Goal: Information Seeking & Learning: Learn about a topic

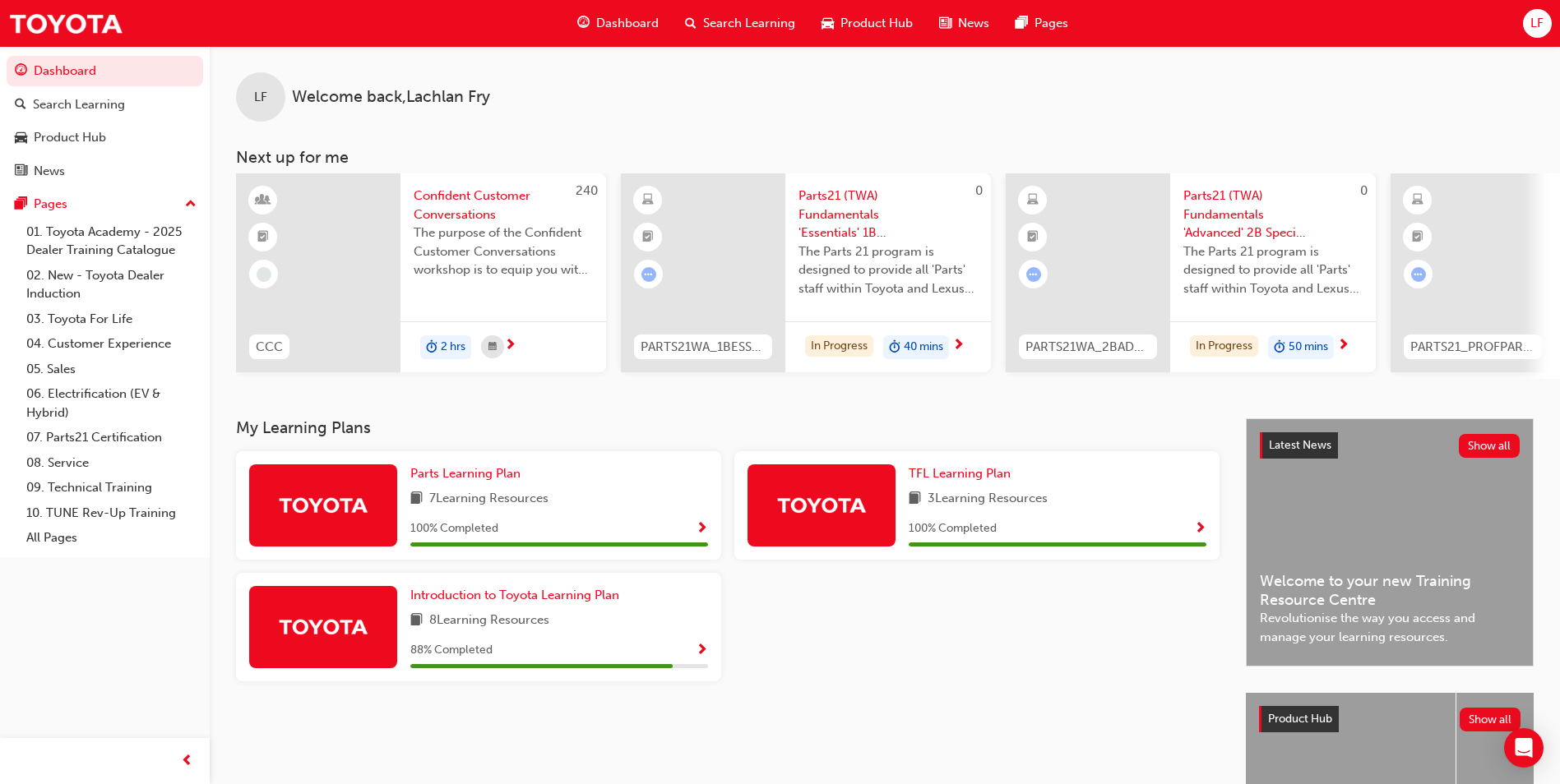
click at [761, 26] on span "Search Learning" at bounding box center [748, 24] width 92 height 19
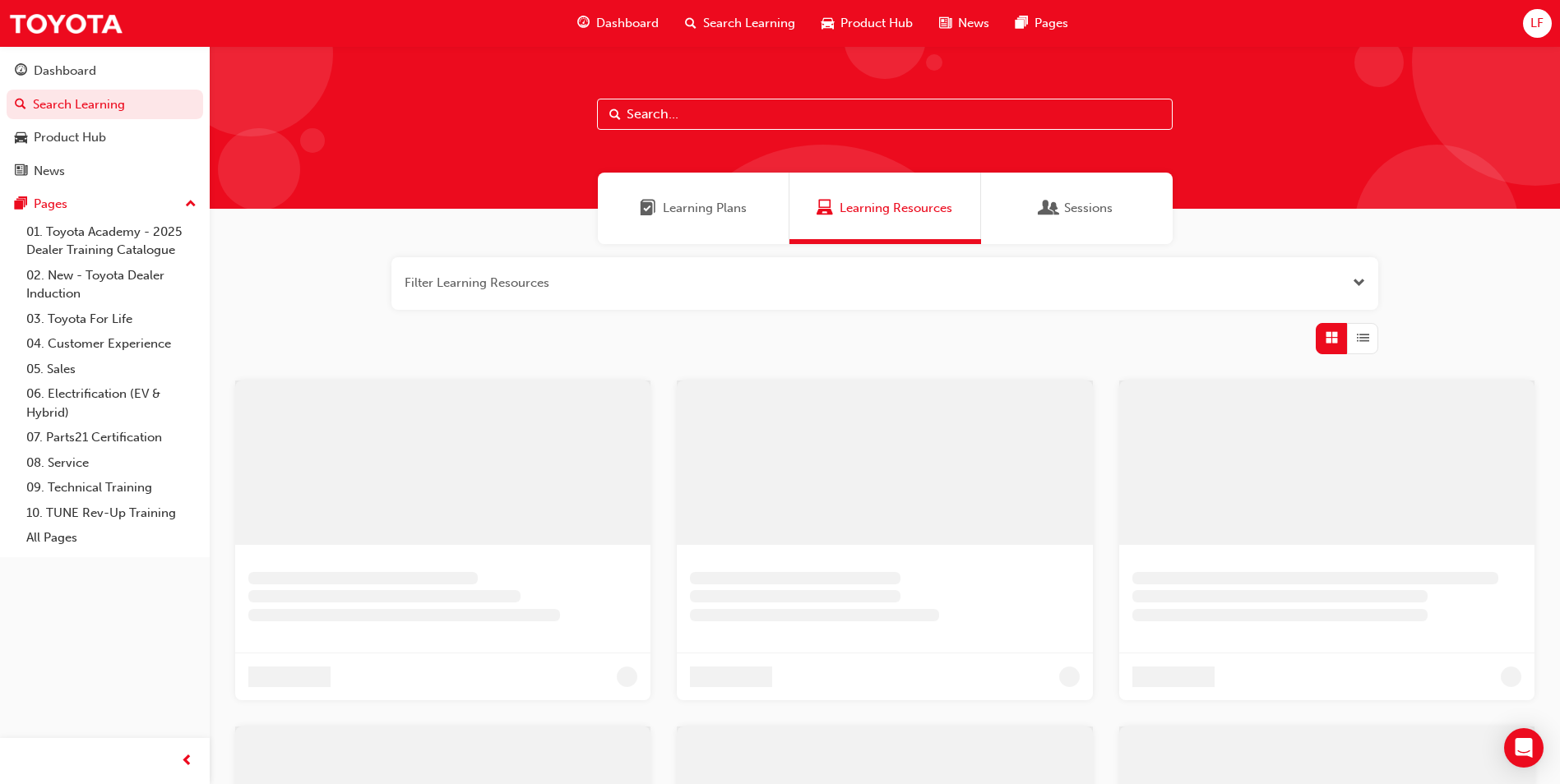
click at [727, 111] on input "text" at bounding box center [885, 113] width 576 height 31
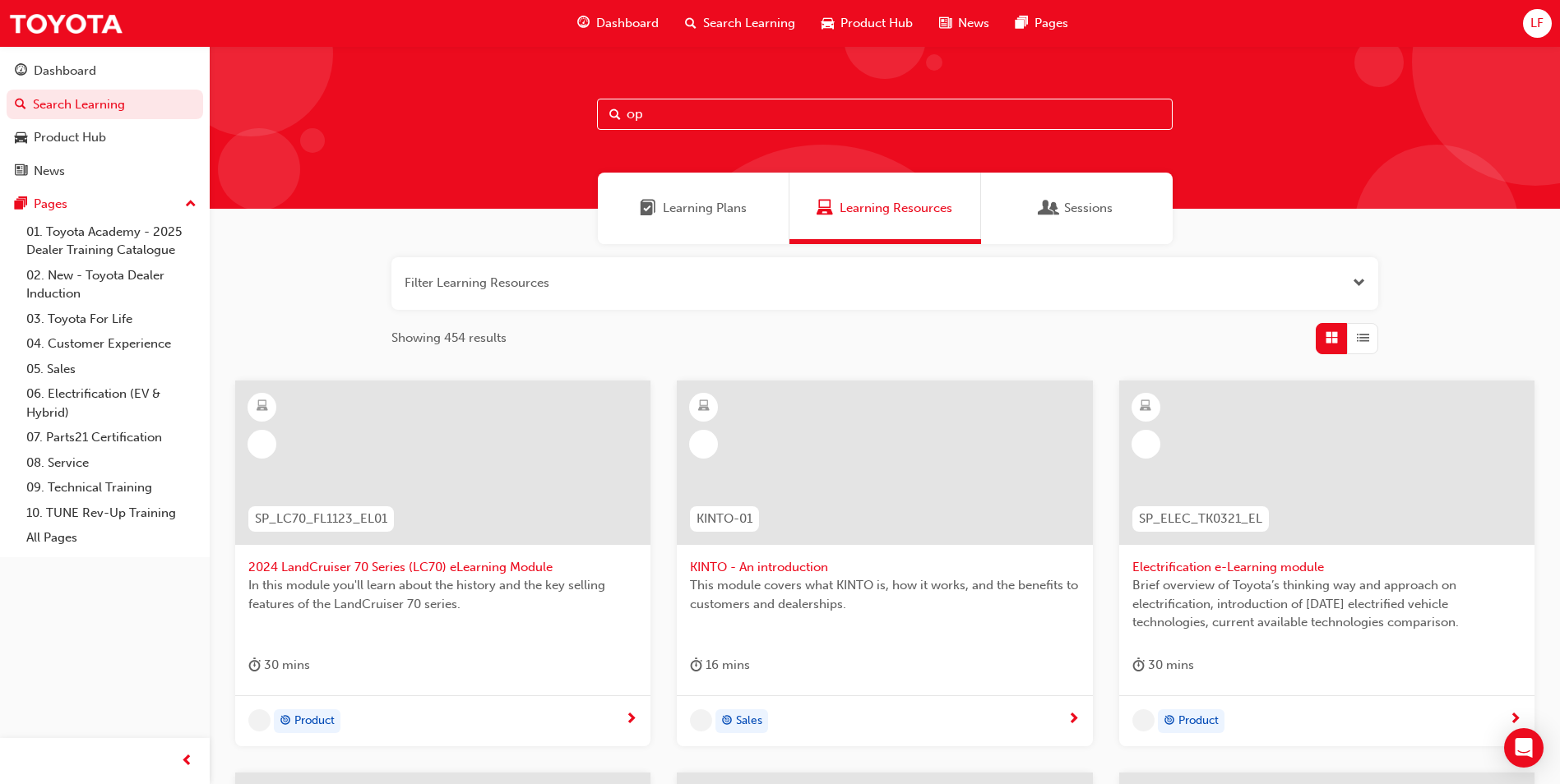
type input "o"
type input "["
type input "professional"
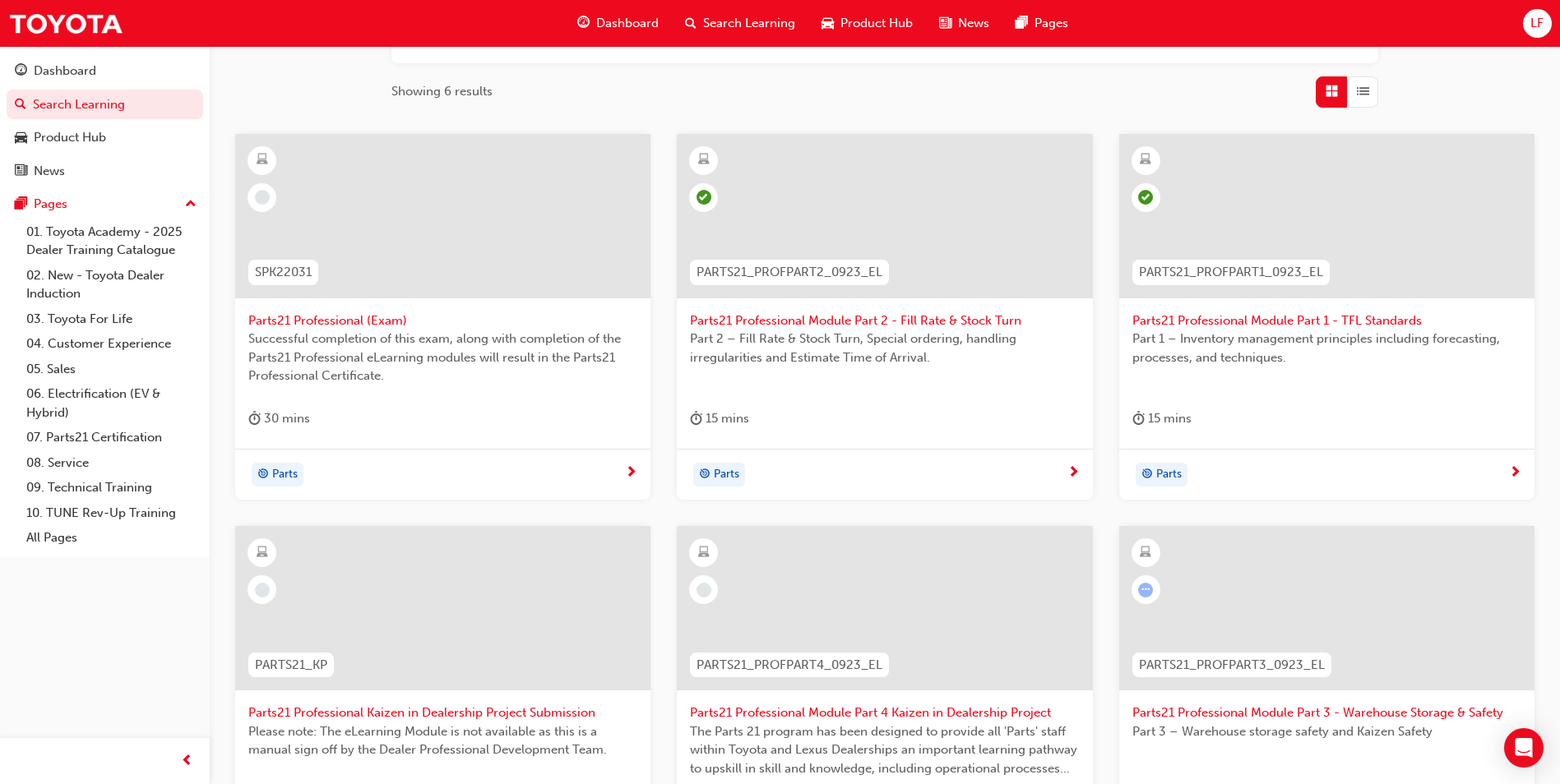
scroll to position [411, 0]
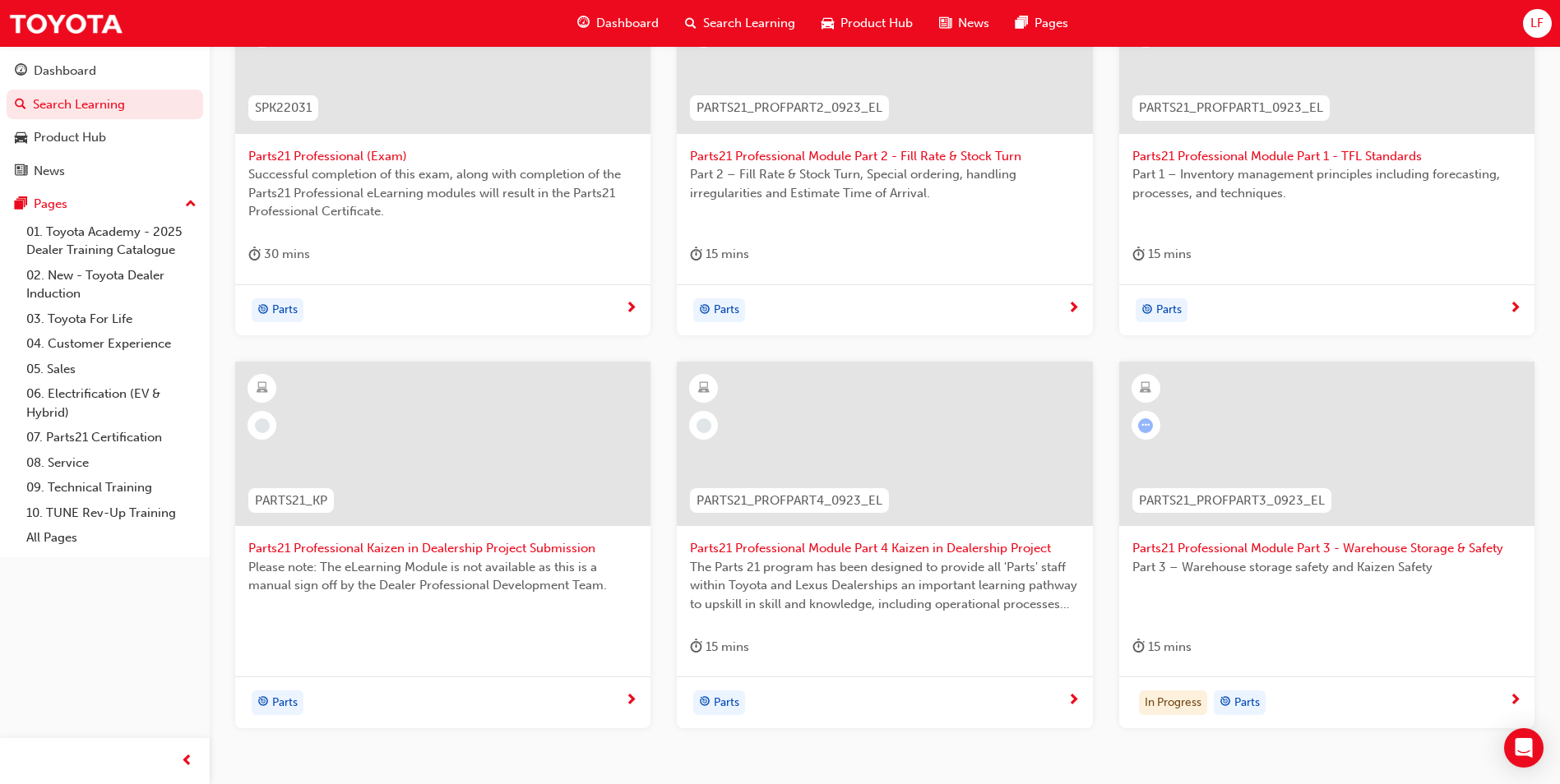
click at [1411, 550] on span "Parts21 Professional Module Part 3 - Warehouse Storage & Safety" at bounding box center [1326, 549] width 389 height 19
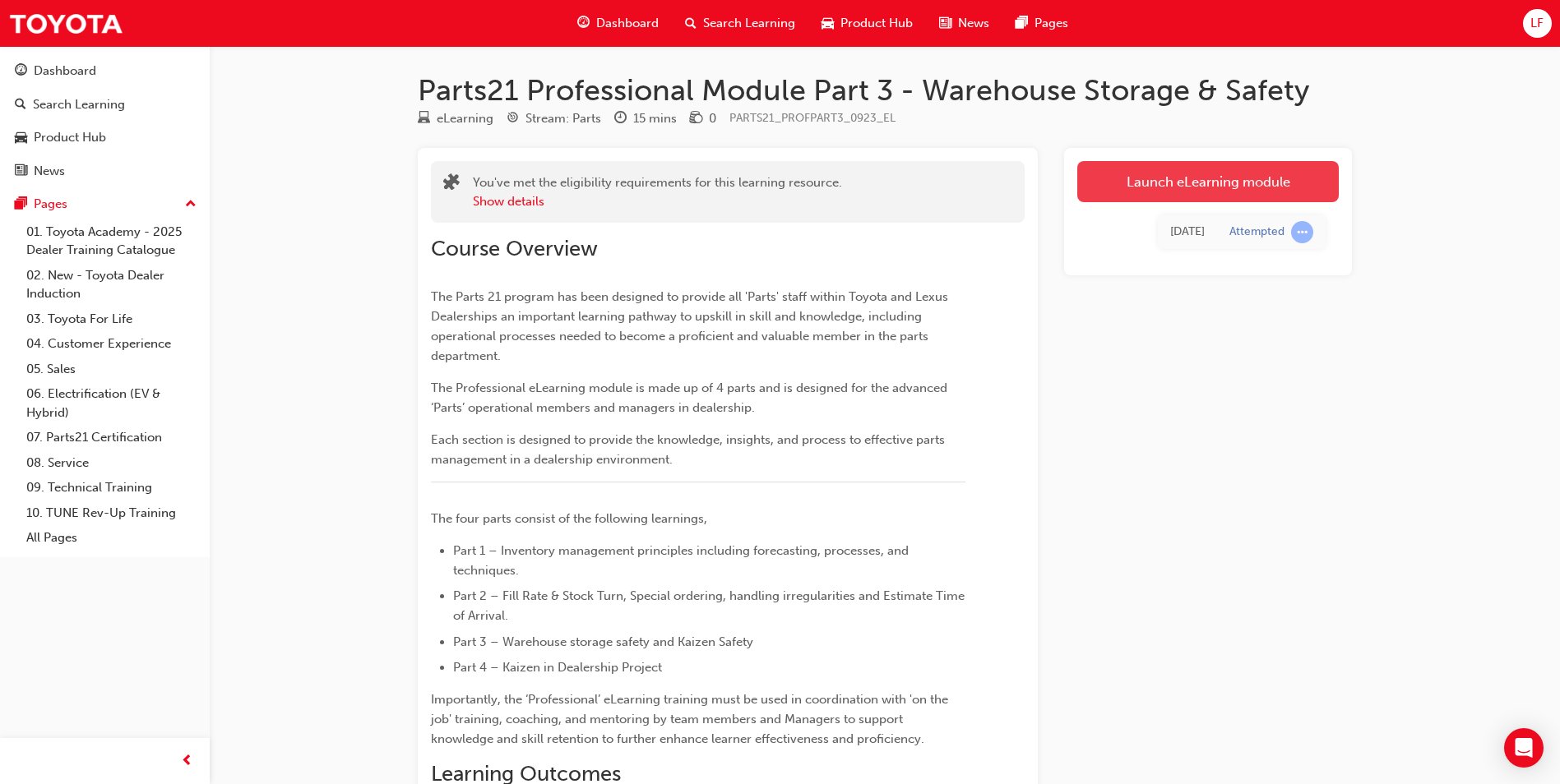
click at [1142, 183] on link "Launch eLearning module" at bounding box center [1208, 181] width 261 height 41
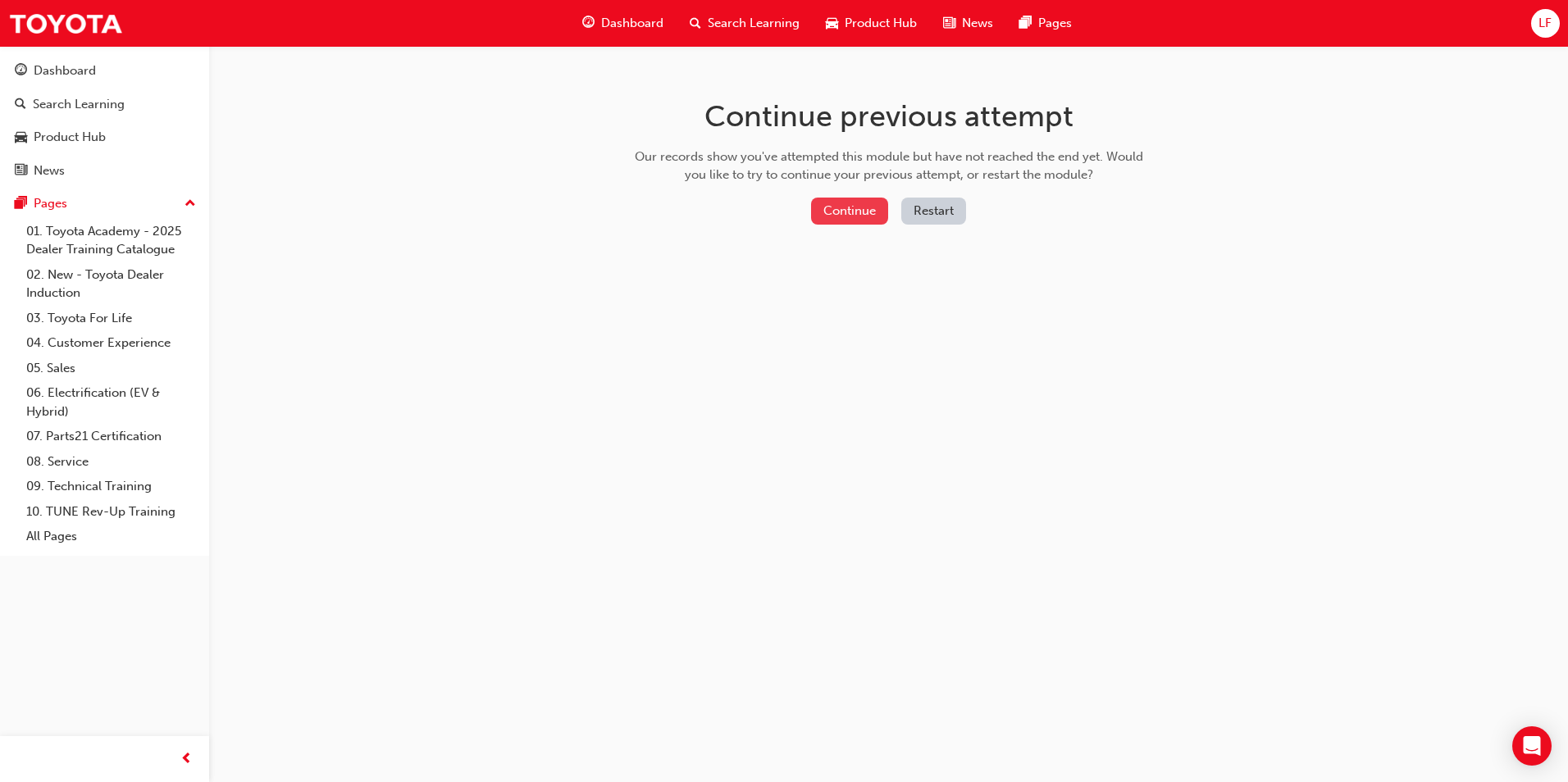
click at [870, 208] on button "Continue" at bounding box center [850, 211] width 77 height 27
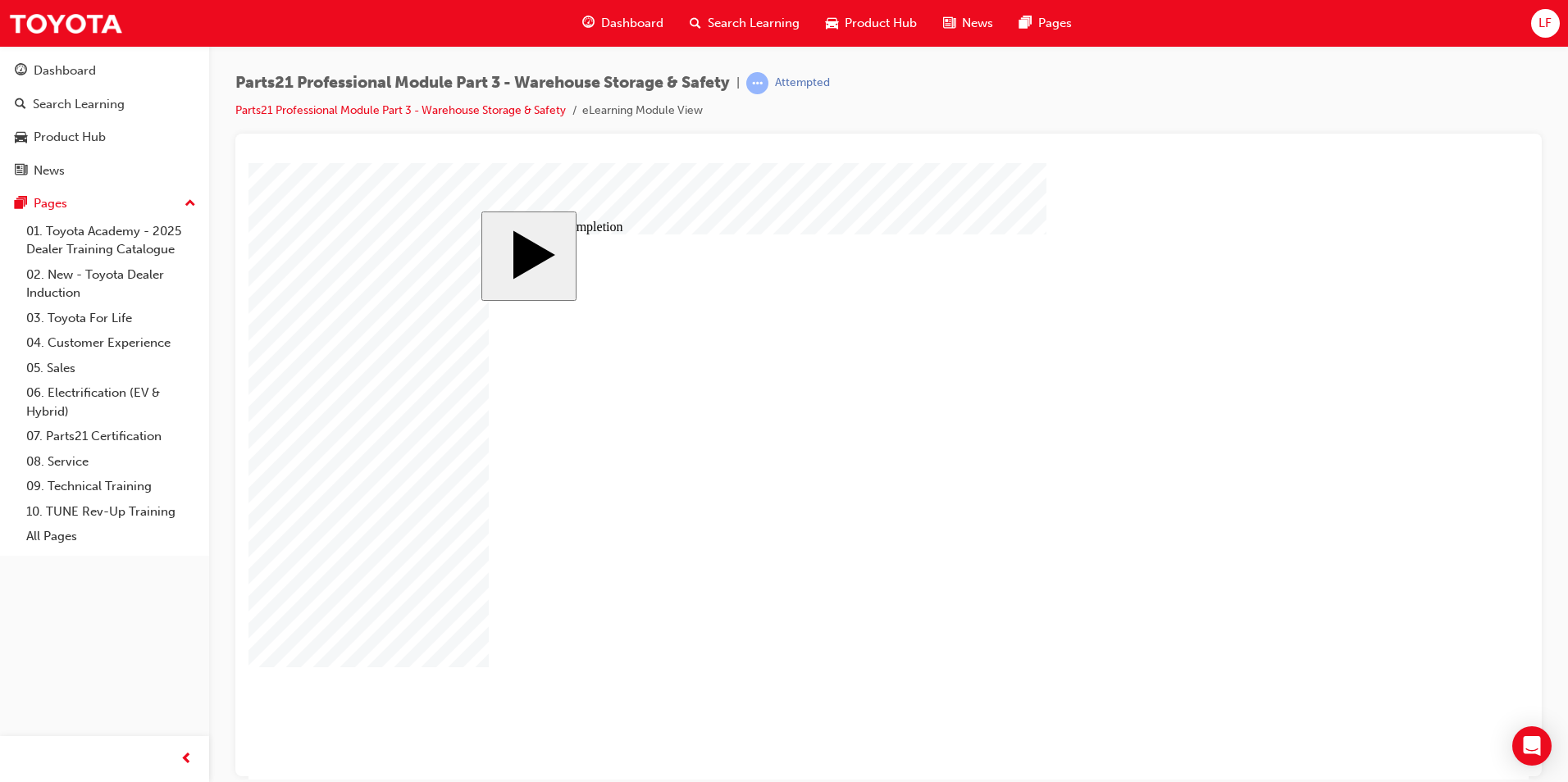
type input "12"
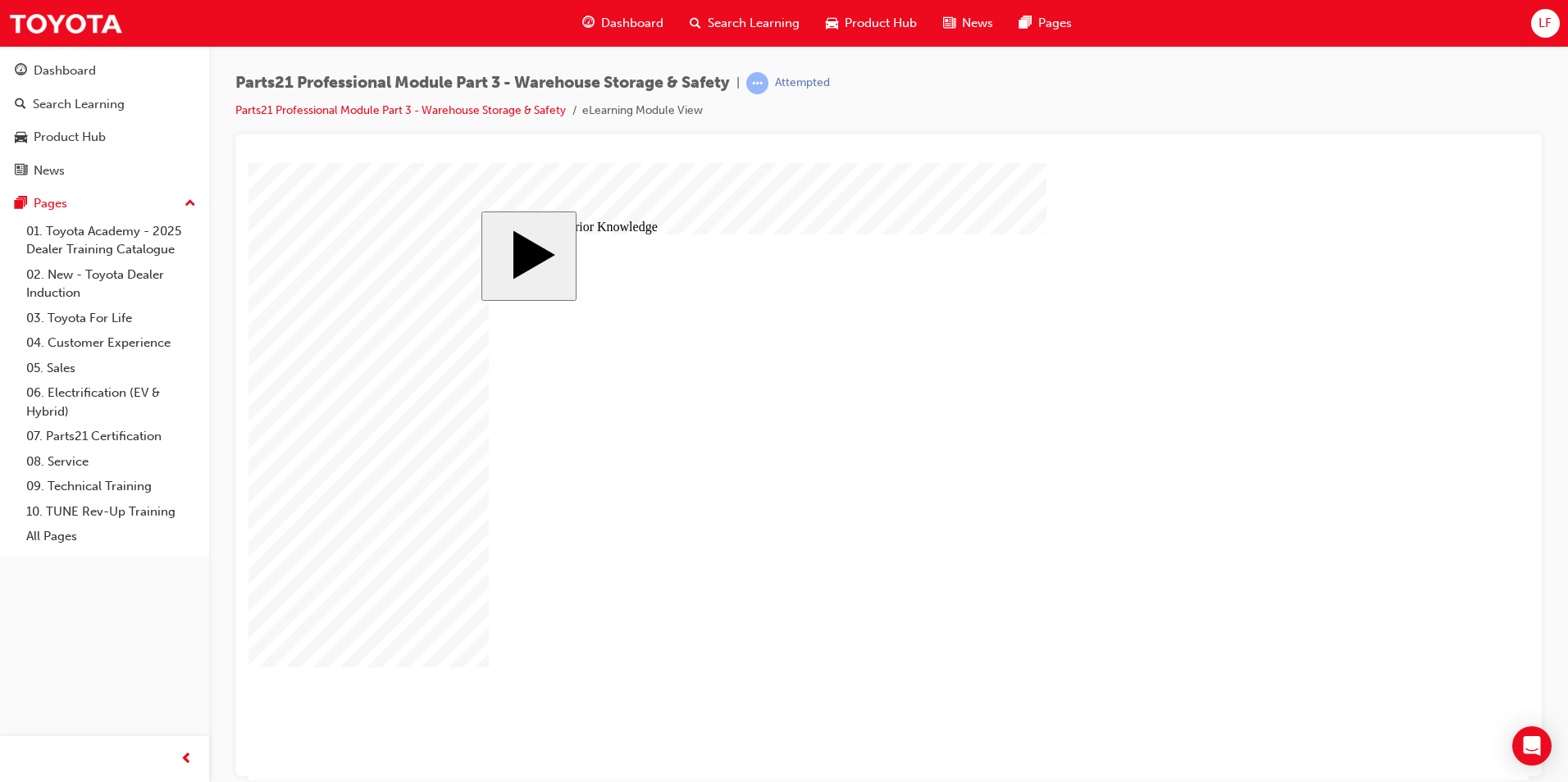
drag, startPoint x: 1151, startPoint y: 368, endPoint x: 1147, endPoint y: 383, distance: 15.5
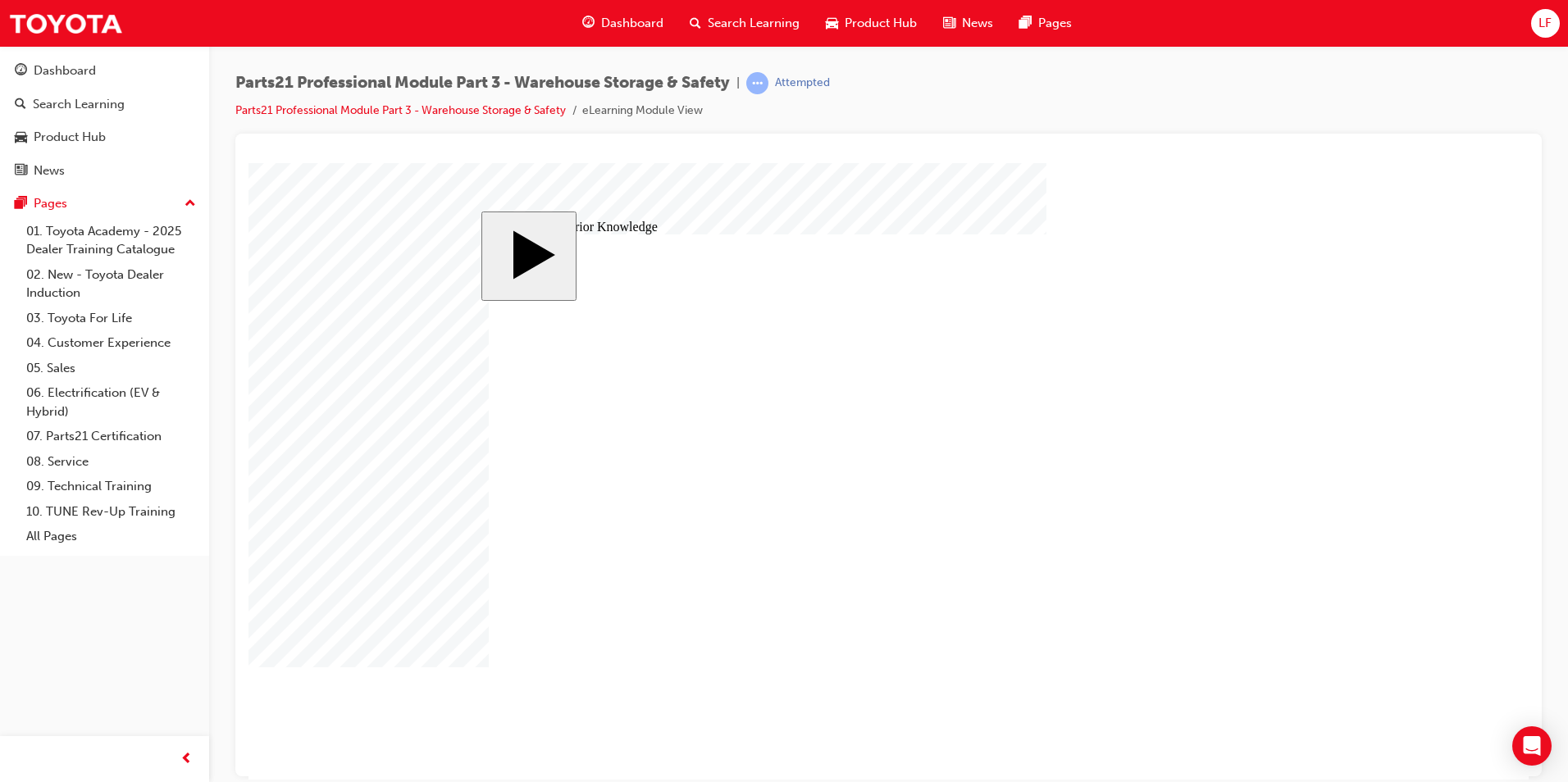
type input "12"
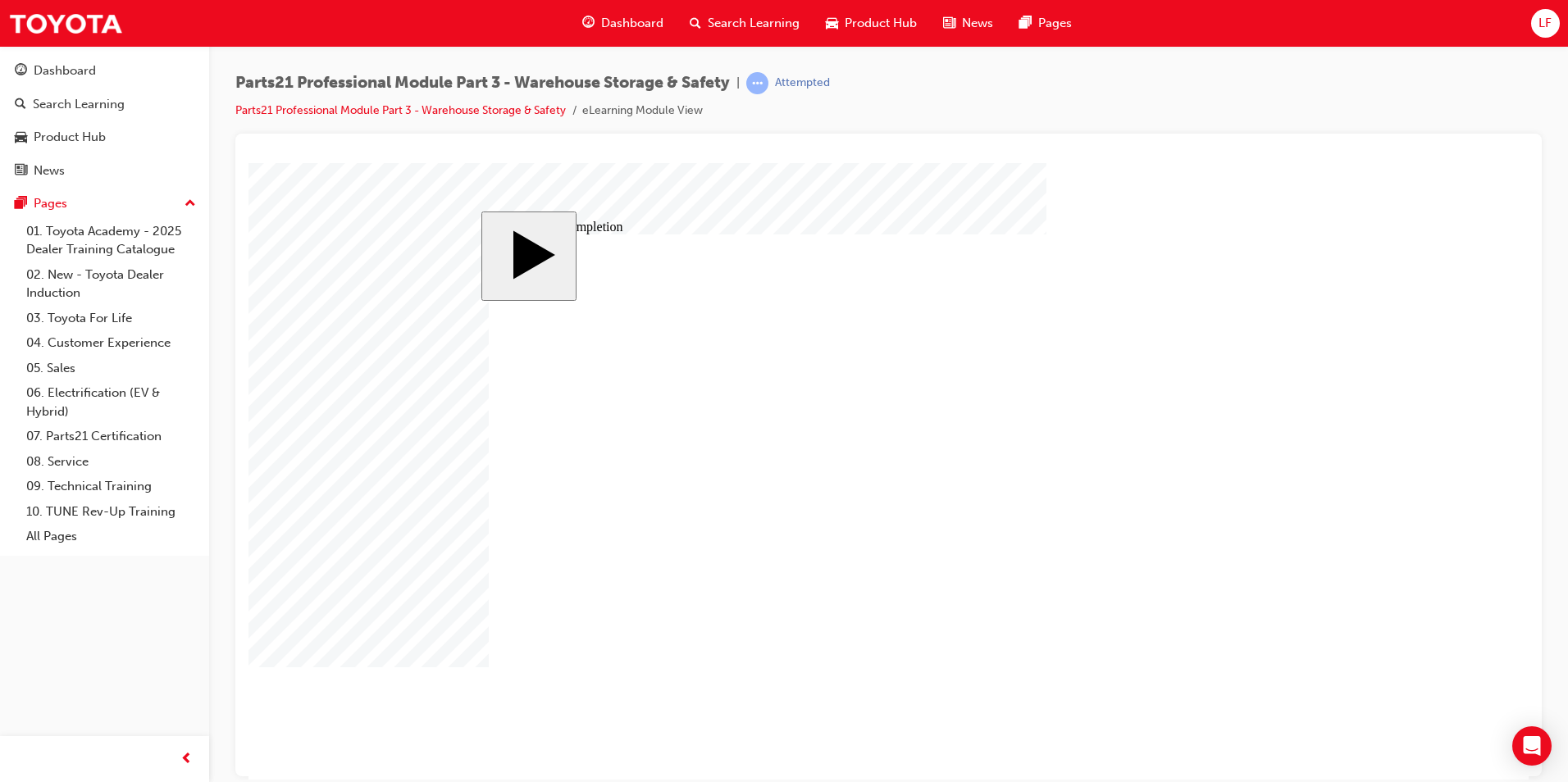
drag, startPoint x: 1103, startPoint y: 424, endPoint x: 801, endPoint y: 420, distance: 302.0
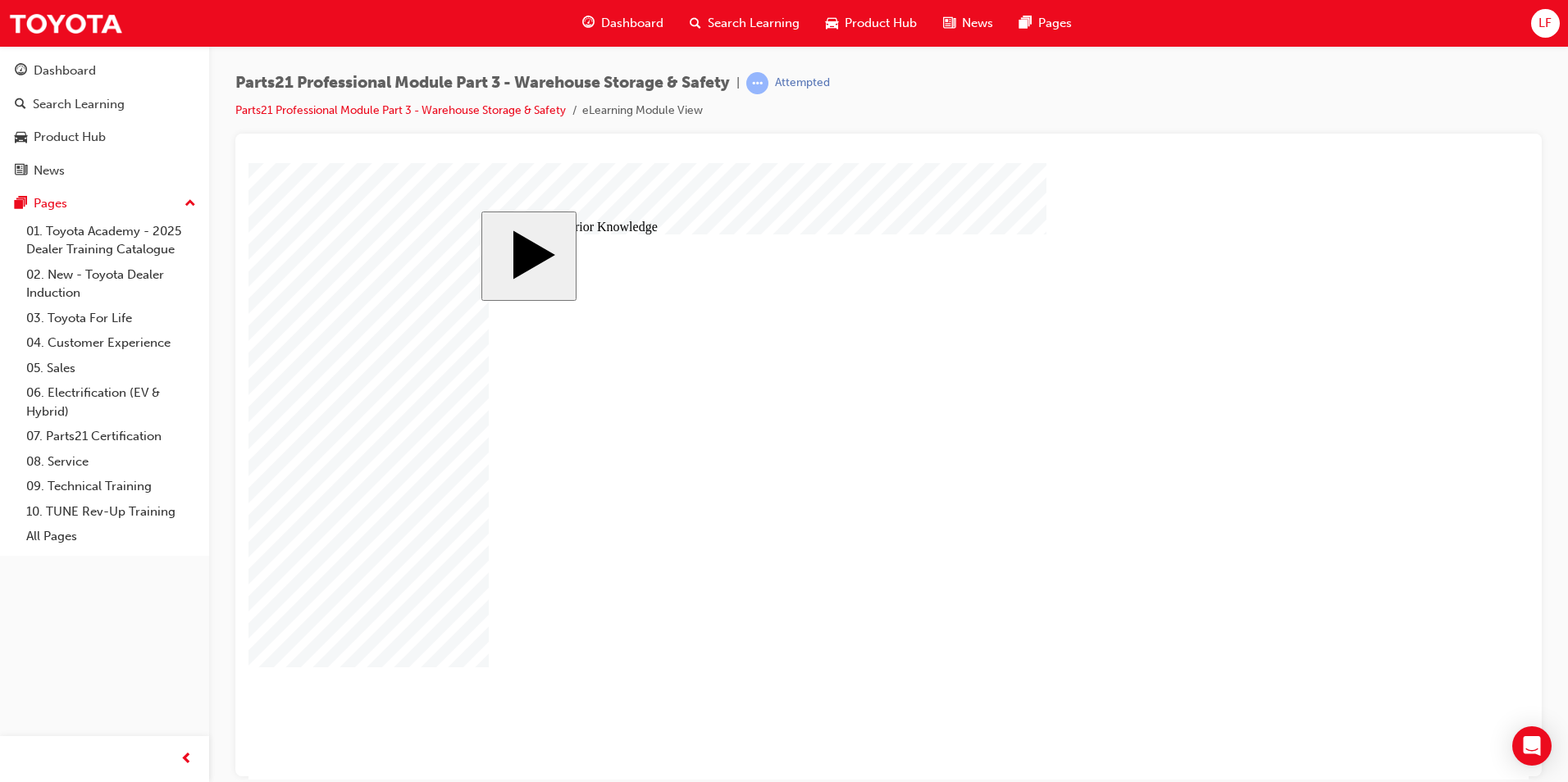
drag, startPoint x: 707, startPoint y: 423, endPoint x: 1023, endPoint y: 500, distance: 325.2
drag, startPoint x: 714, startPoint y: 588, endPoint x: 1027, endPoint y: 431, distance: 350.2
drag, startPoint x: 657, startPoint y: 513, endPoint x: 1036, endPoint y: 618, distance: 393.3
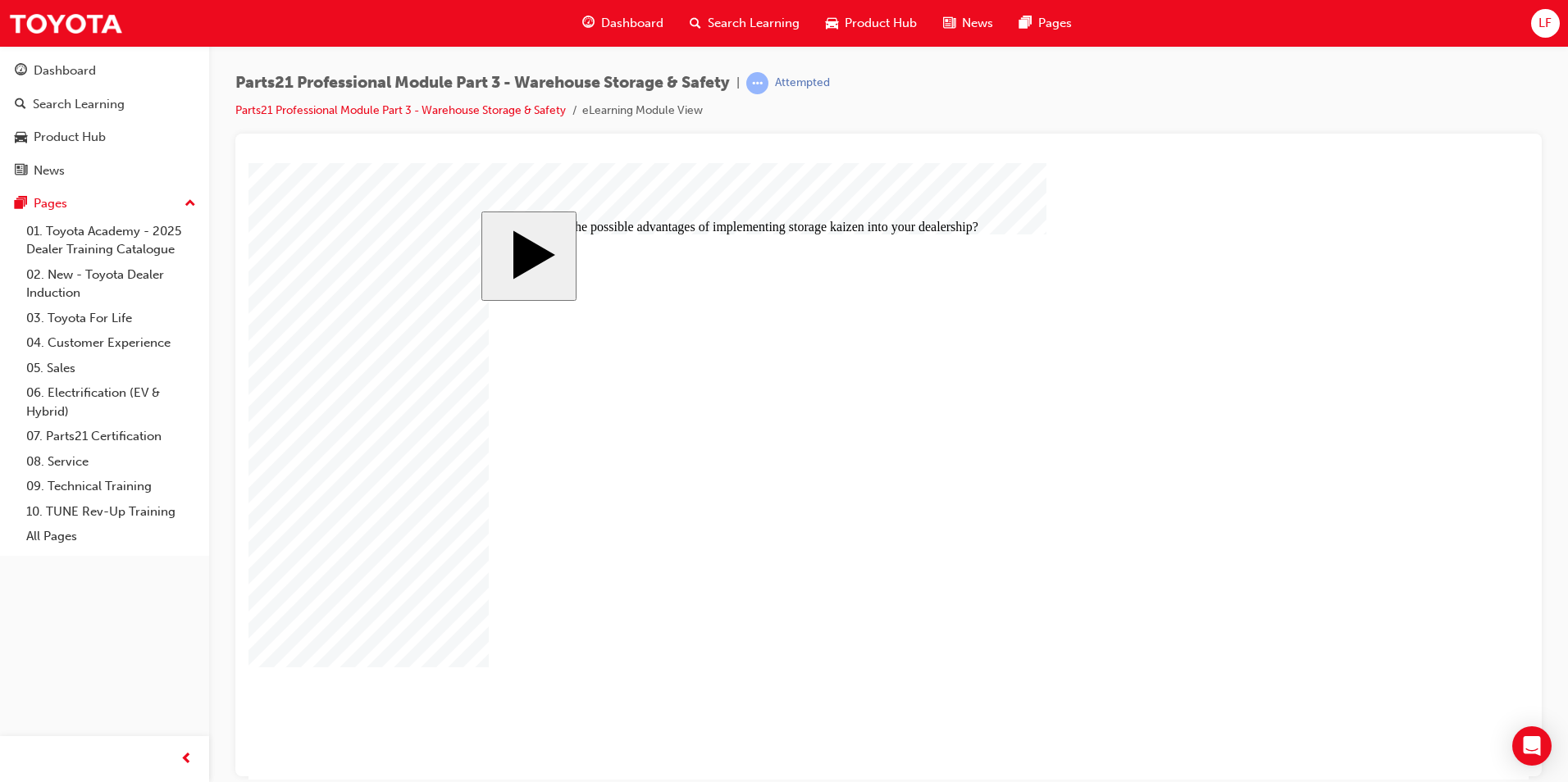
radio input "true"
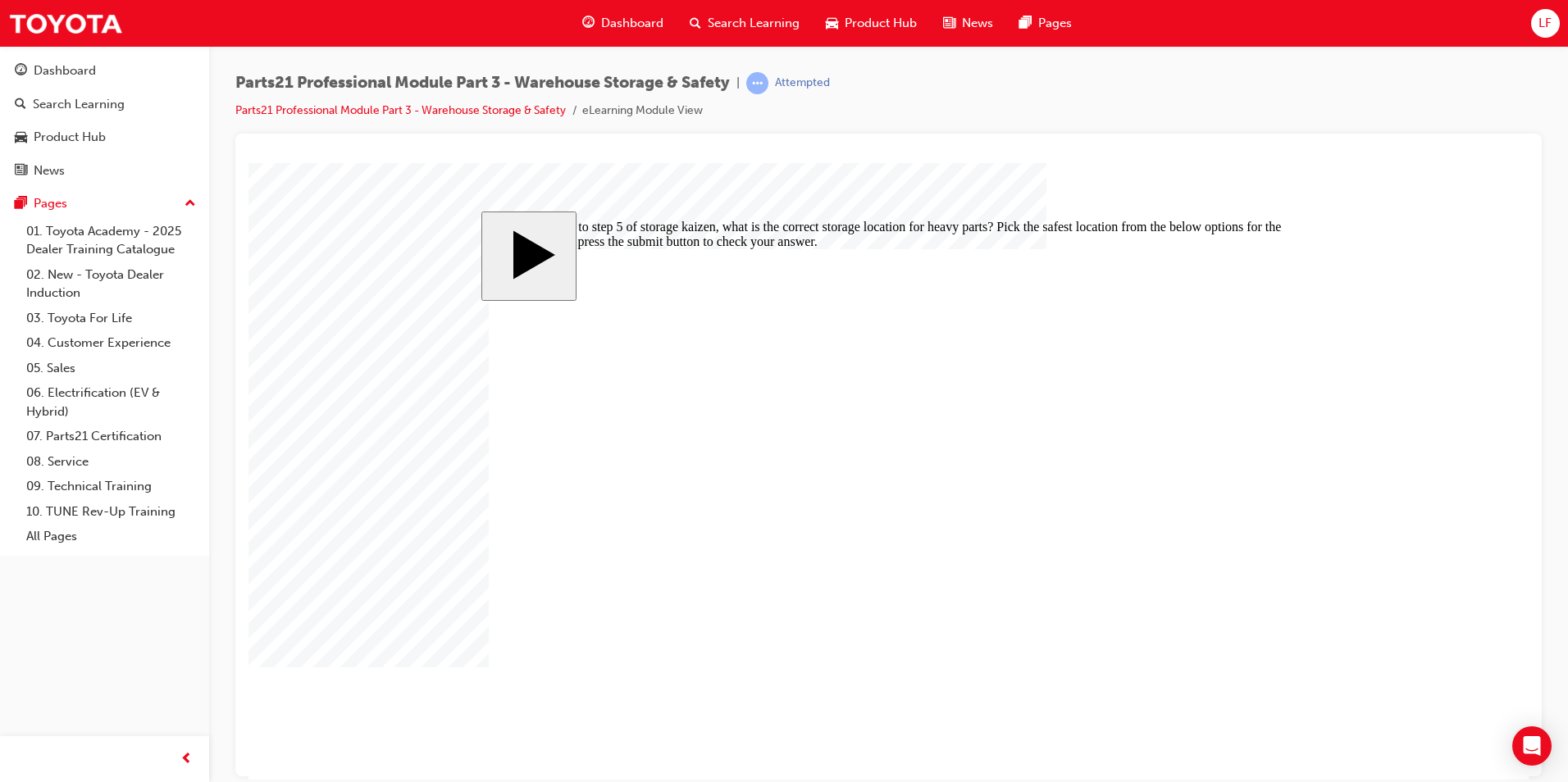
click at [1302, 696] on body "slide: According to step 5 of storage kaizen, what is the correct storage locat…" at bounding box center [888, 471] width 1280 height 617
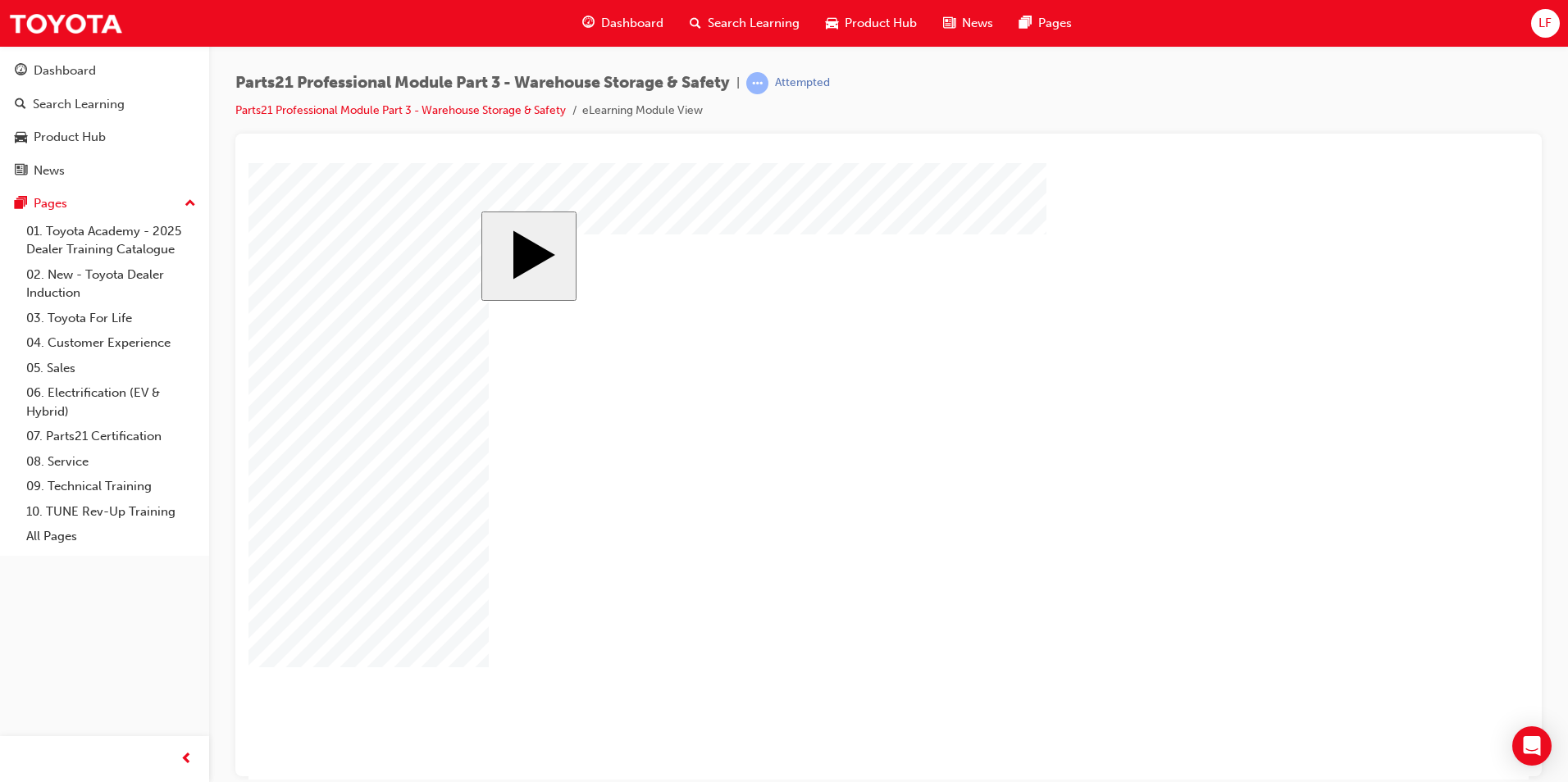
radio input "true"
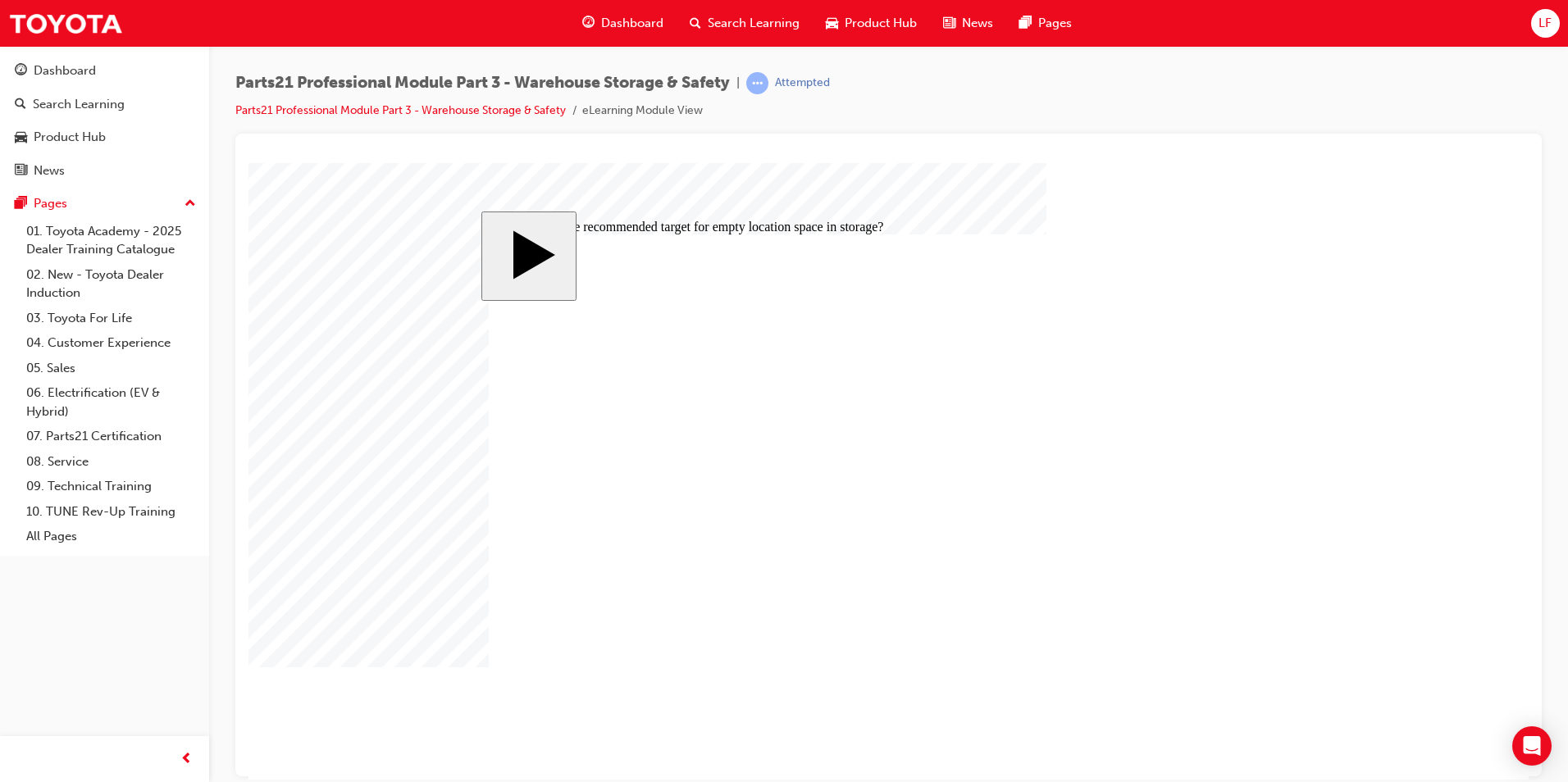
radio input "true"
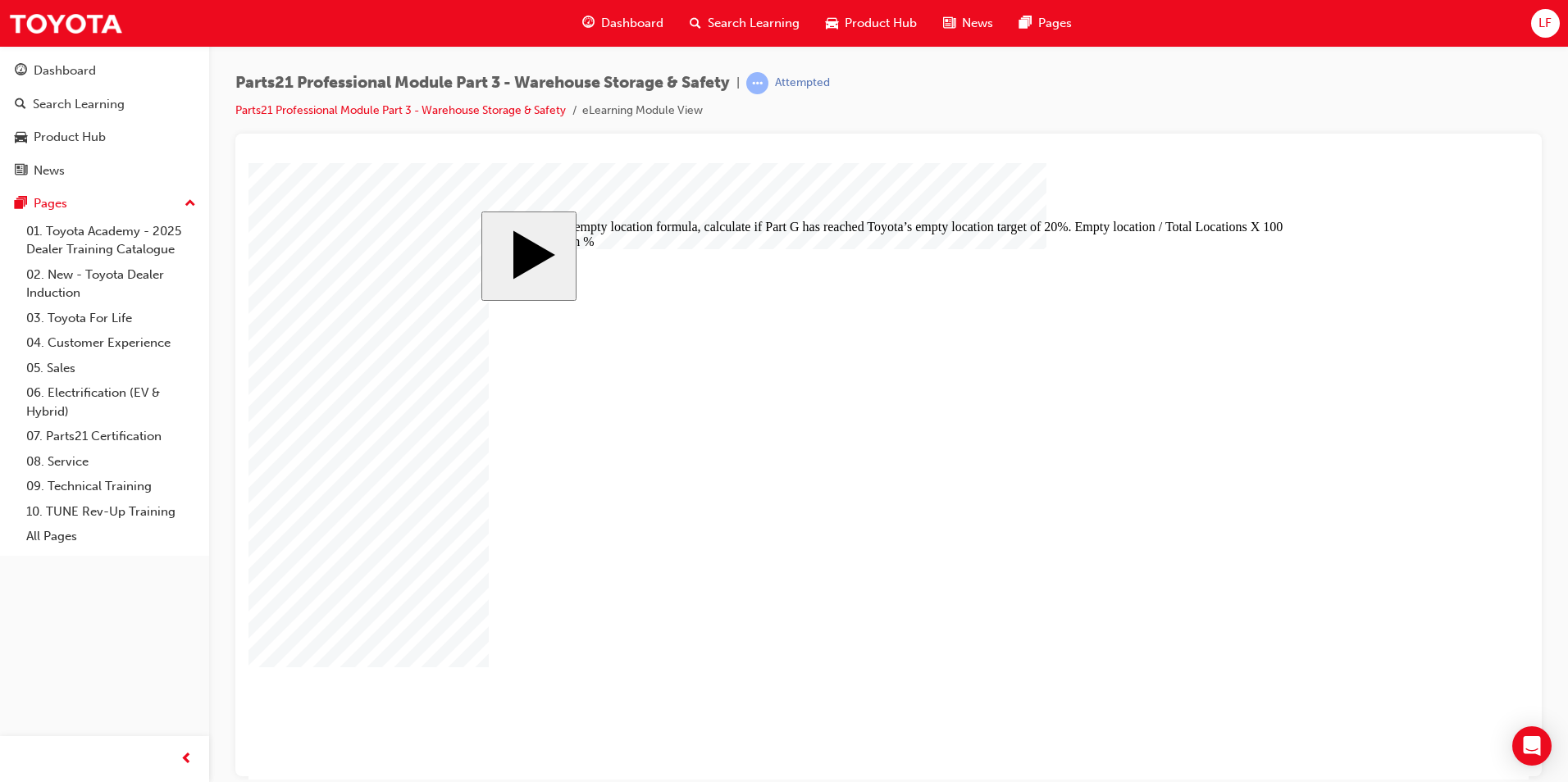
radio input "true"
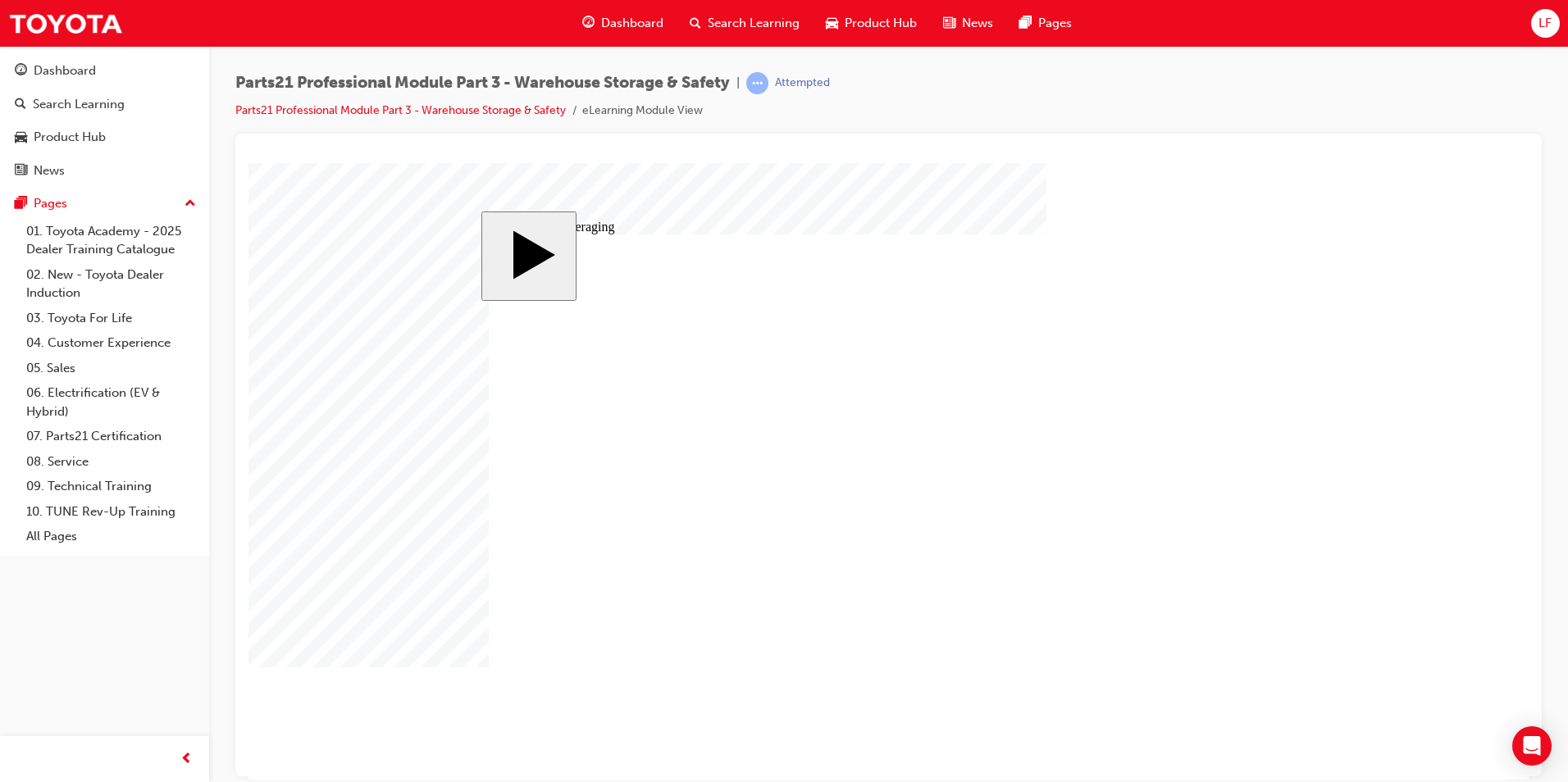
type input "3"
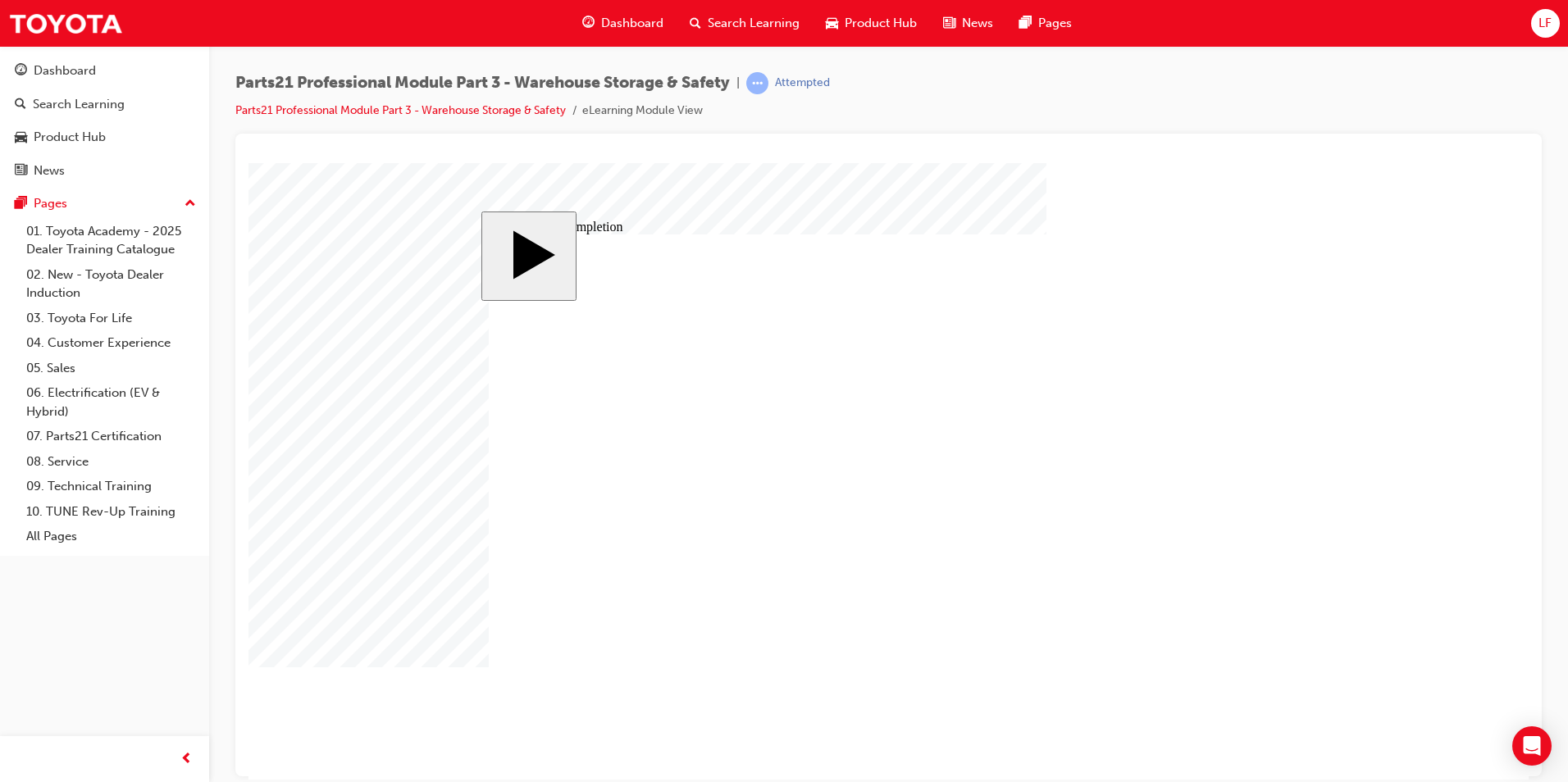
drag, startPoint x: 1195, startPoint y: 491, endPoint x: 1190, endPoint y: 519, distance: 28.4
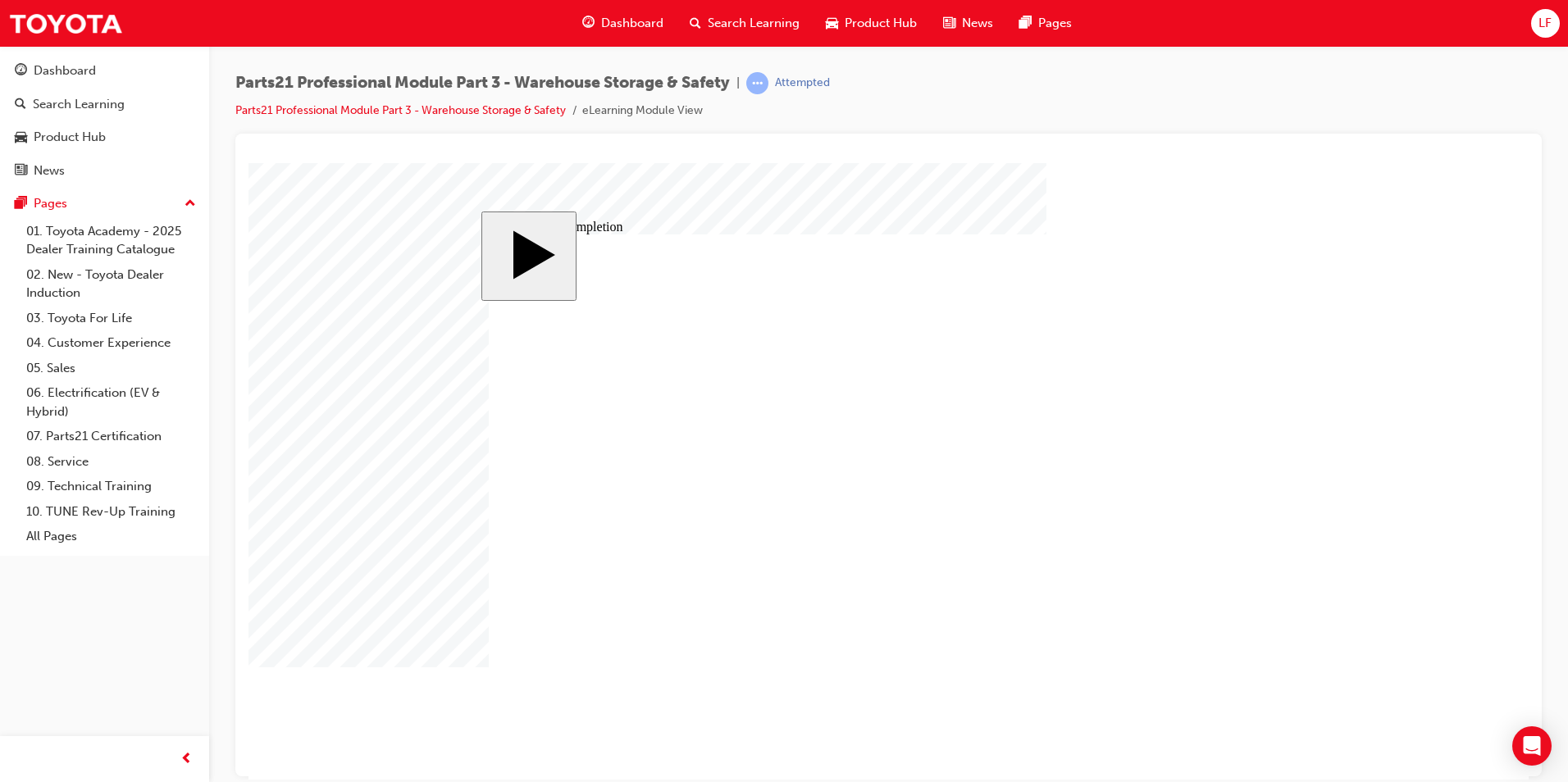
drag, startPoint x: 546, startPoint y: 512, endPoint x: 984, endPoint y: 612, distance: 449.3
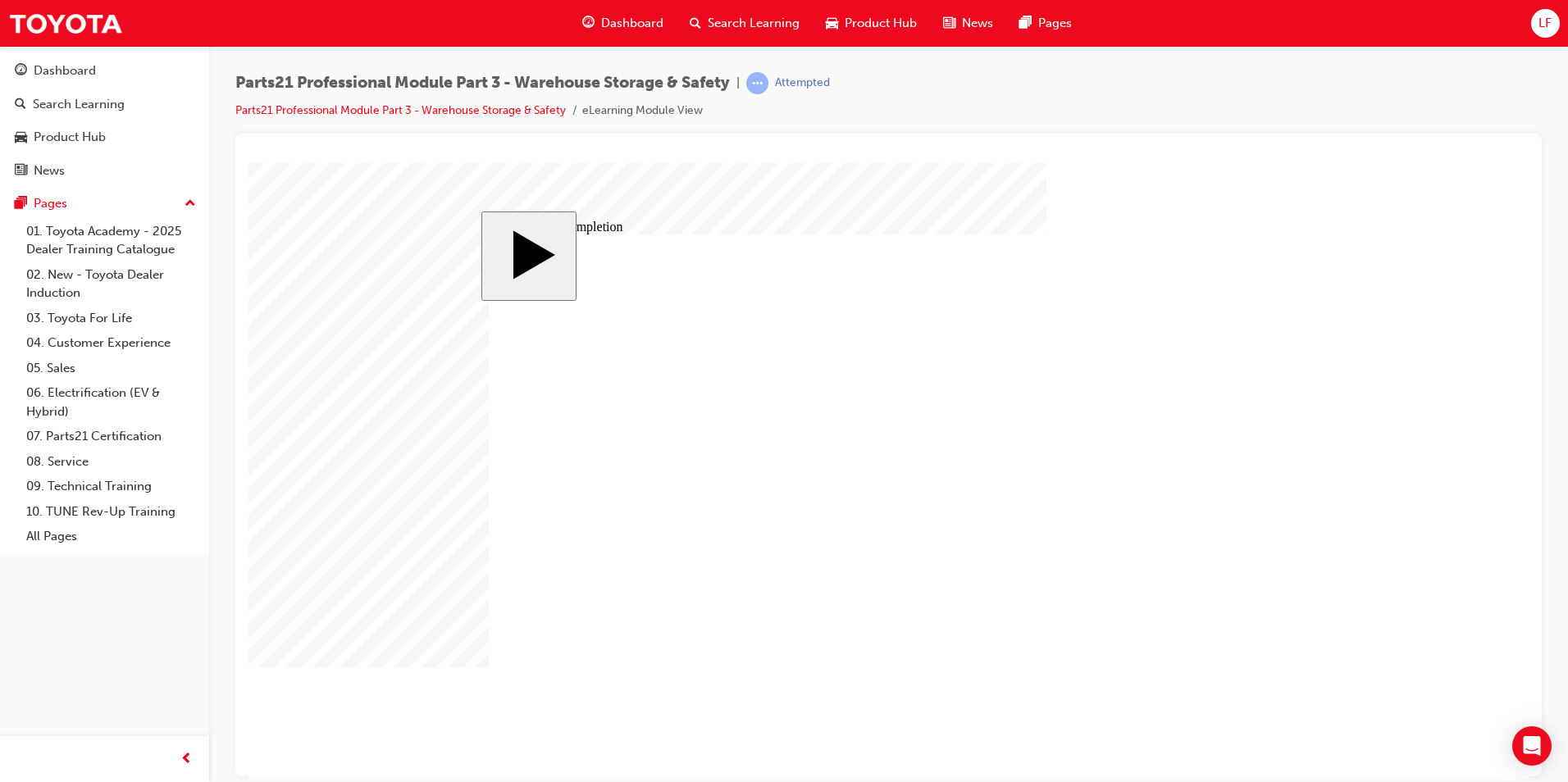
radio input "true"
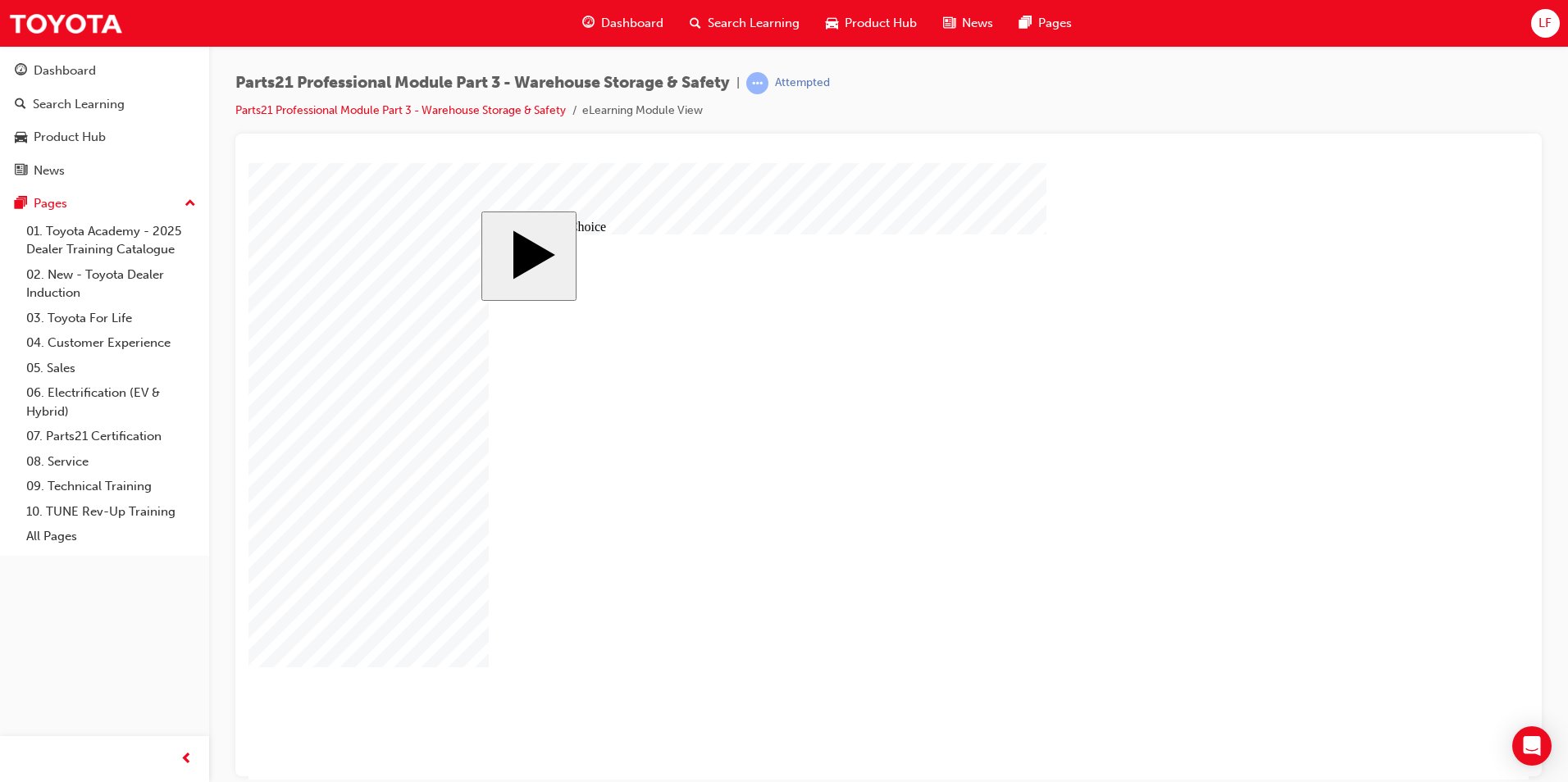
radio input "true"
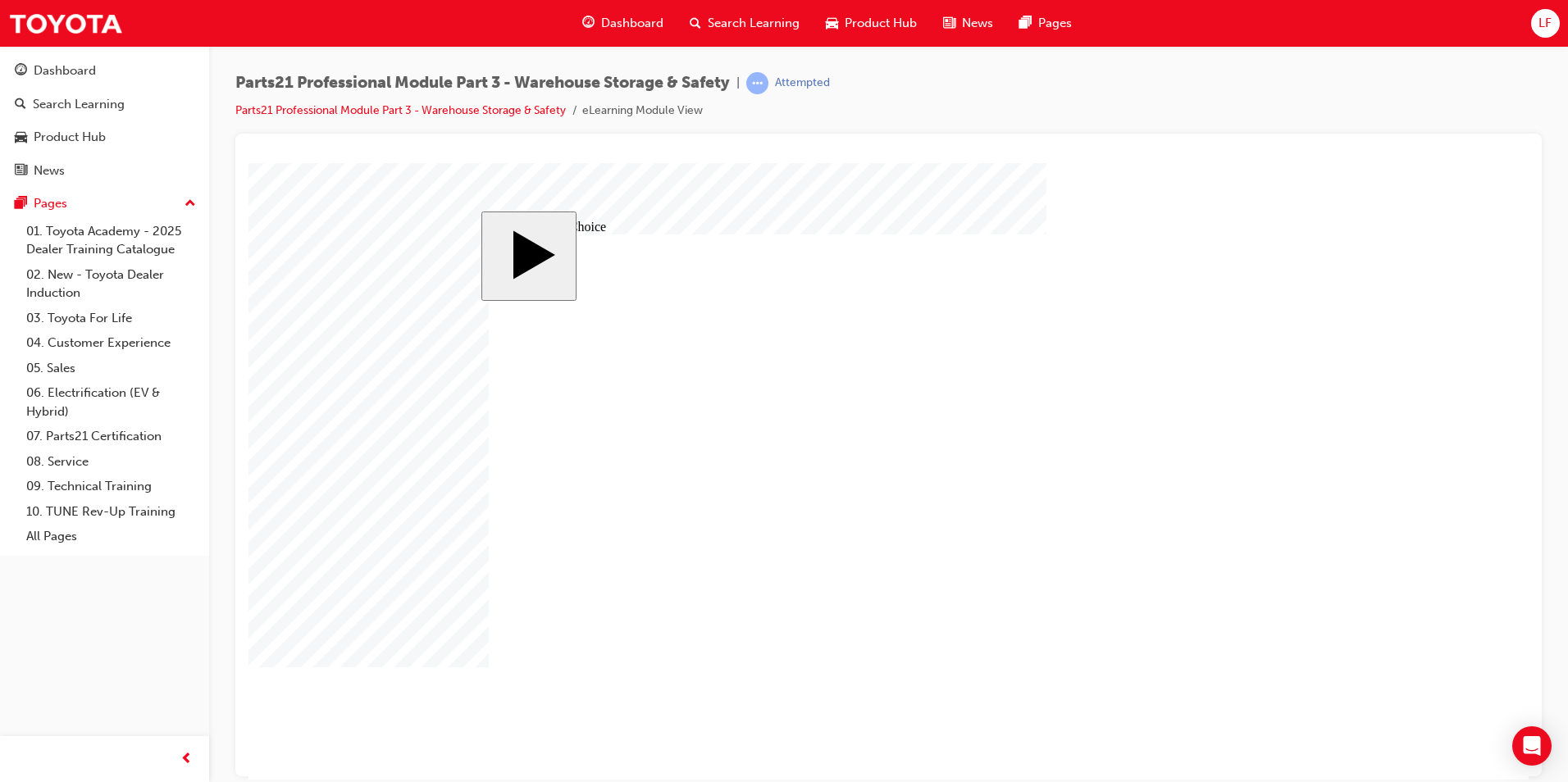
drag, startPoint x: 644, startPoint y: 450, endPoint x: 676, endPoint y: 461, distance: 33.8
radio input "true"
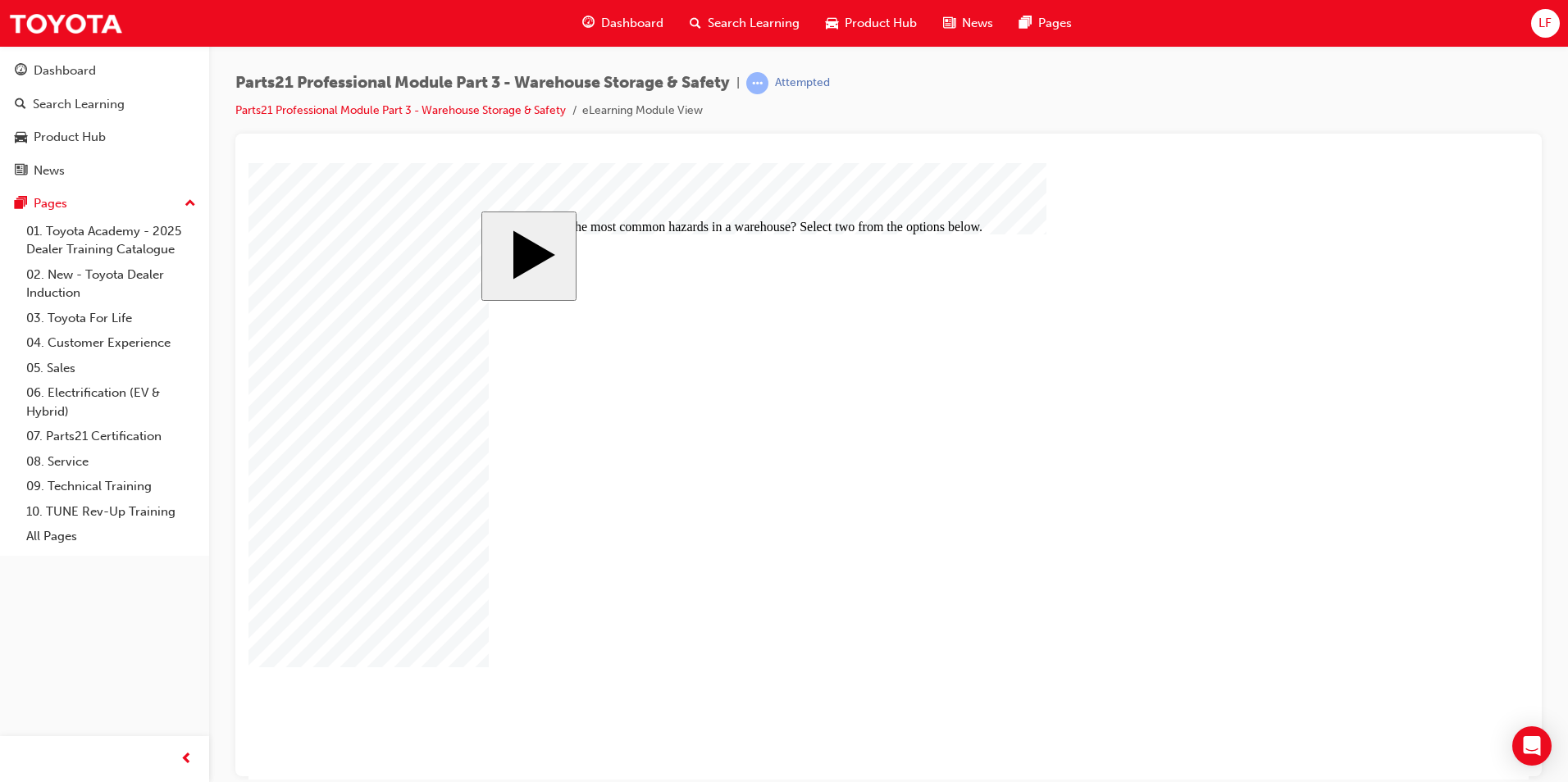
checkbox input "true"
checkbox input "false"
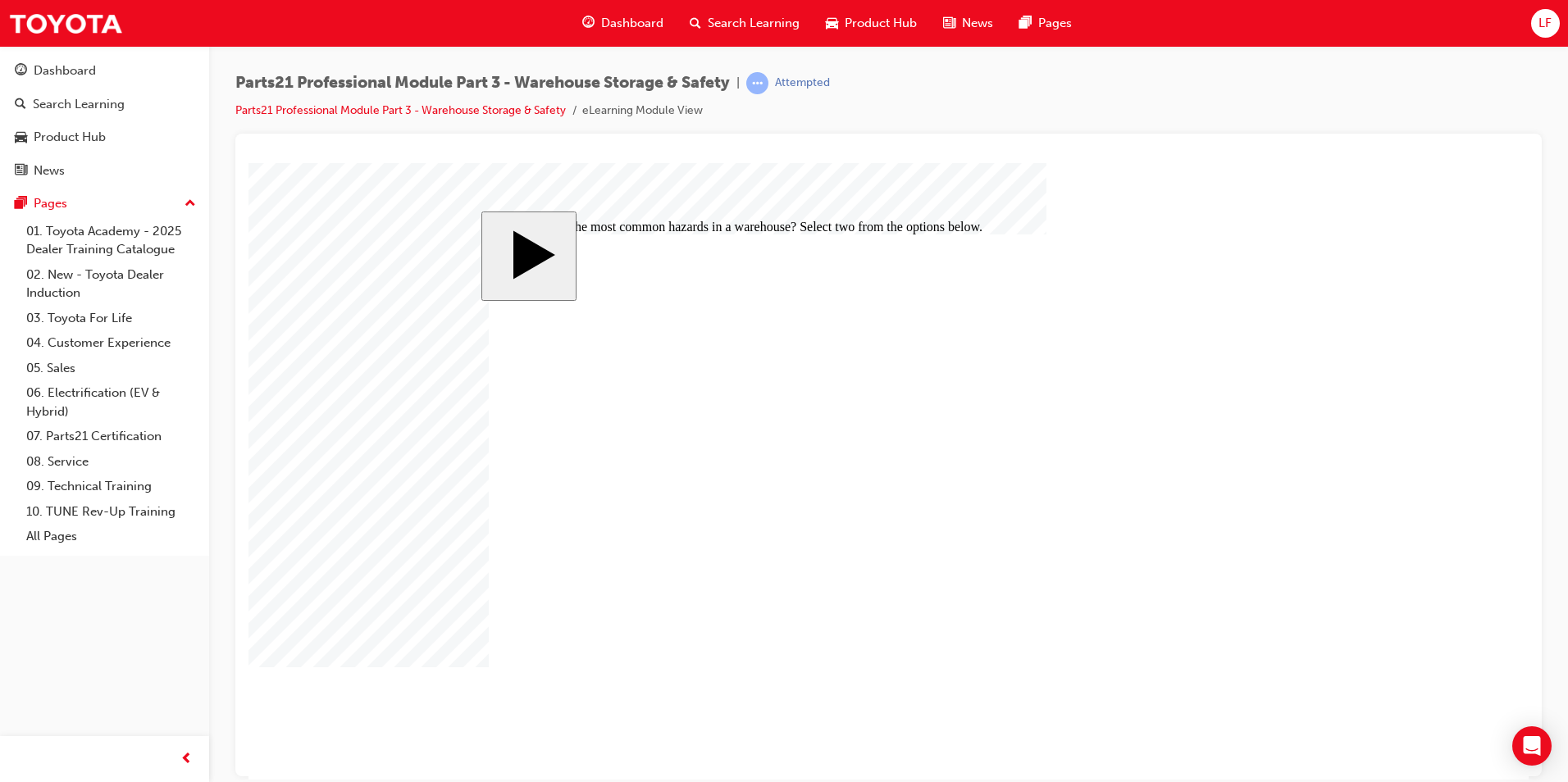
checkbox input "false"
checkbox input "true"
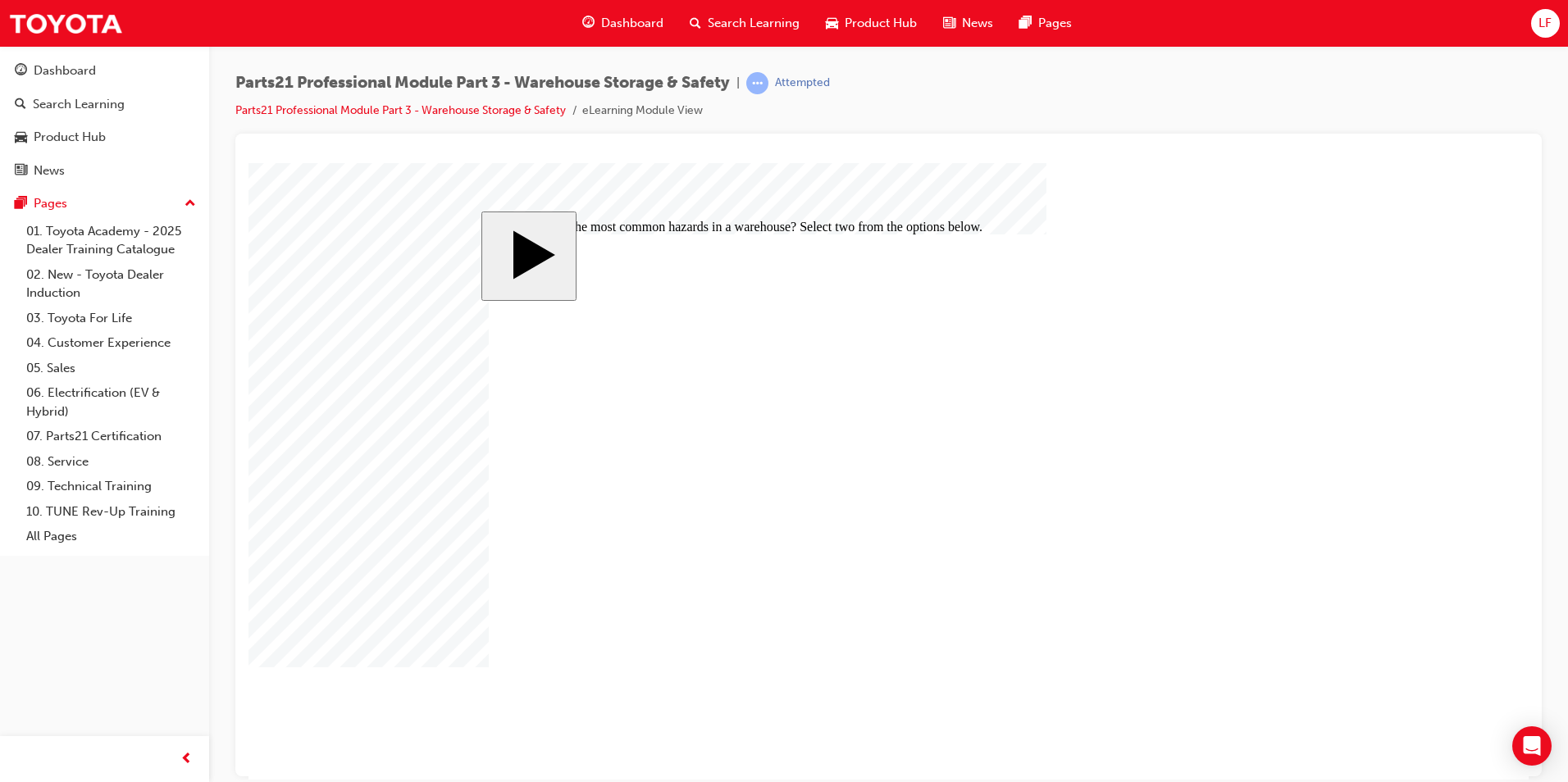
checkbox input "false"
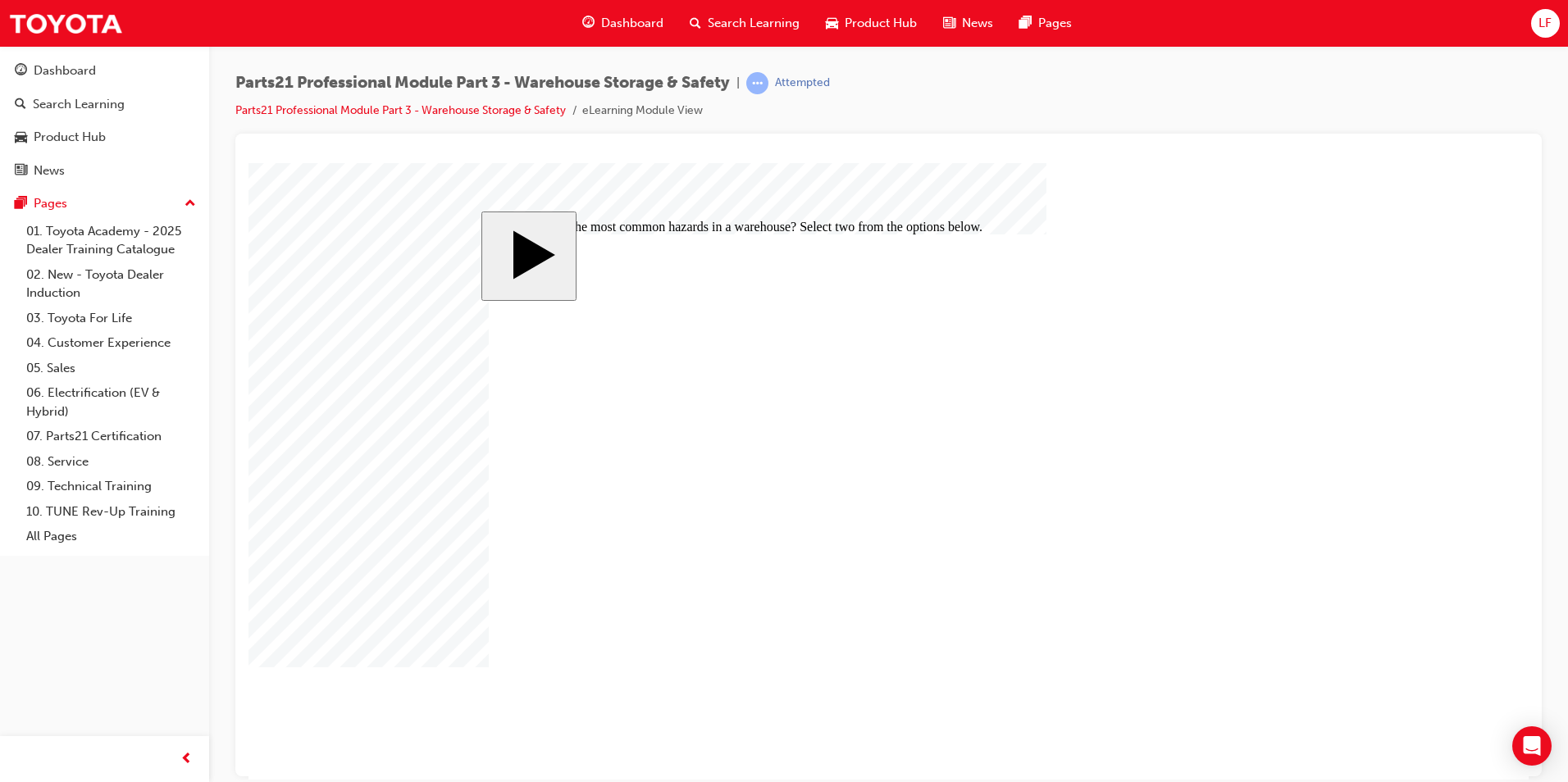
checkbox input "false"
checkbox input "true"
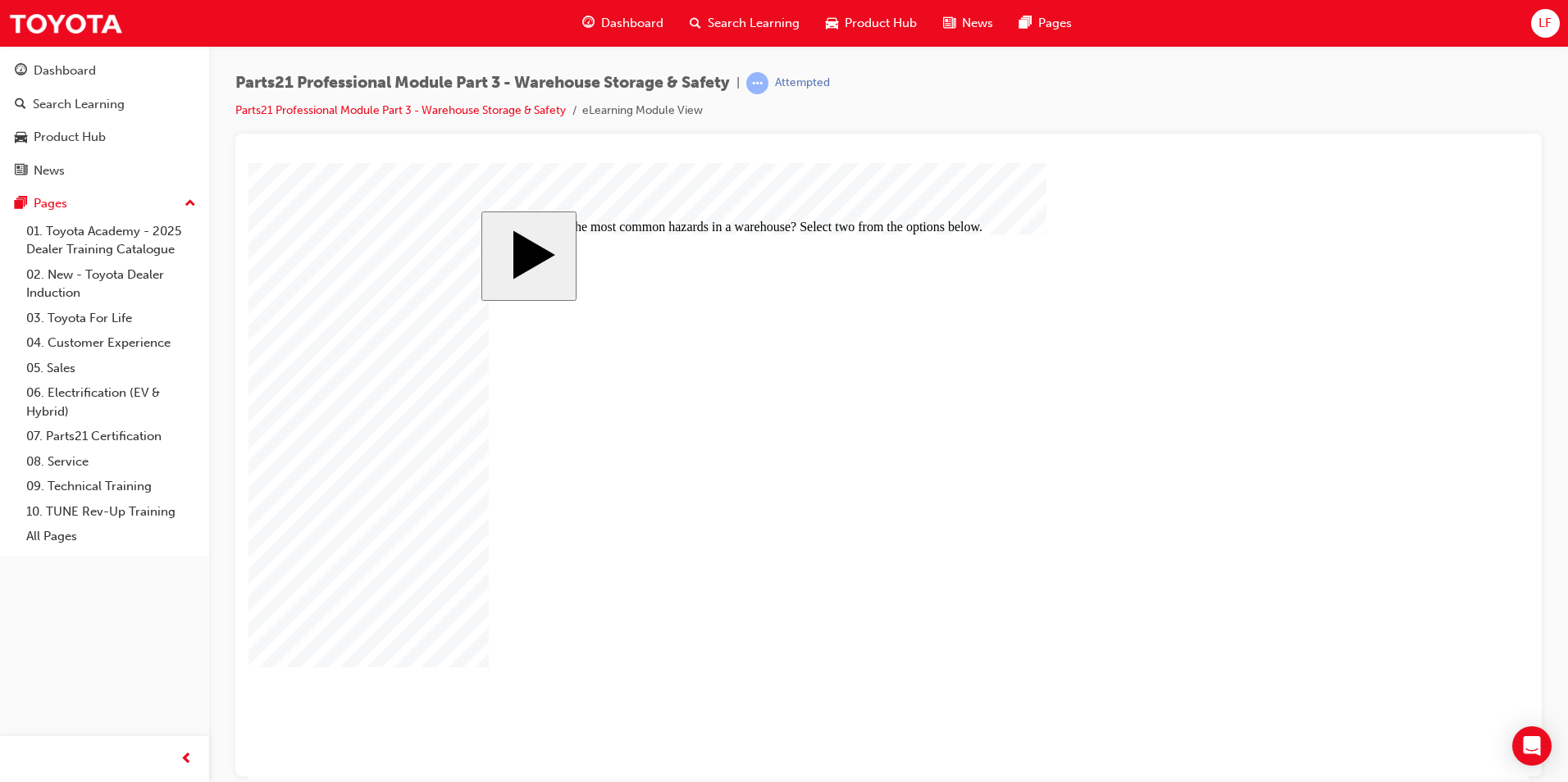
checkbox input "false"
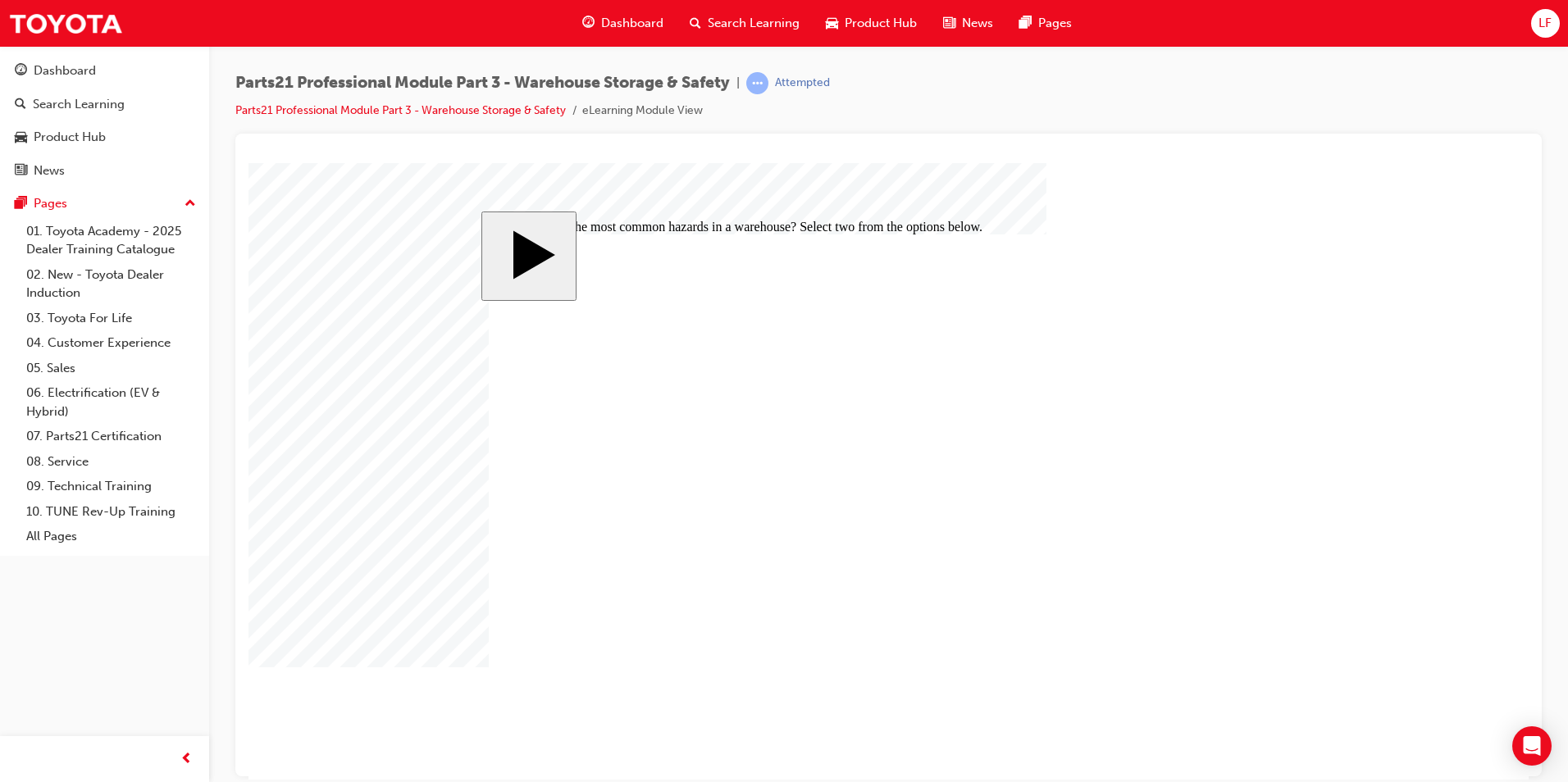
checkbox input "false"
checkbox input "true"
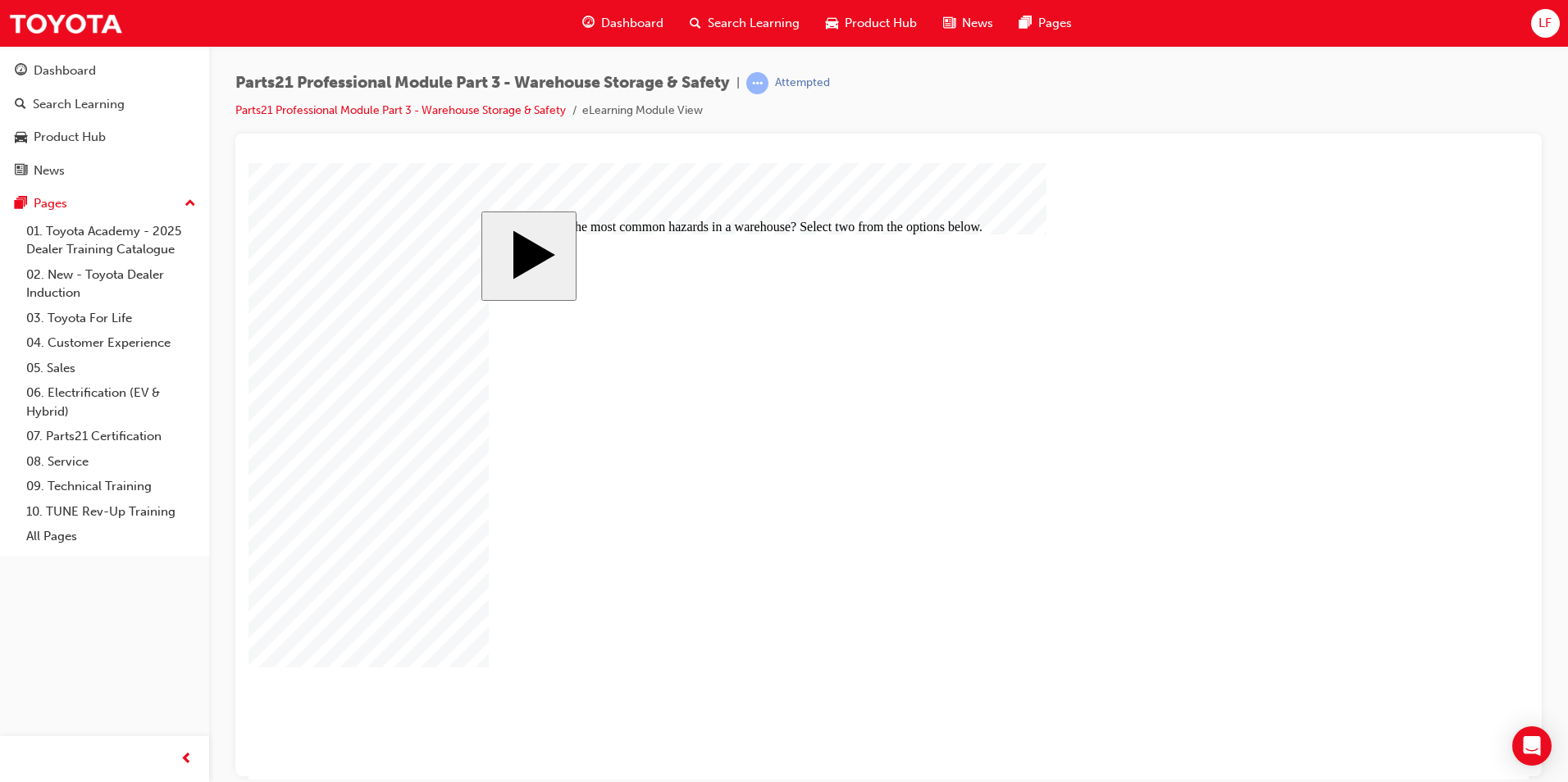
checkbox input "false"
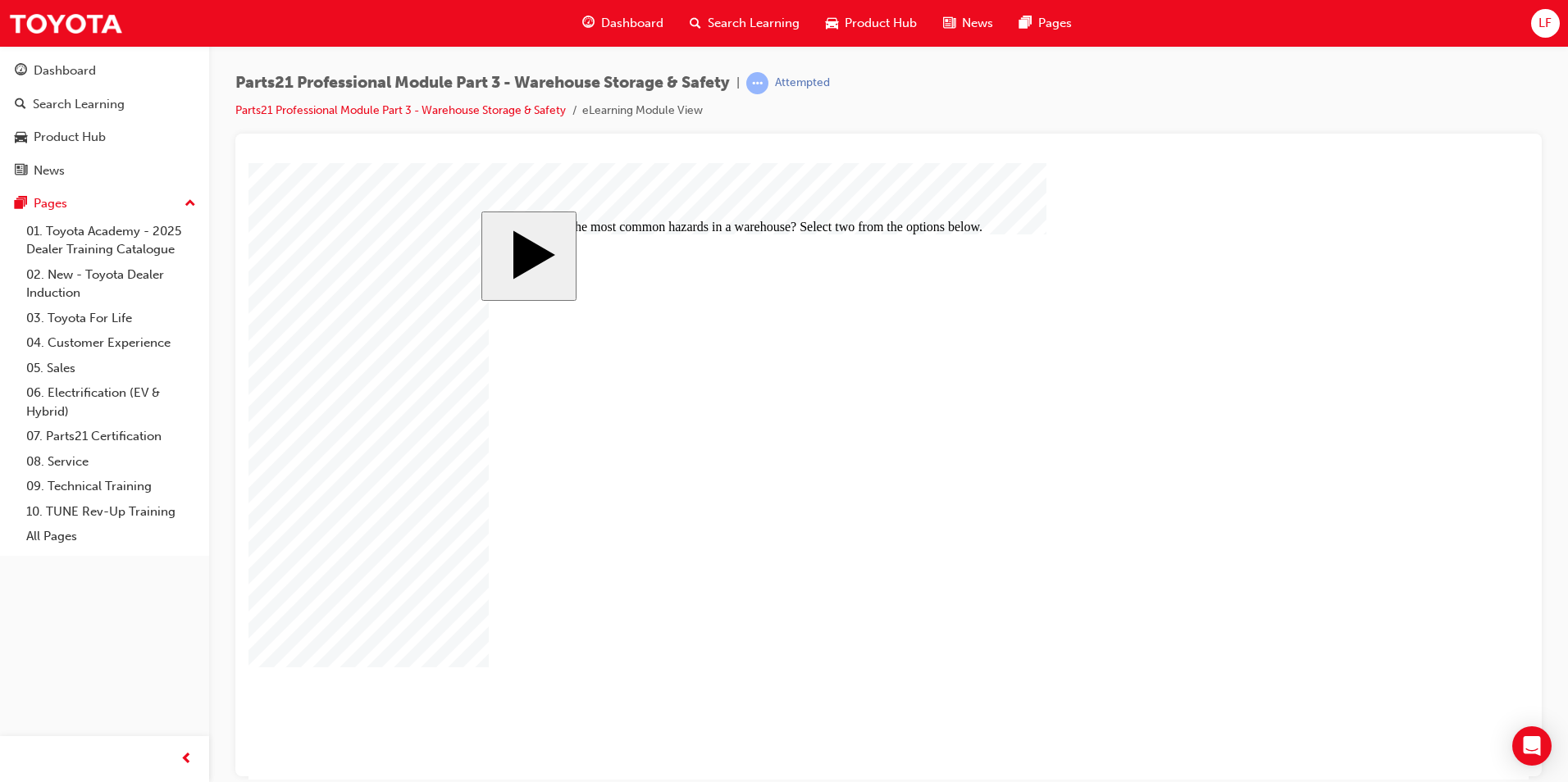
checkbox input "false"
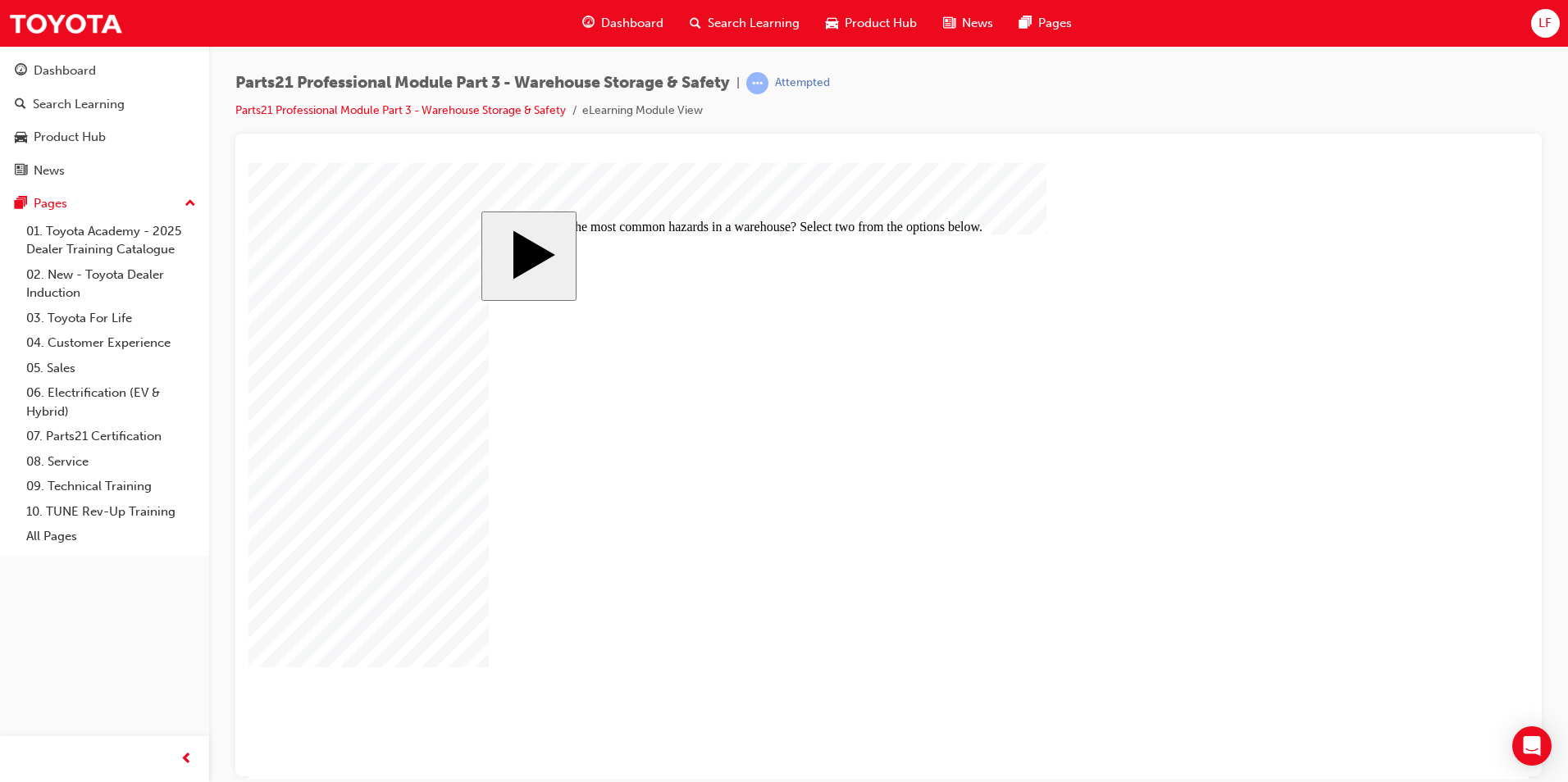
checkbox input "false"
drag, startPoint x: 645, startPoint y: 566, endPoint x: 789, endPoint y: 612, distance: 151.2
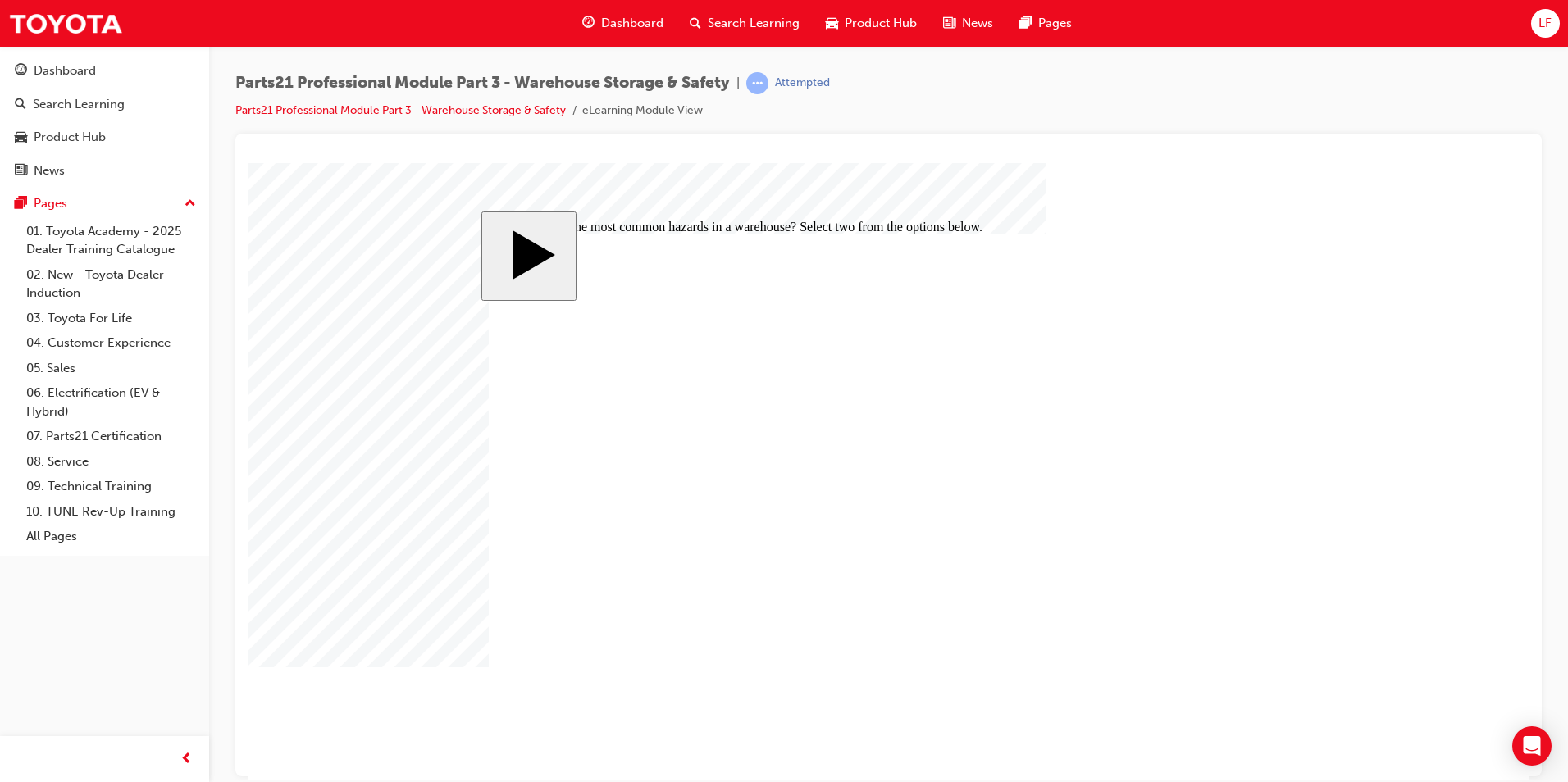
checkbox input "false"
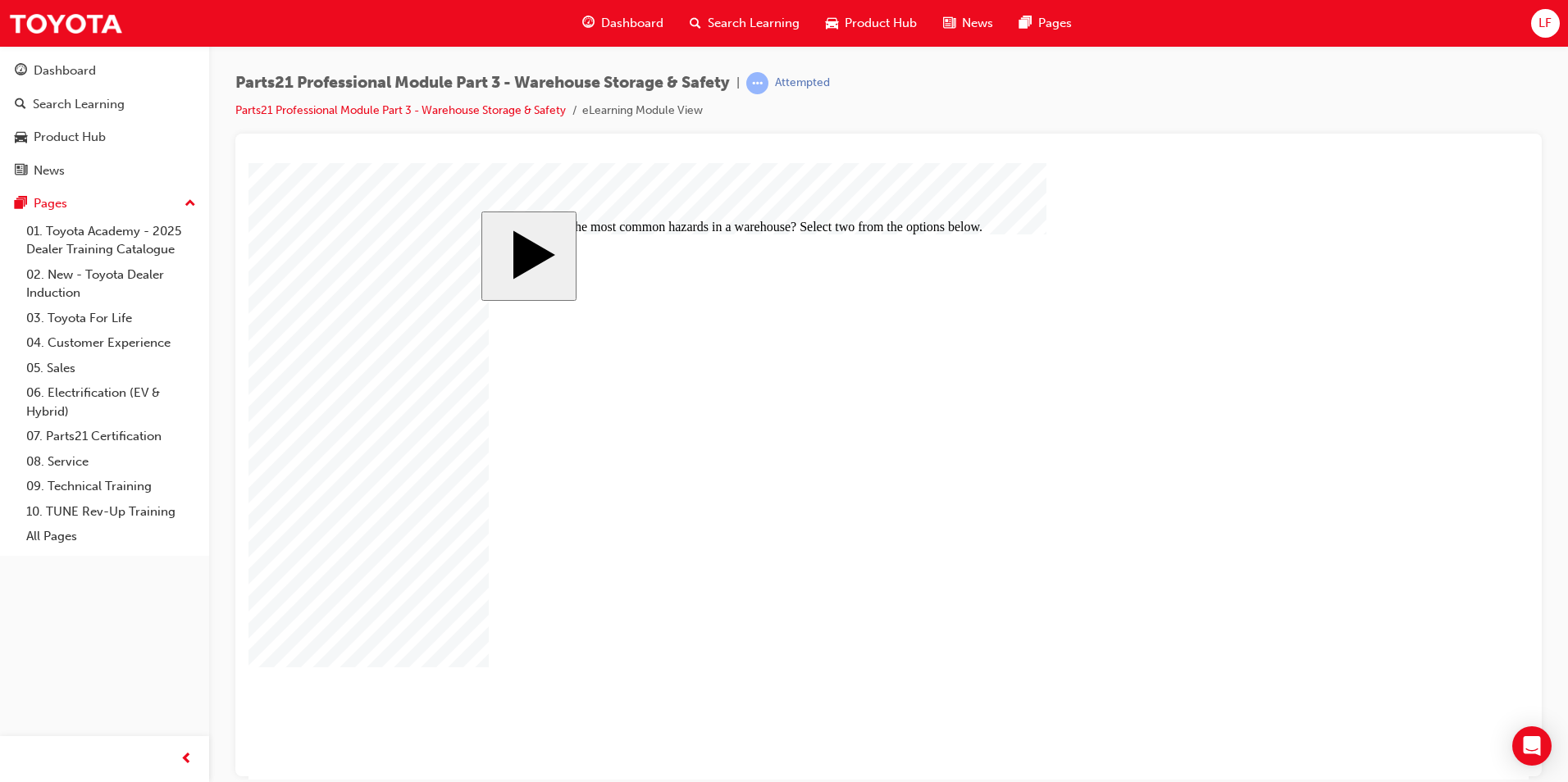
checkbox input "true"
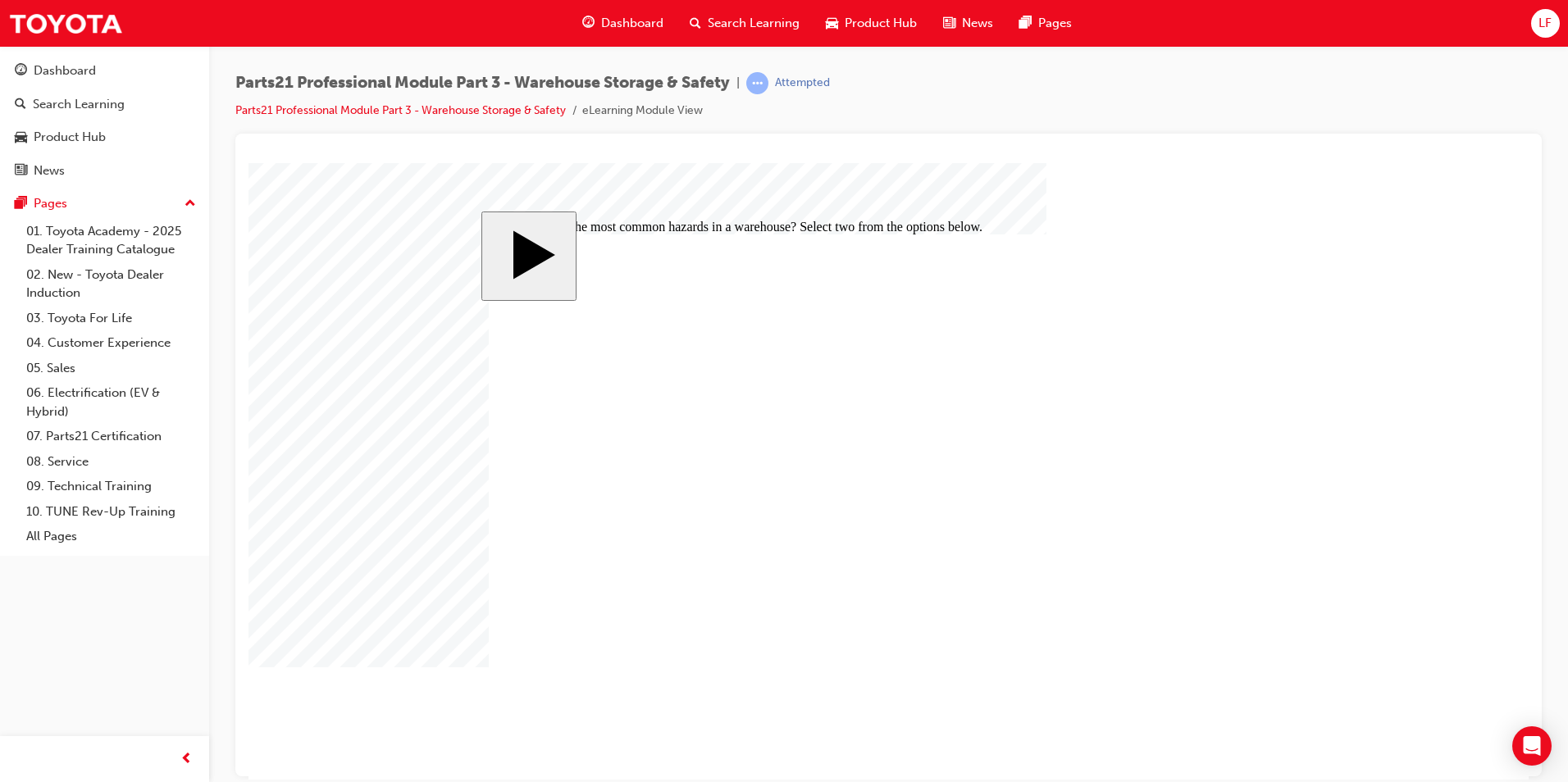
checkbox input "false"
drag, startPoint x: 892, startPoint y: 511, endPoint x: 883, endPoint y: 506, distance: 10.3
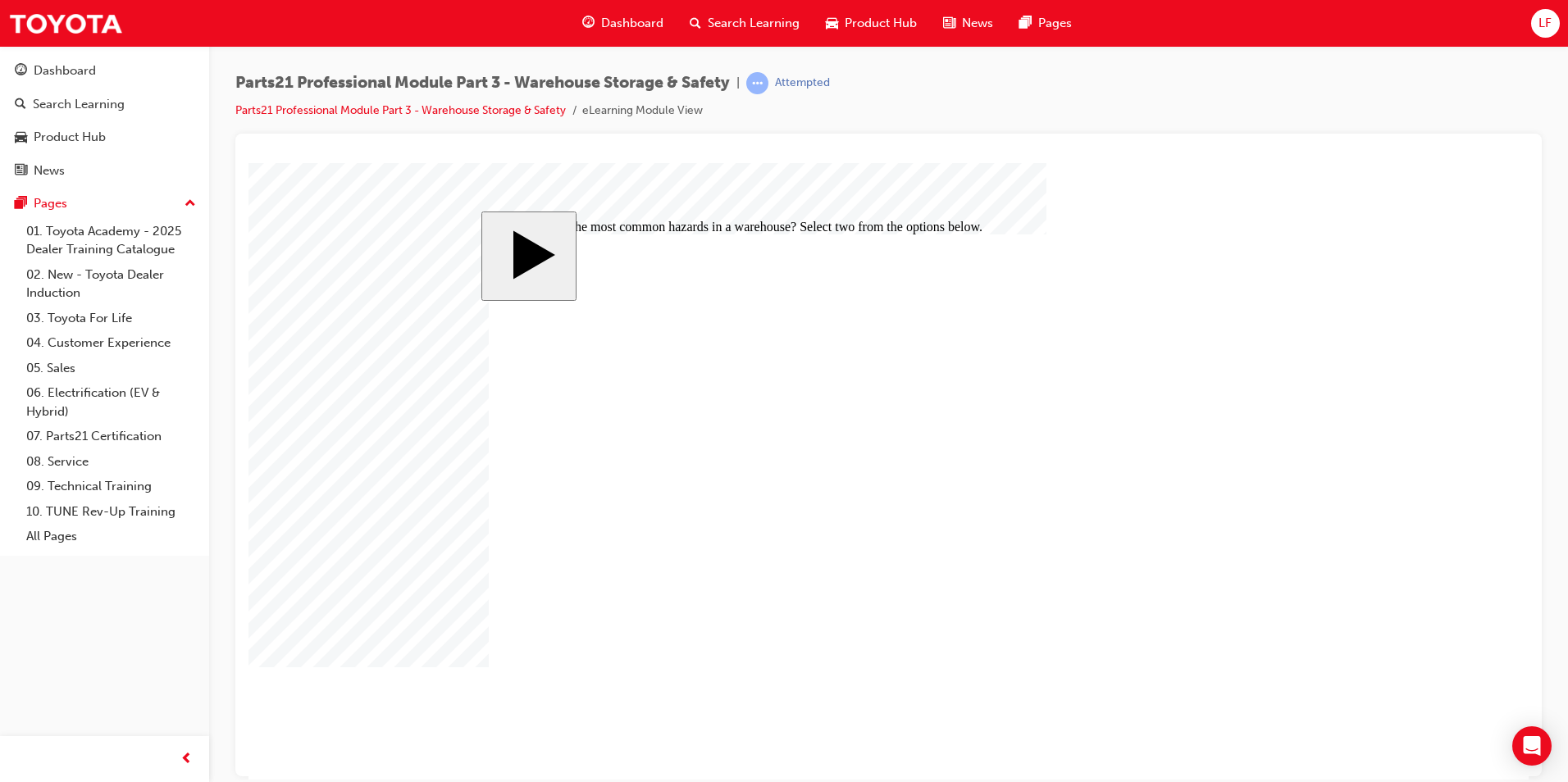
checkbox input "false"
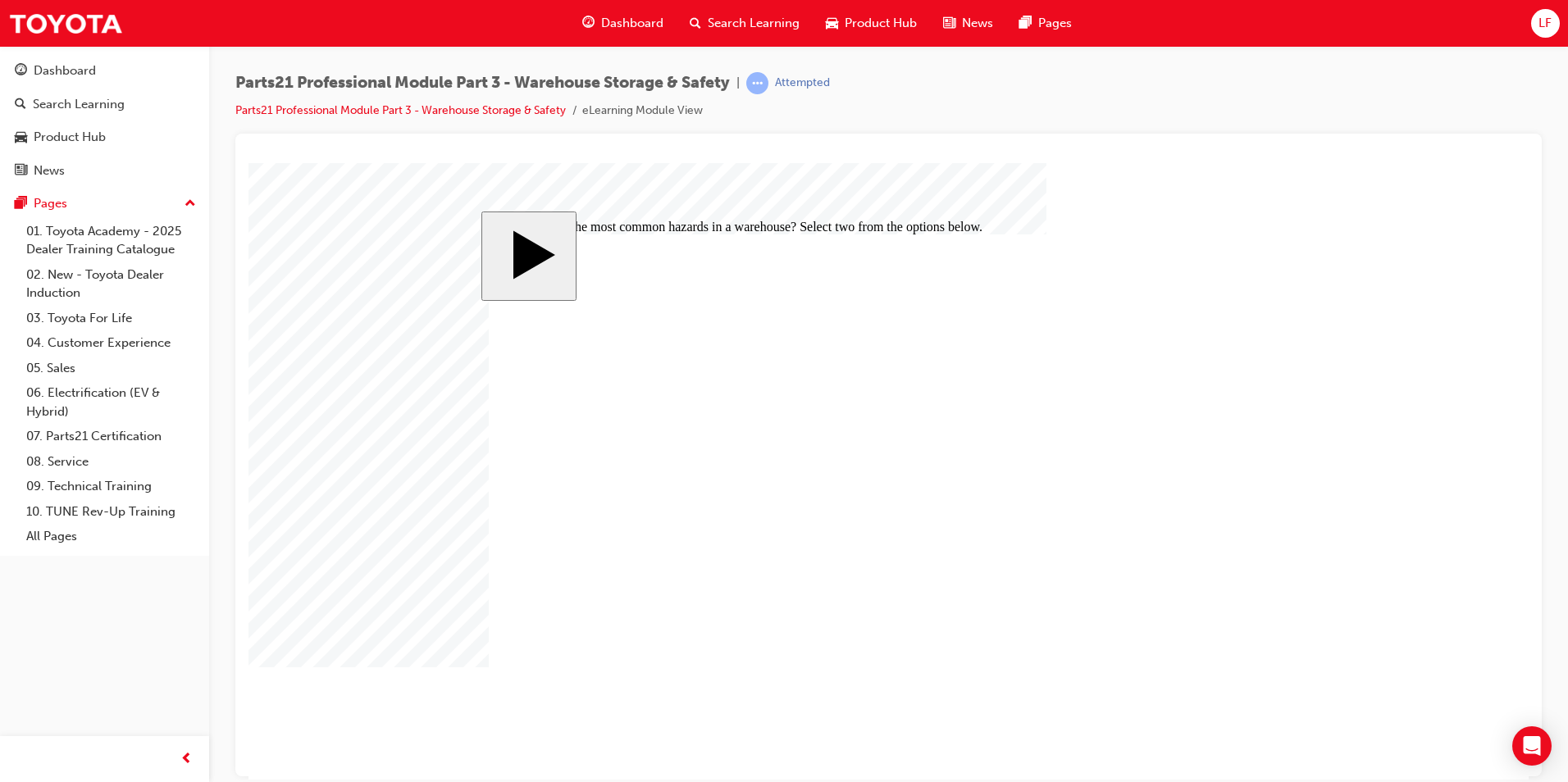
checkbox input "false"
checkbox input "true"
checkbox input "false"
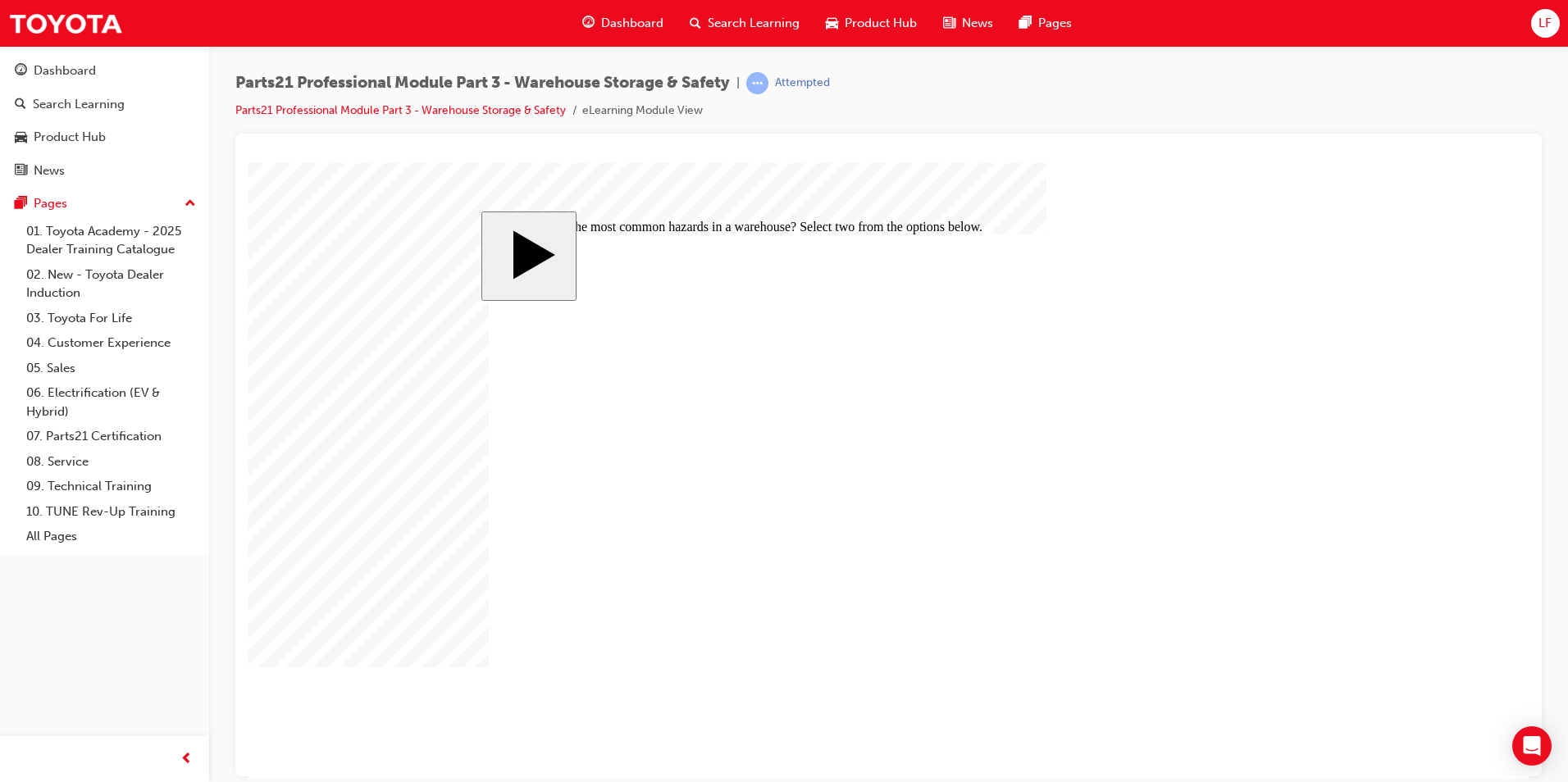
checkbox input "false"
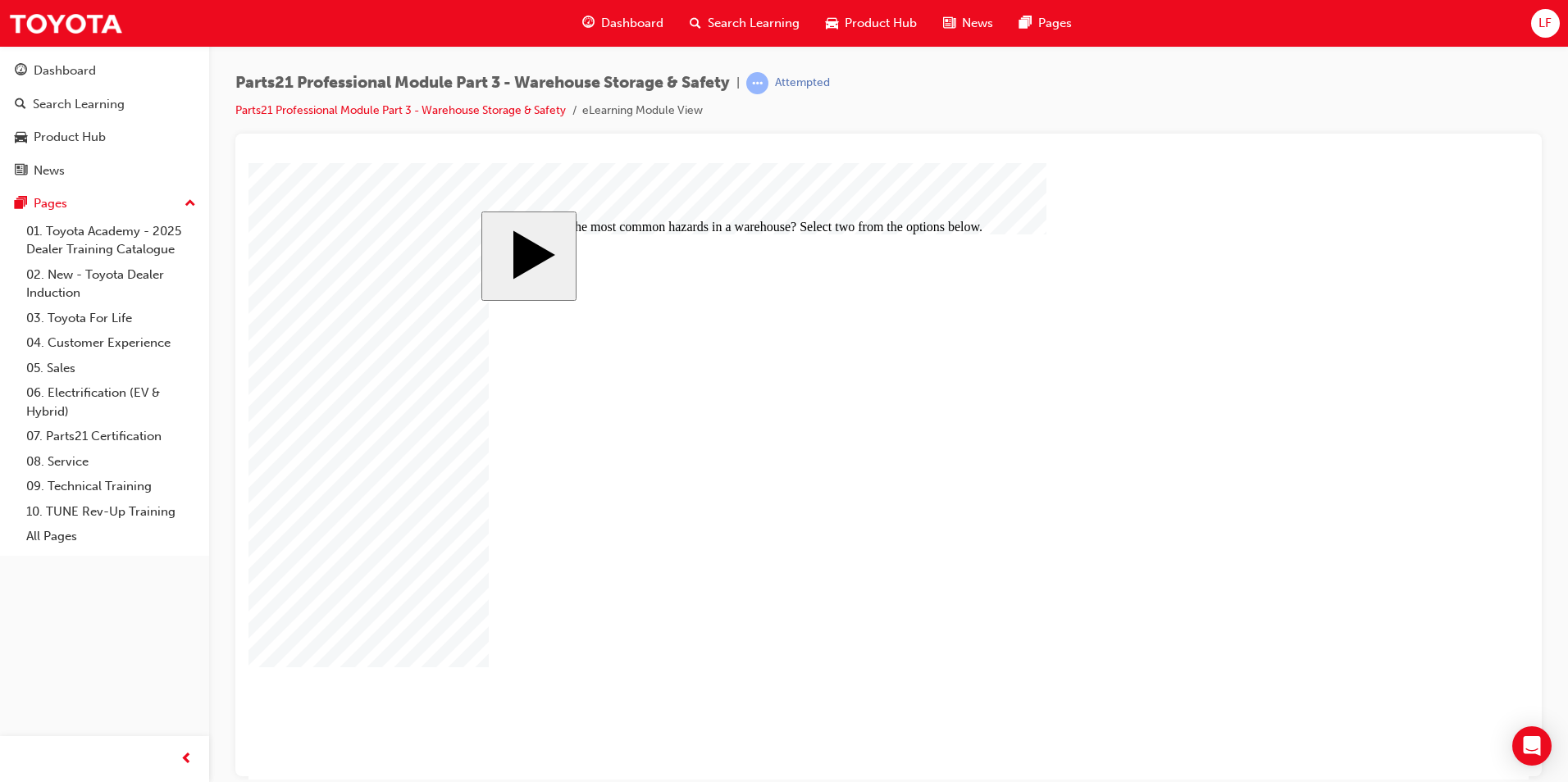
checkbox input "true"
checkbox input "false"
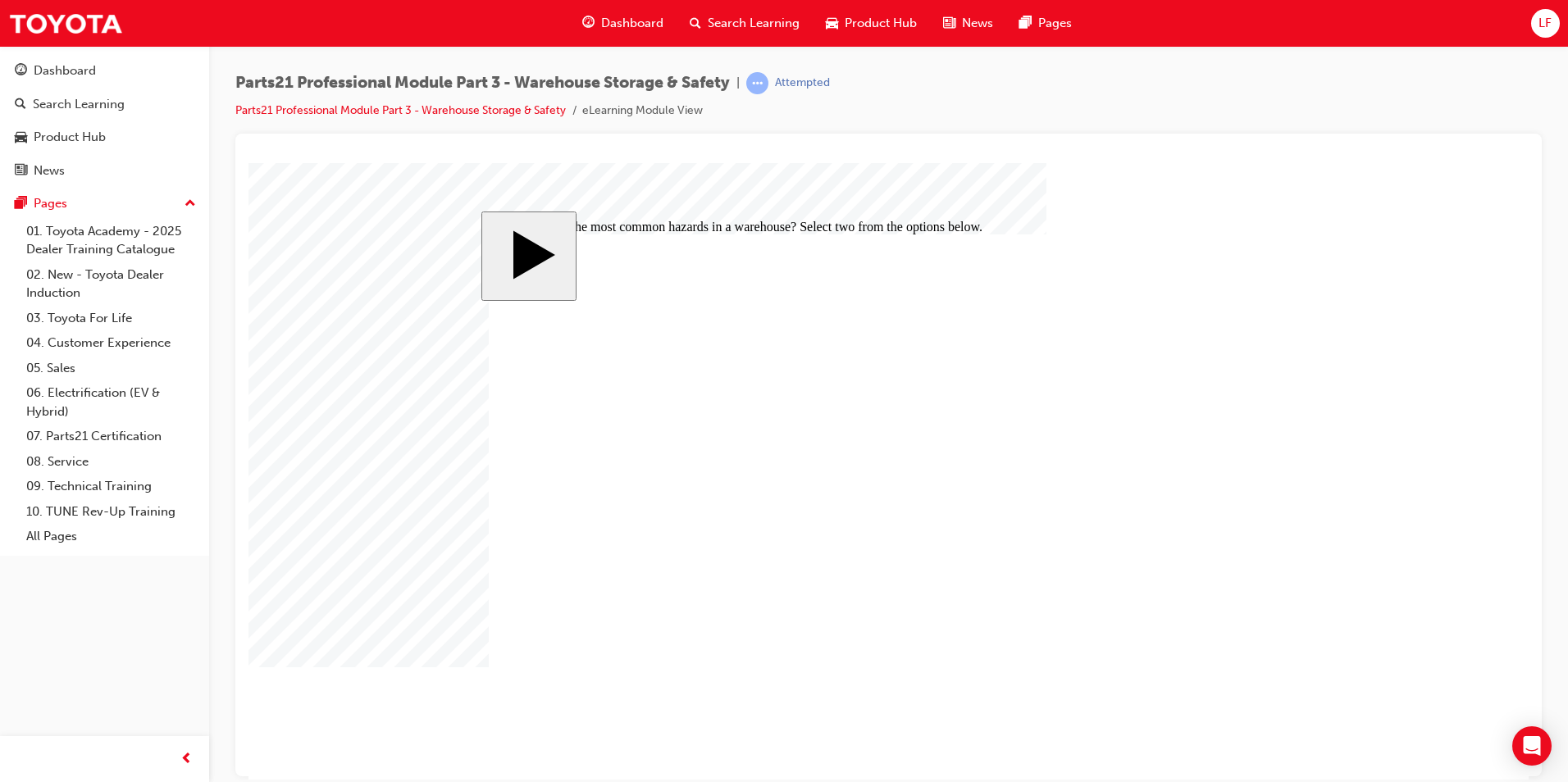
checkbox input "false"
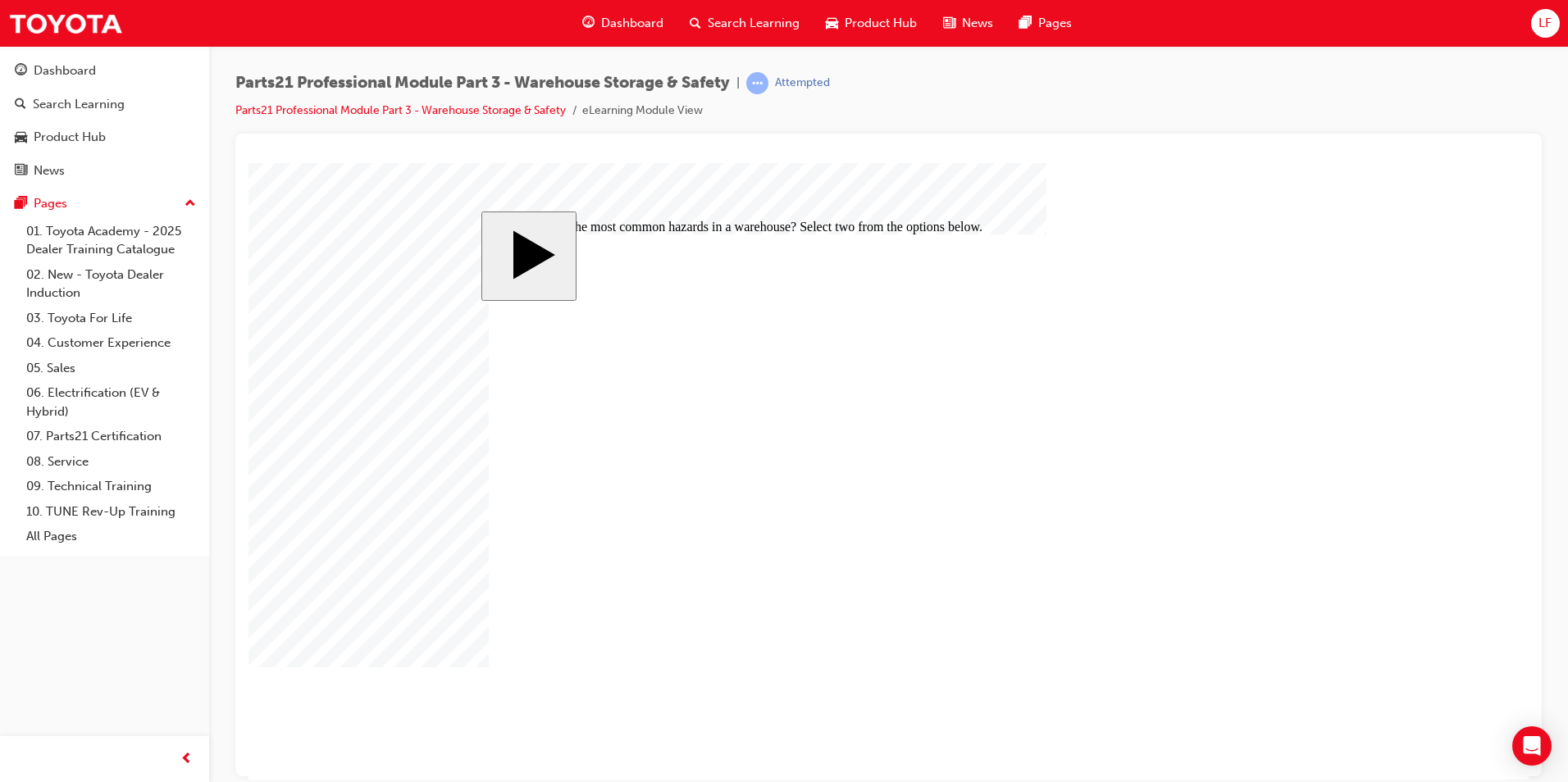
checkbox input "true"
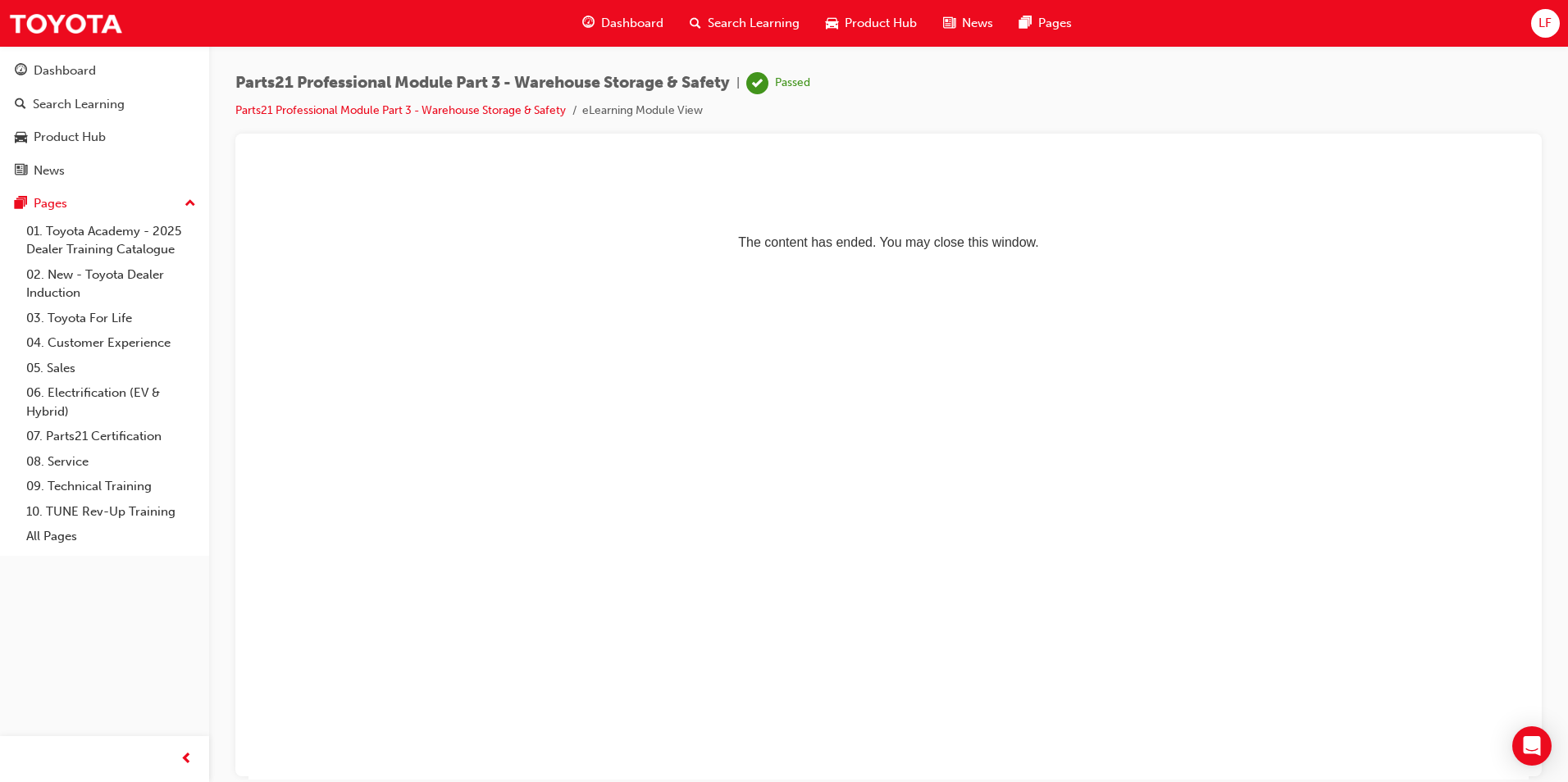
drag, startPoint x: 830, startPoint y: 430, endPoint x: 833, endPoint y: 398, distance: 32.1
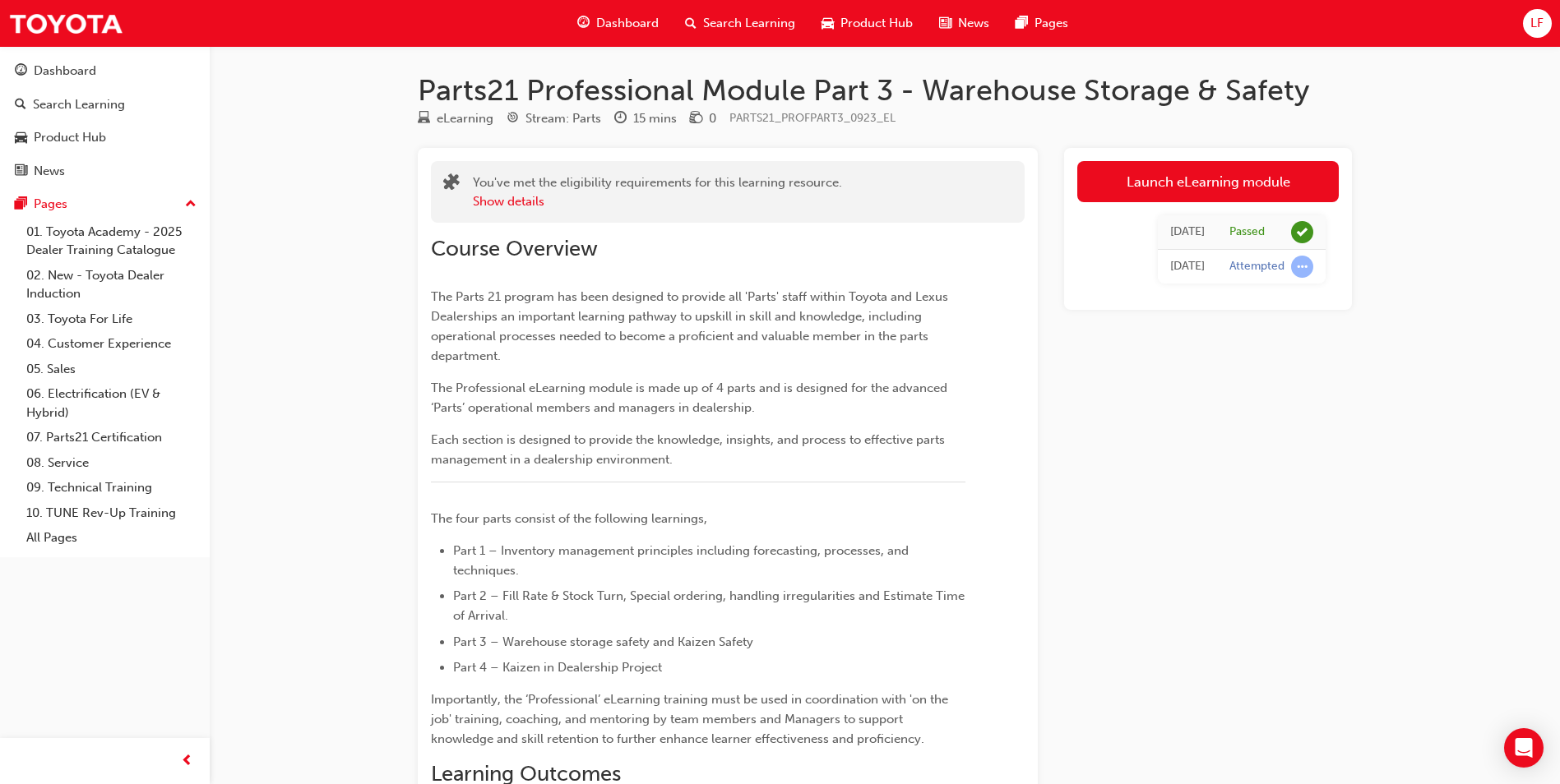
drag, startPoint x: 792, startPoint y: 296, endPoint x: 815, endPoint y: 255, distance: 47.0
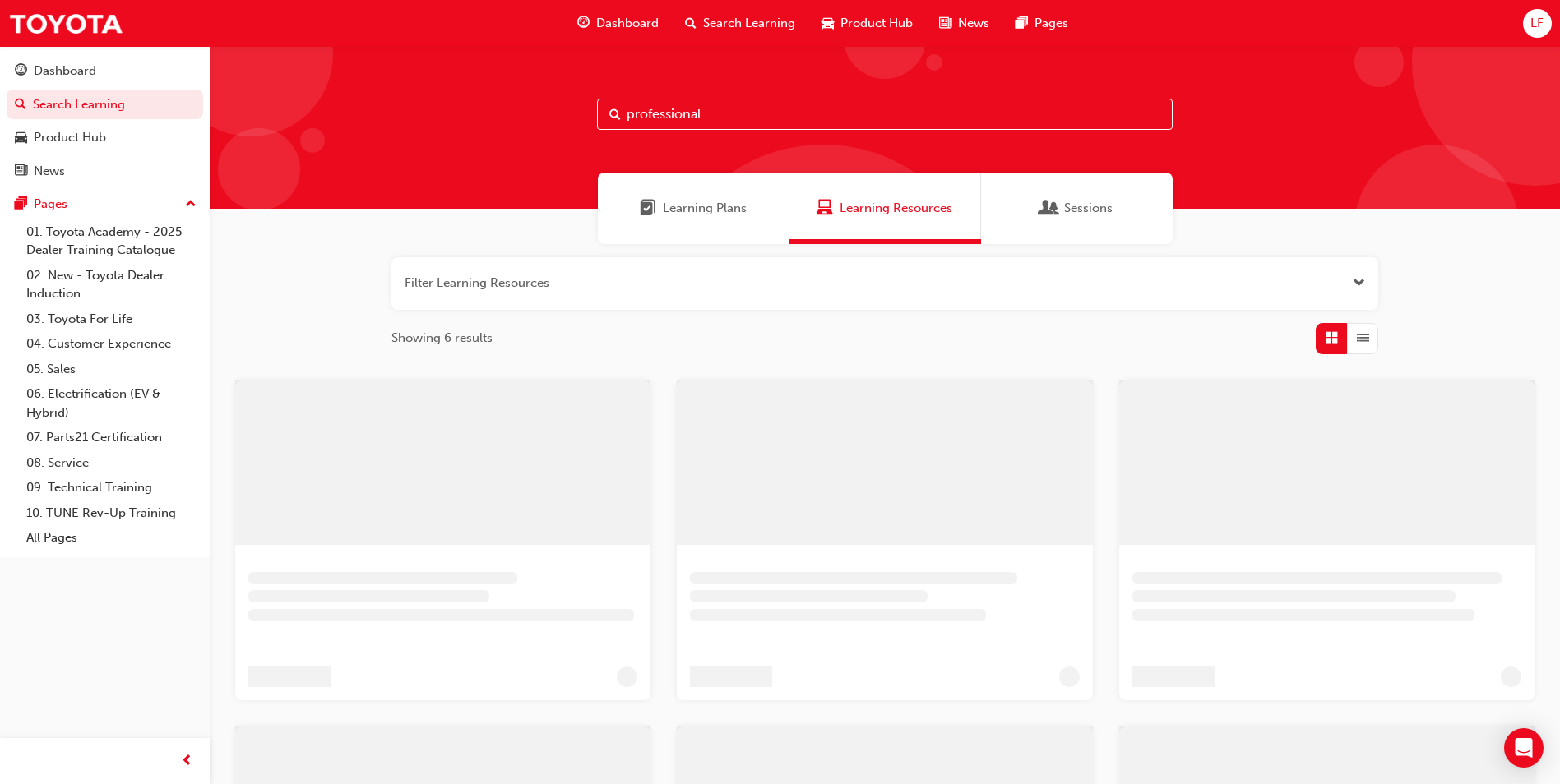
scroll to position [396, 0]
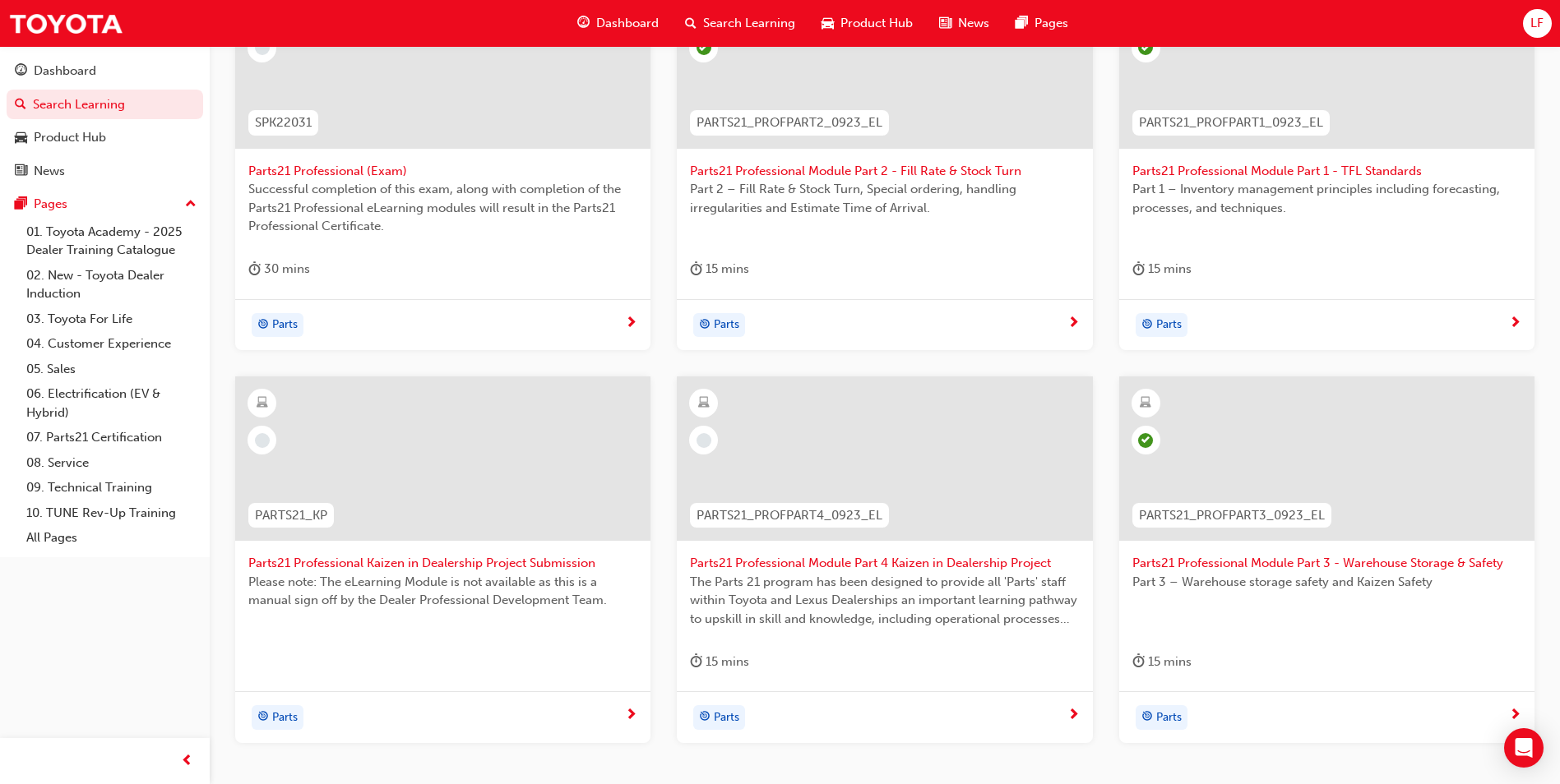
click at [958, 566] on span "Parts21 Professional Module Part 4 Kaizen in Dealership Project" at bounding box center [884, 564] width 389 height 19
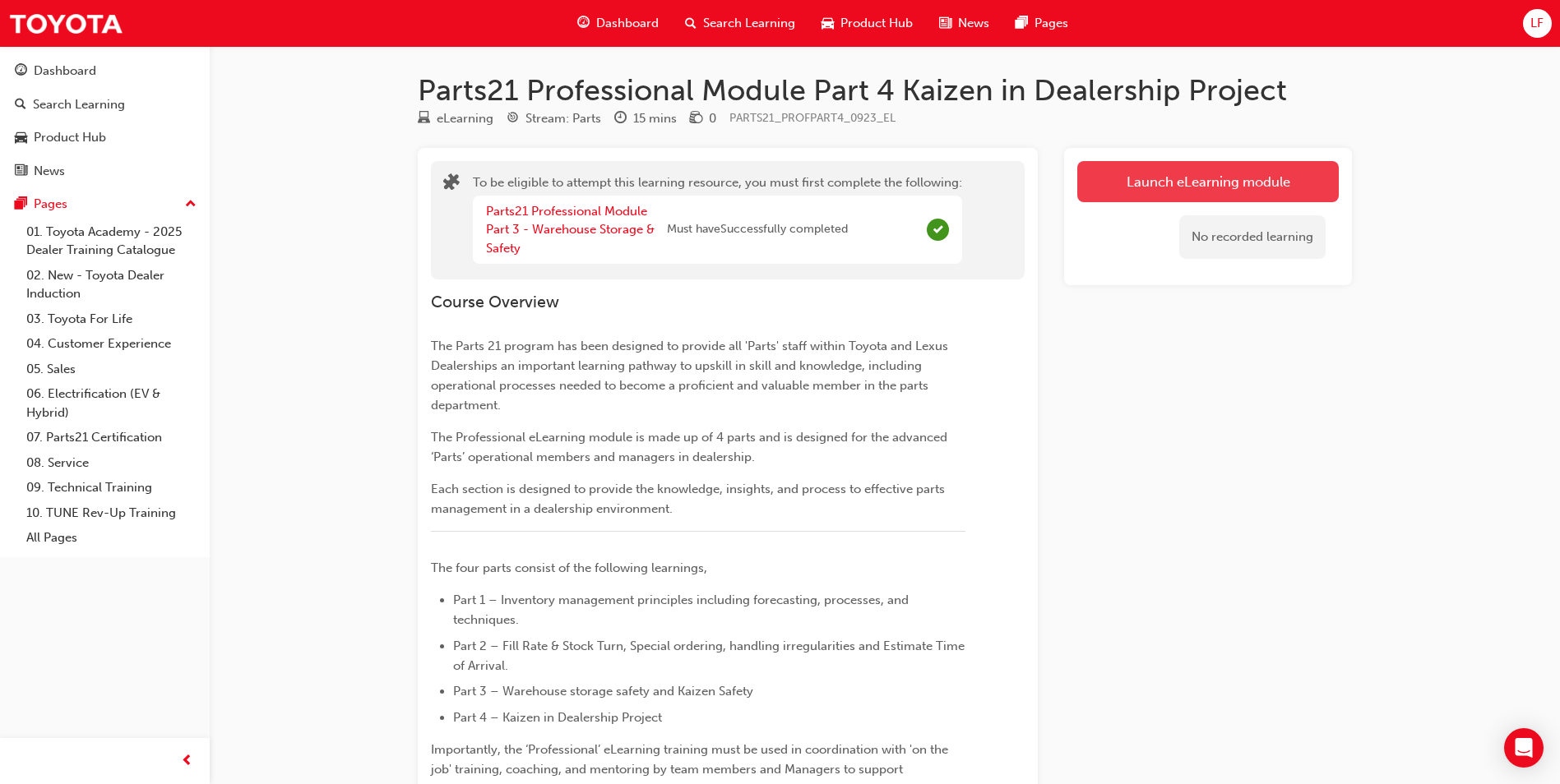
click at [1227, 189] on button "Launch eLearning module" at bounding box center [1208, 181] width 261 height 41
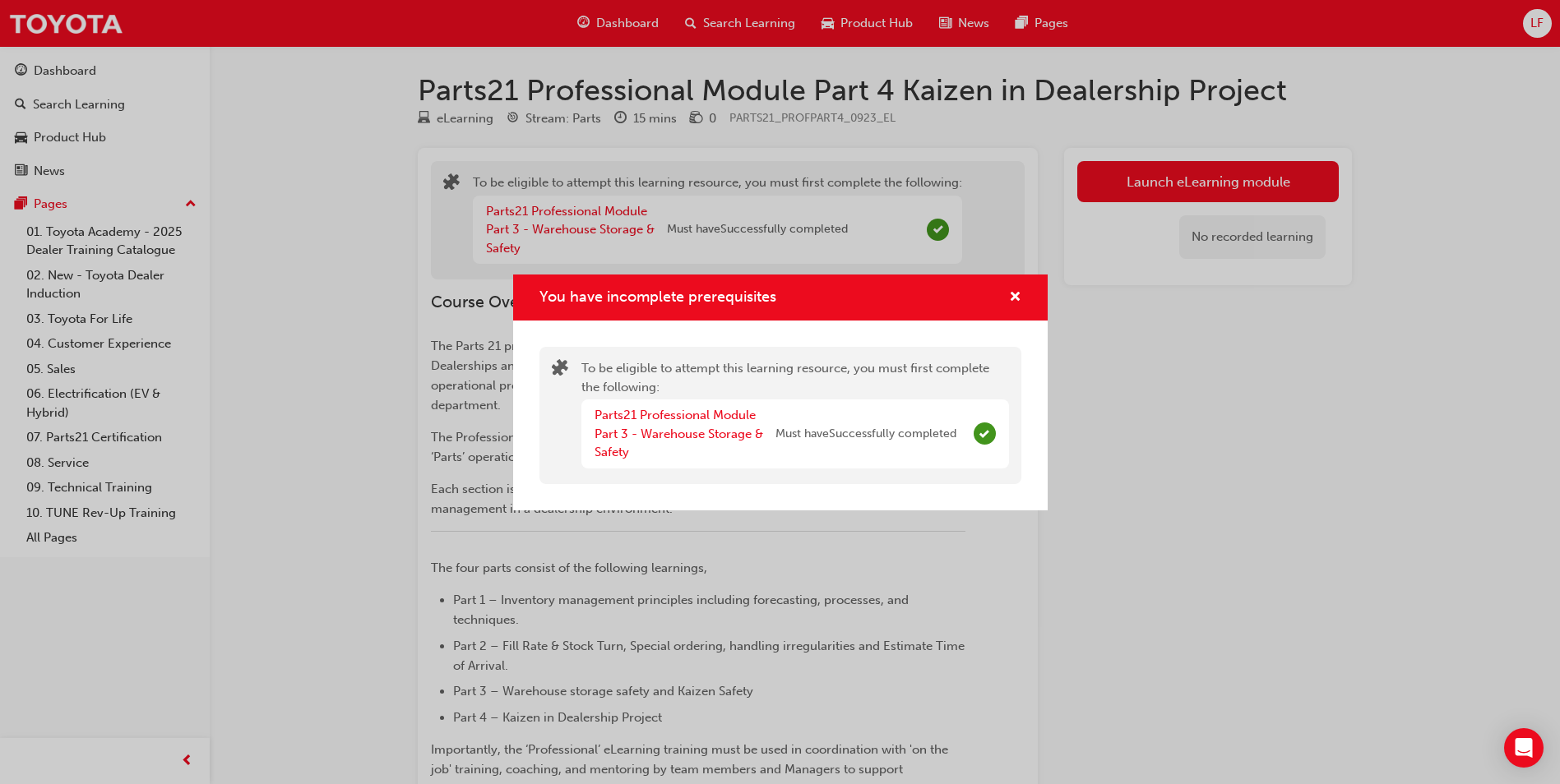
click at [1012, 308] on div "You have incomplete prerequisites" at bounding box center [780, 298] width 535 height 47
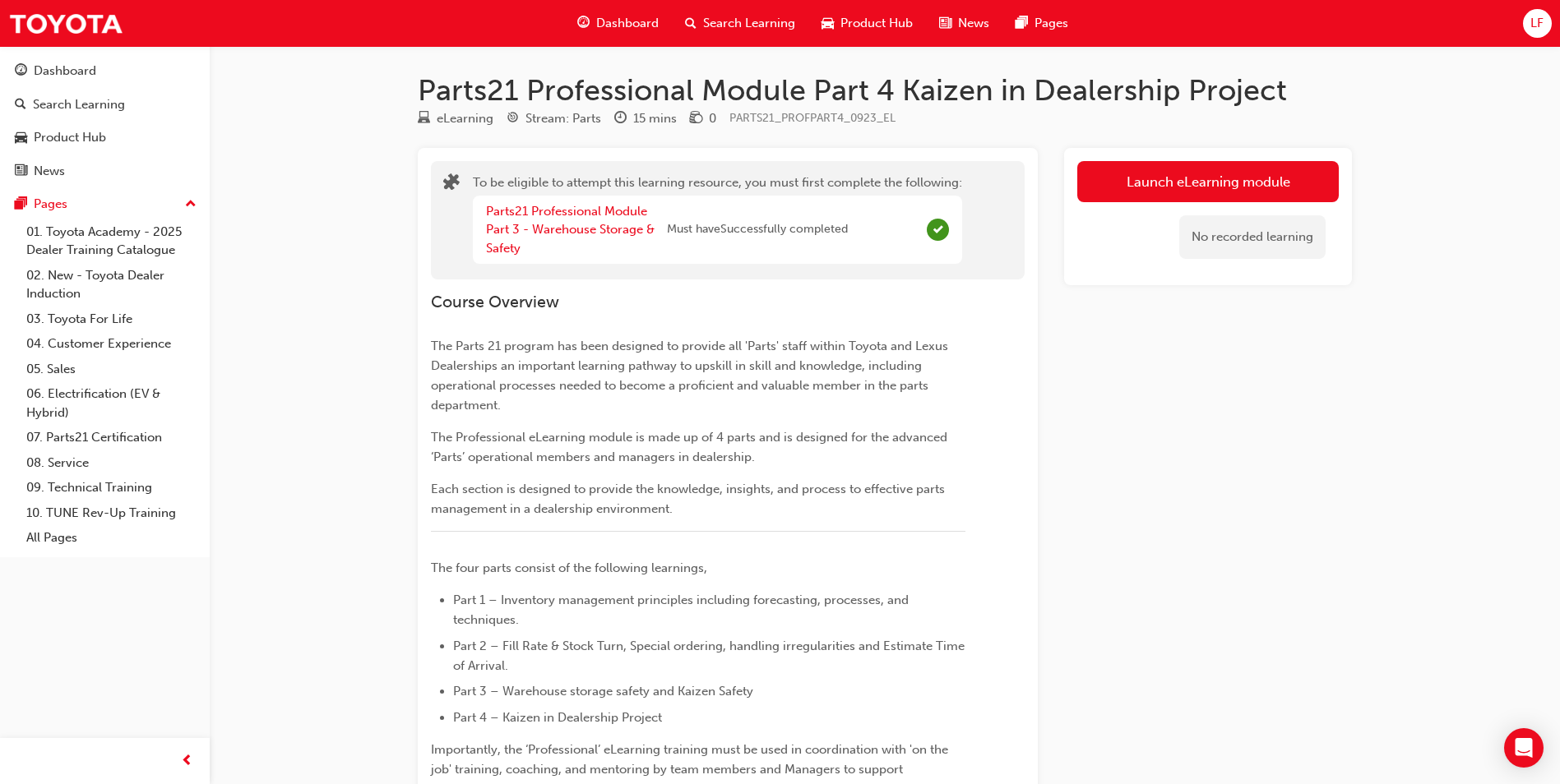
drag, startPoint x: 675, startPoint y: 164, endPoint x: 658, endPoint y: 132, distance: 36.2
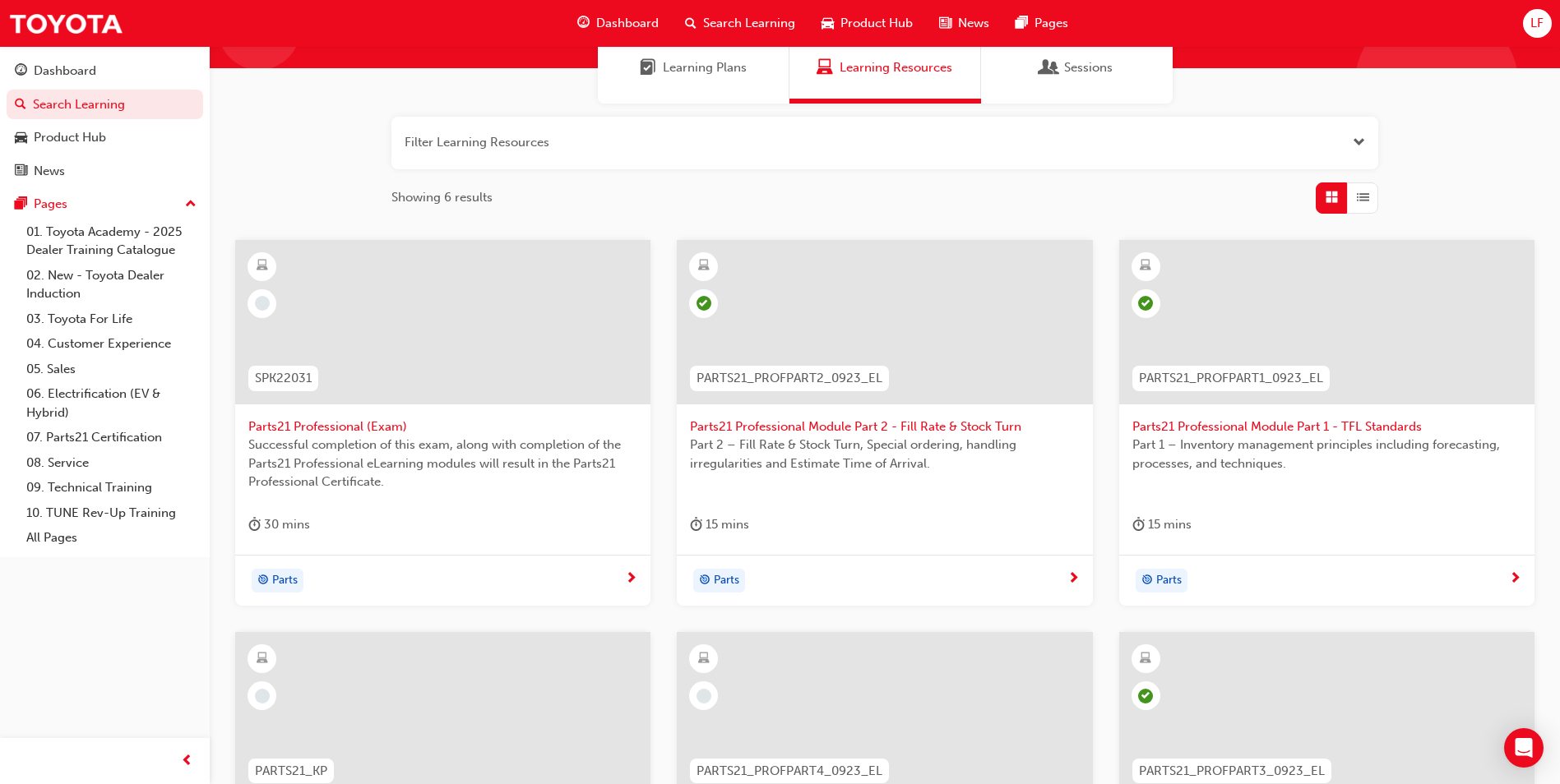
scroll to position [329, 0]
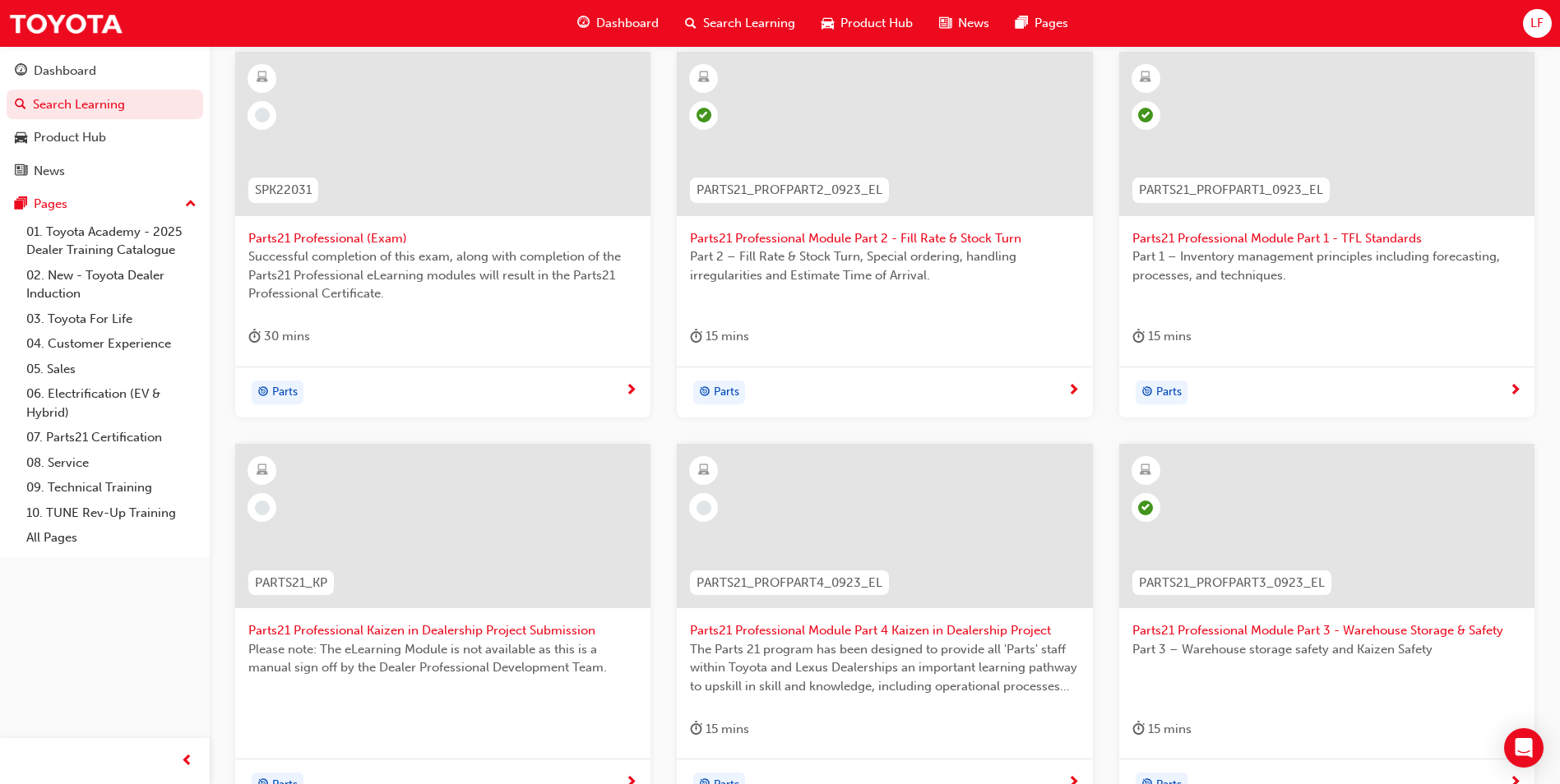
click at [848, 640] on span "The Parts 21 program has been designed to provide all 'Parts' staff within Toyo…" at bounding box center [884, 668] width 389 height 56
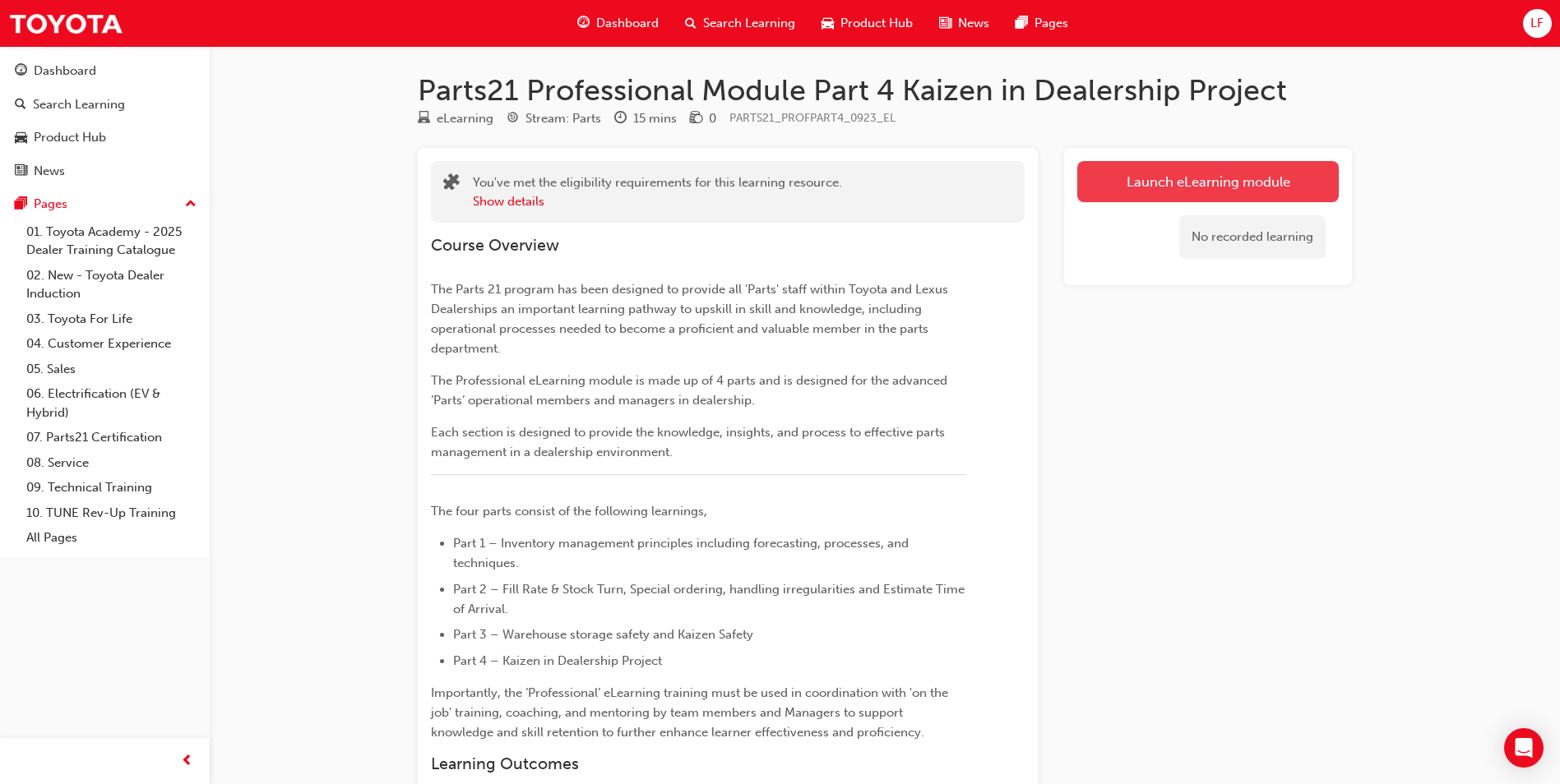
click at [1146, 183] on button "Launch eLearning module" at bounding box center [1208, 181] width 261 height 41
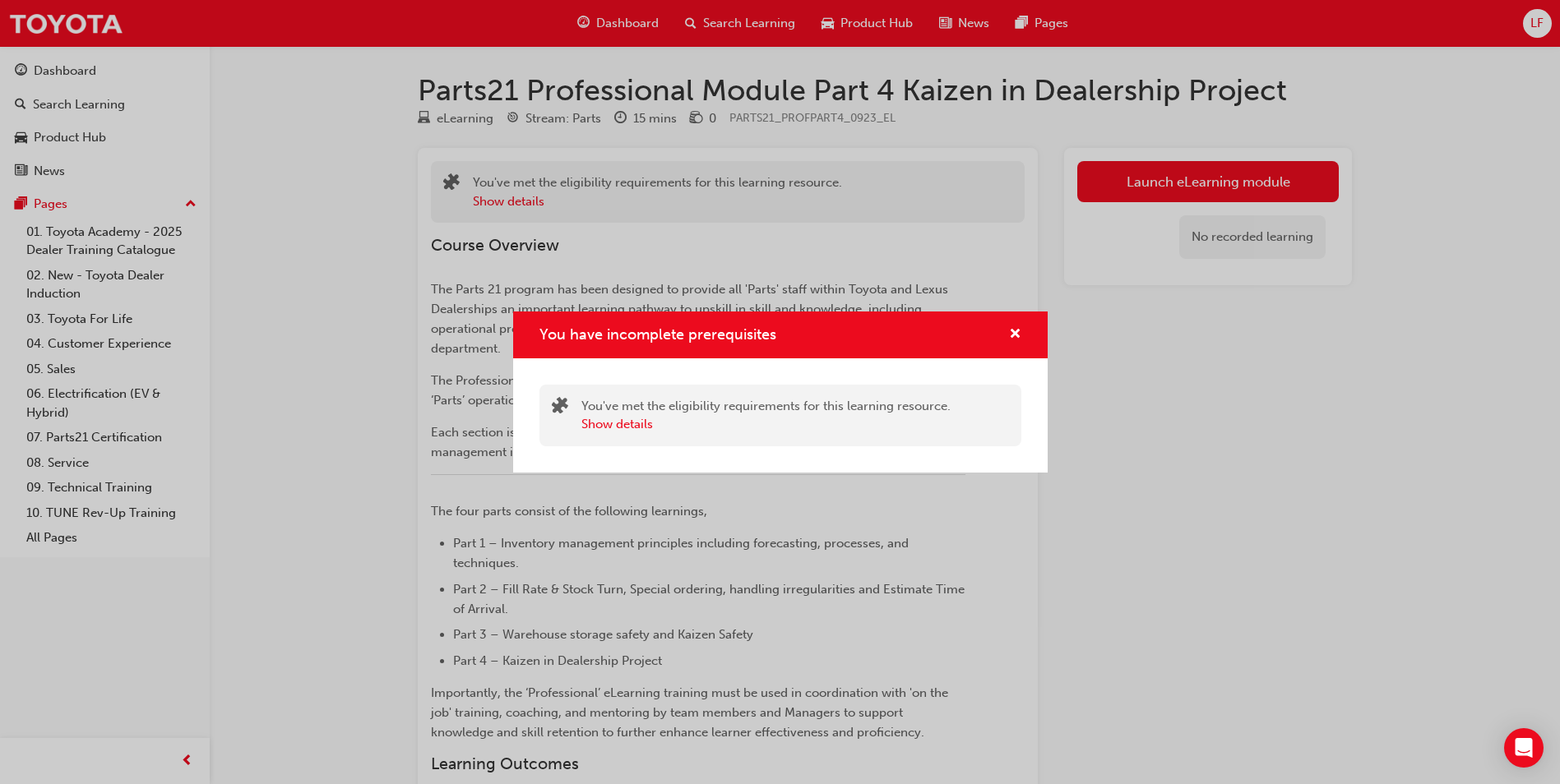
click at [1024, 330] on div "You have incomplete prerequisites" at bounding box center [780, 336] width 535 height 47
click at [1014, 336] on span "cross-icon" at bounding box center [1015, 336] width 12 height 15
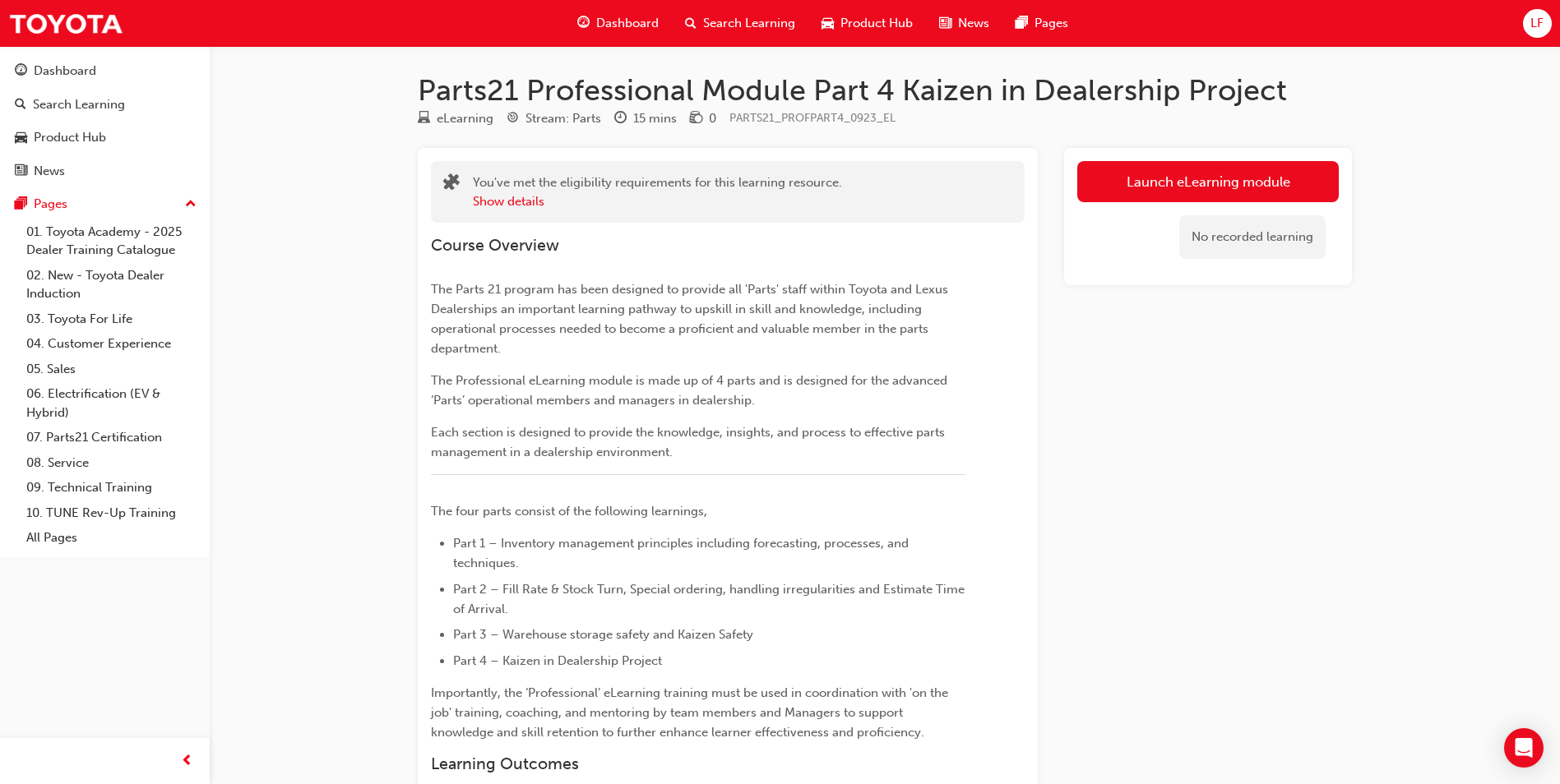
drag, startPoint x: 870, startPoint y: 200, endPoint x: 858, endPoint y: 200, distance: 12.0
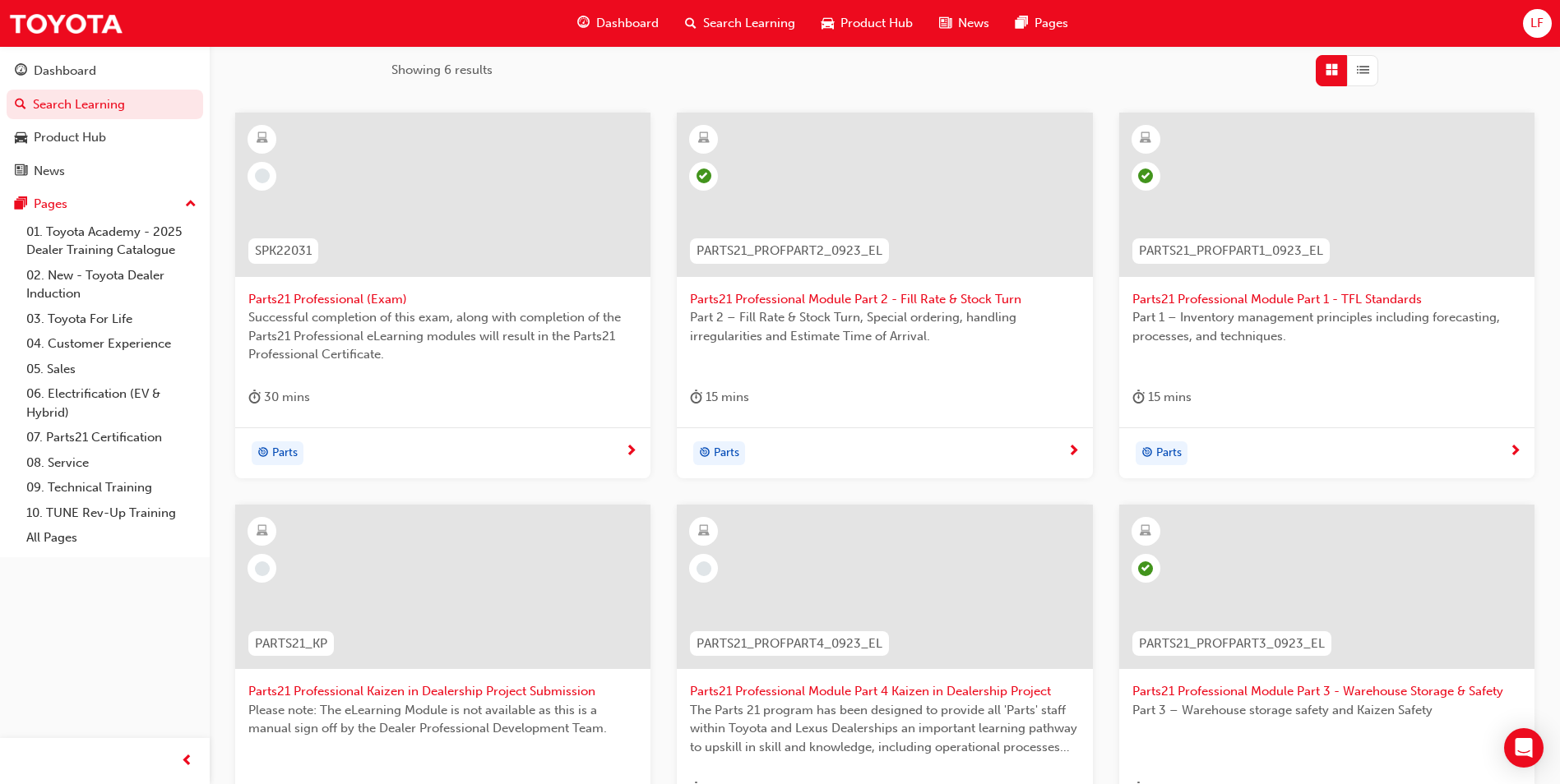
scroll to position [411, 0]
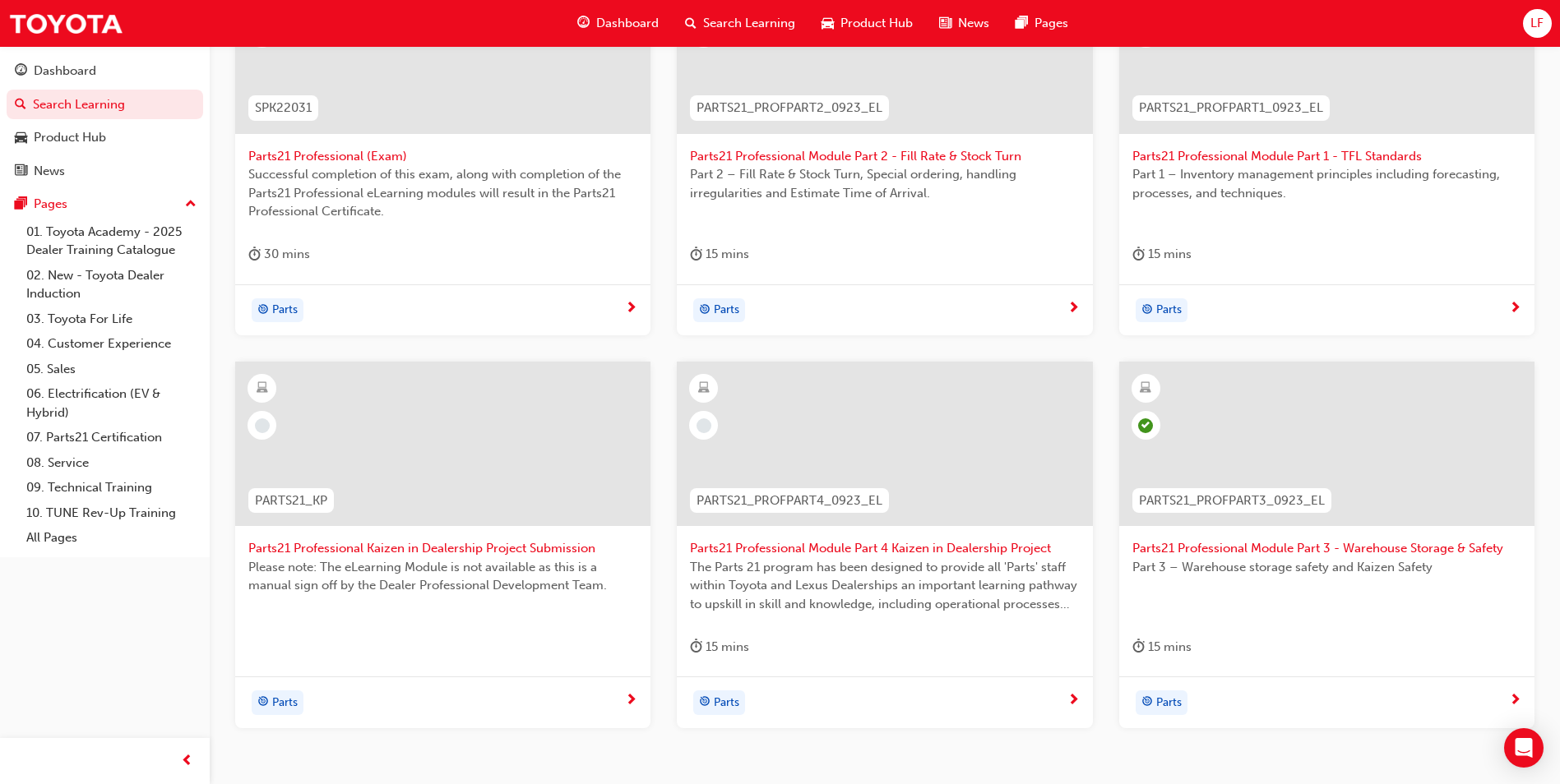
click at [909, 544] on span "Parts21 Professional Module Part 4 Kaizen in Dealership Project" at bounding box center [884, 549] width 389 height 19
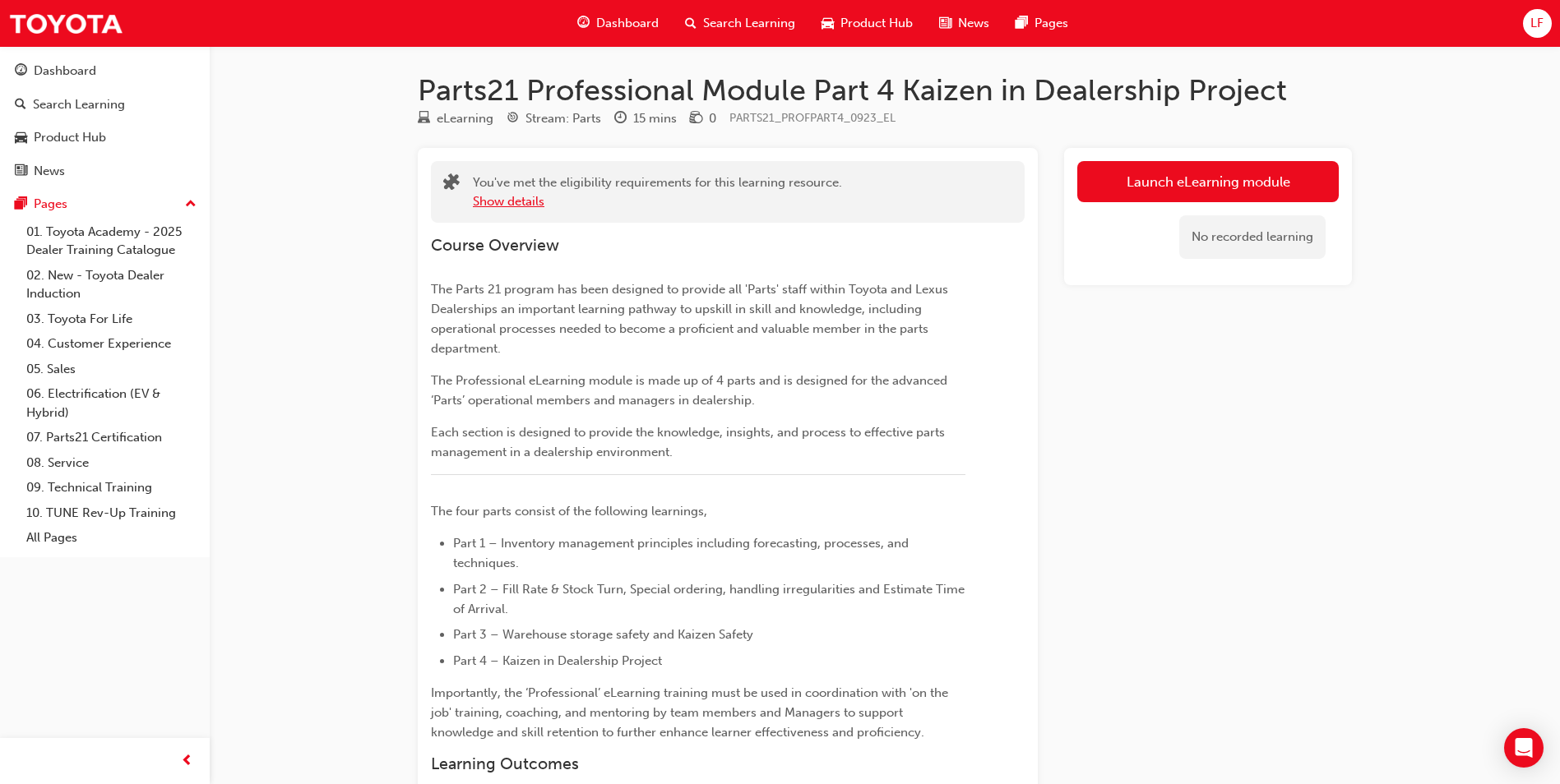
click at [541, 199] on button "Show details" at bounding box center [509, 201] width 72 height 19
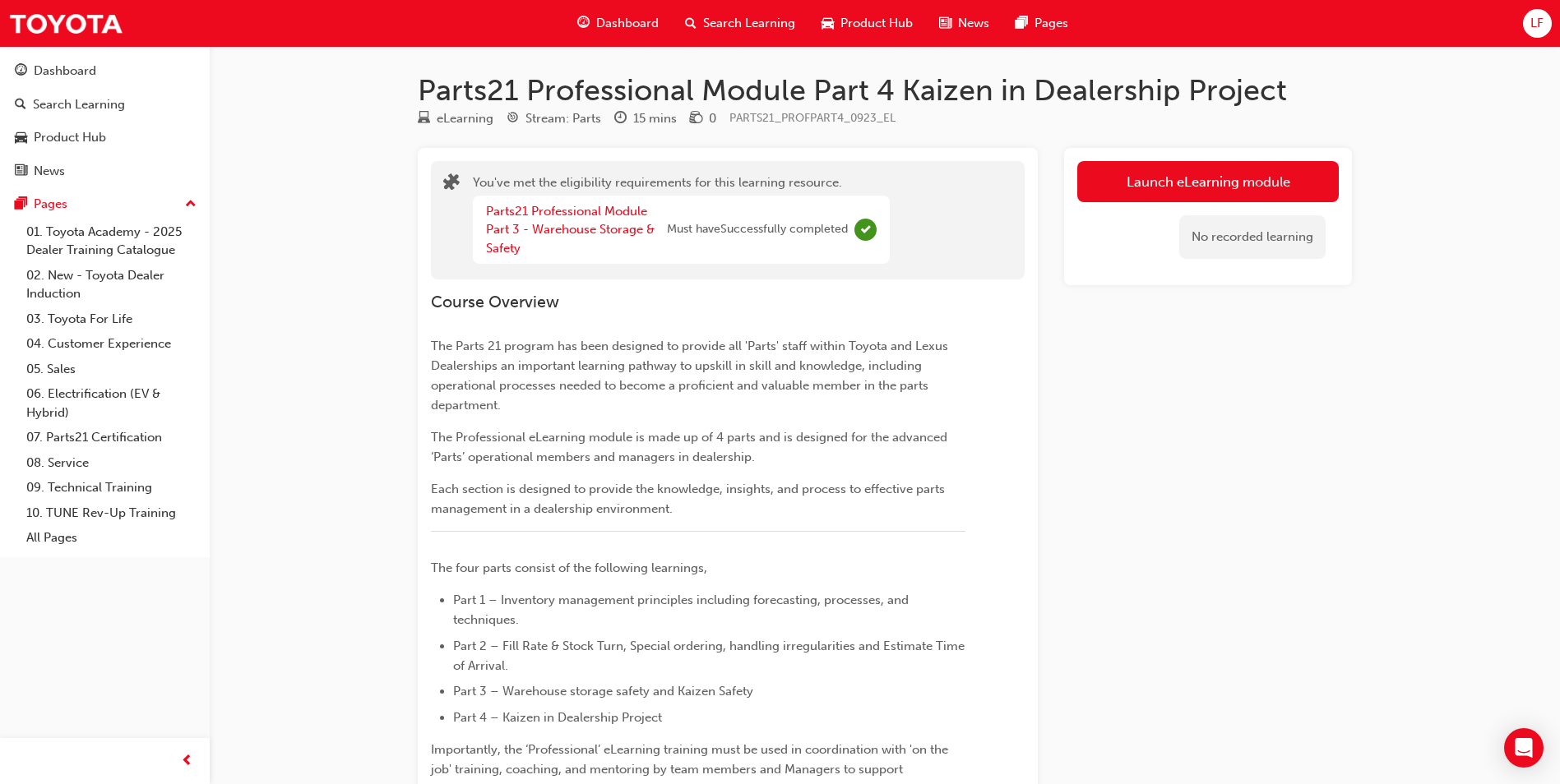
click at [599, 219] on div "Parts21 Professional Module Part 3 - Warehouse Storage & Safety" at bounding box center [576, 230] width 181 height 56
click at [605, 205] on link "Parts21 Professional Module Part 3 - Warehouse Storage & Safety" at bounding box center [570, 230] width 168 height 52
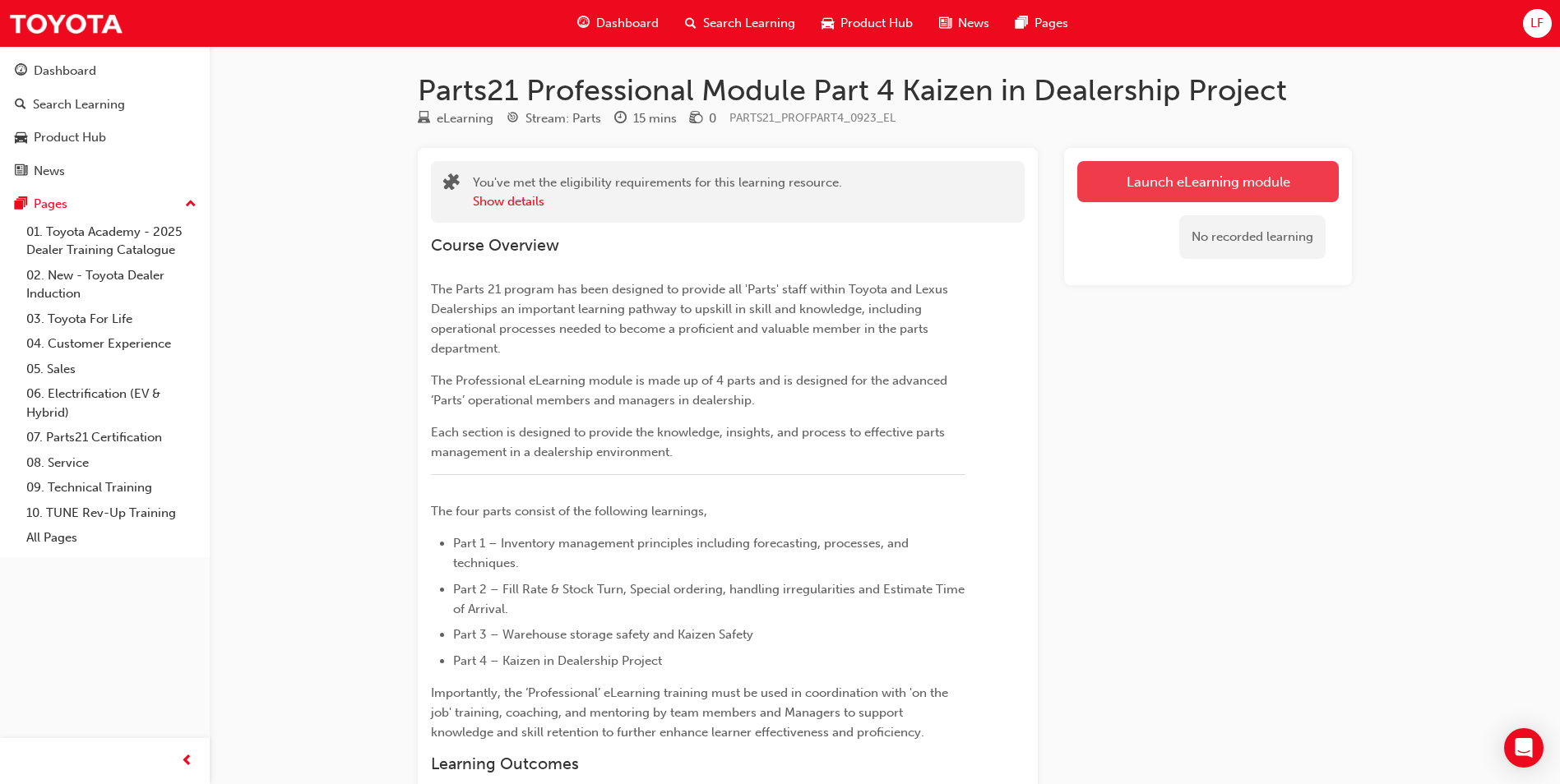
click at [1169, 199] on link "Launch eLearning module" at bounding box center [1208, 181] width 261 height 41
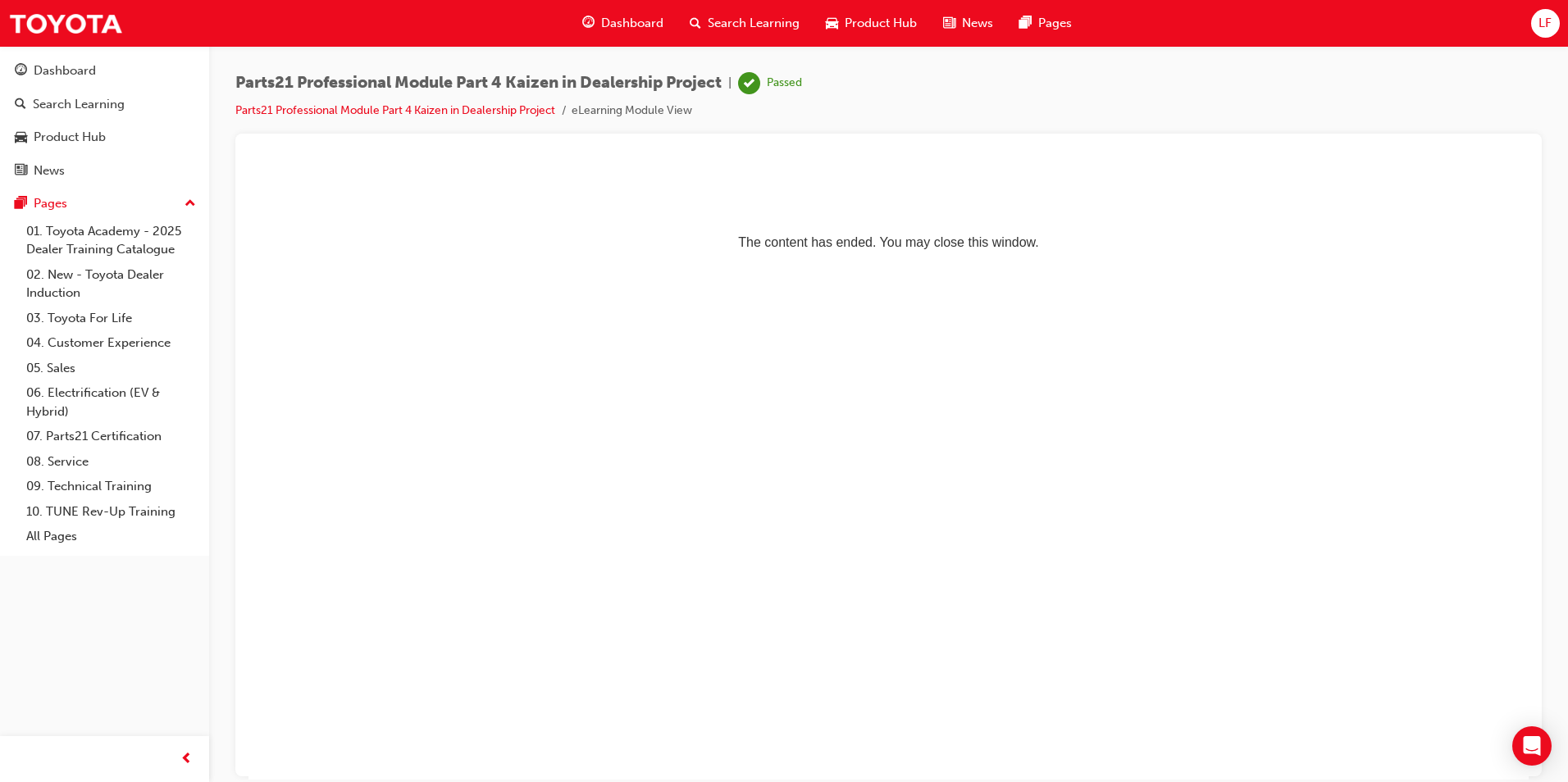
drag, startPoint x: 644, startPoint y: 203, endPoint x: 628, endPoint y: 191, distance: 20.0
drag, startPoint x: 628, startPoint y: 191, endPoint x: 610, endPoint y: 186, distance: 18.7
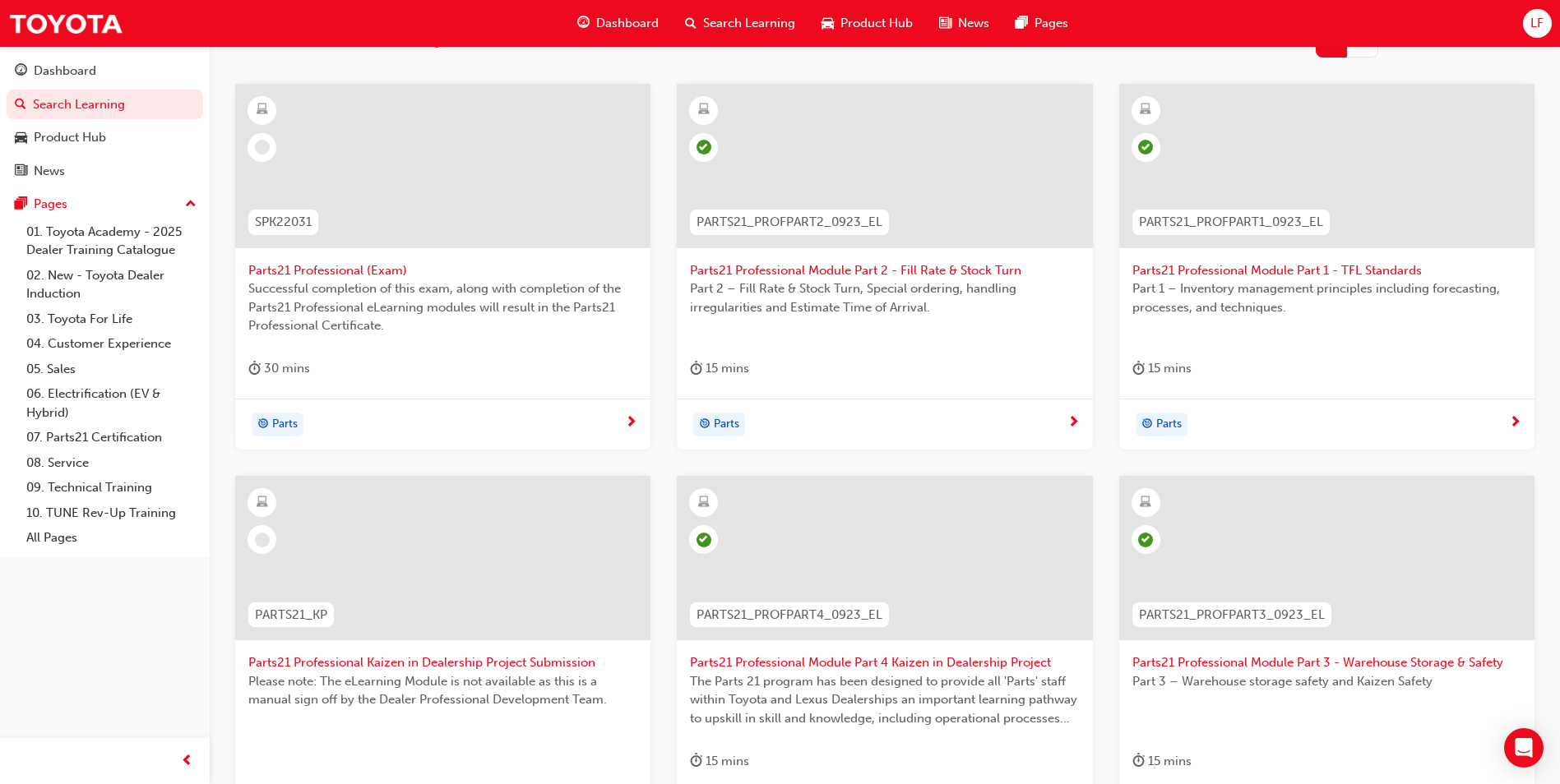
scroll to position [268, 0]
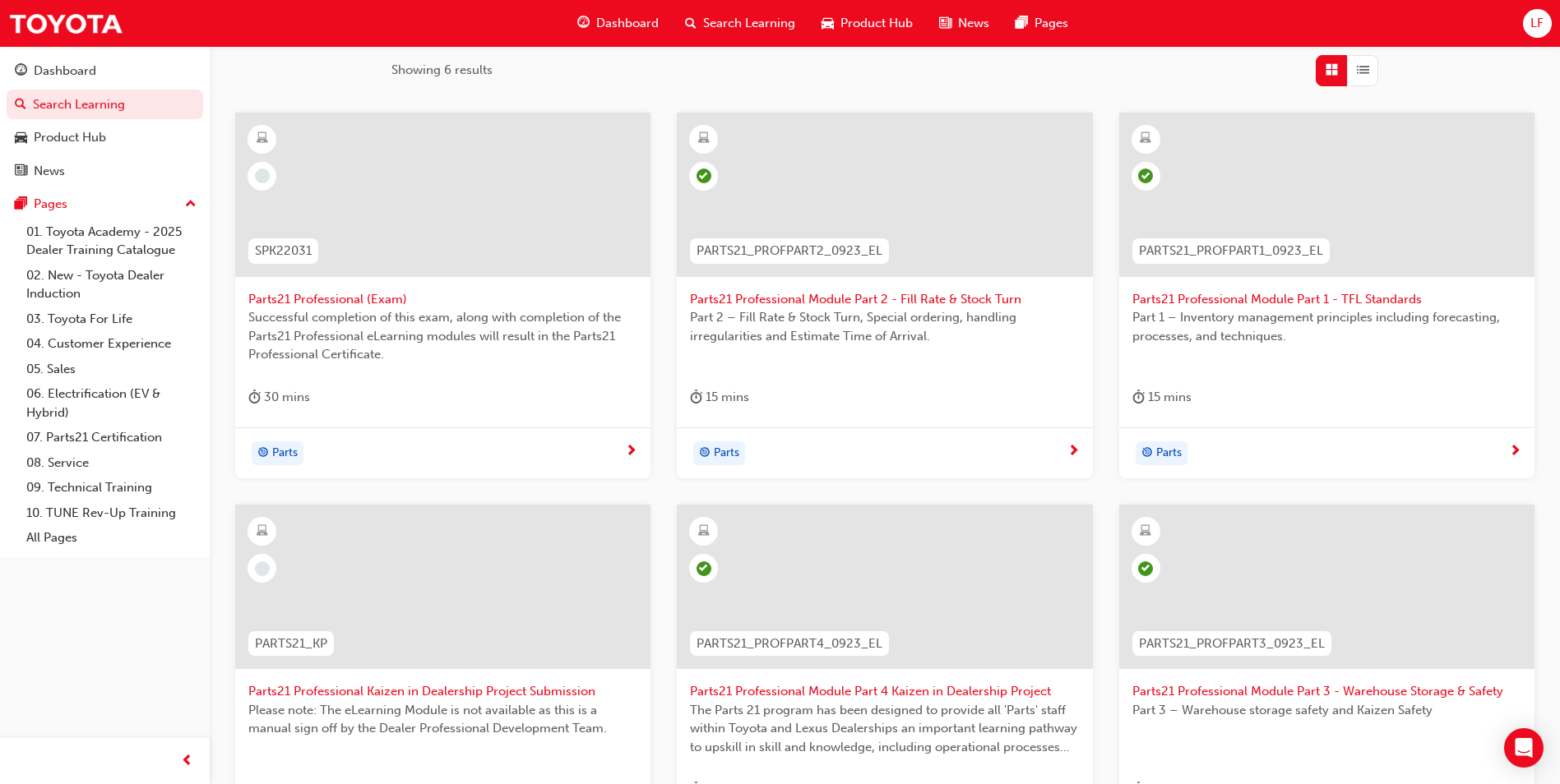
click at [487, 293] on span "Parts21 Professional (Exam)" at bounding box center [443, 300] width 389 height 19
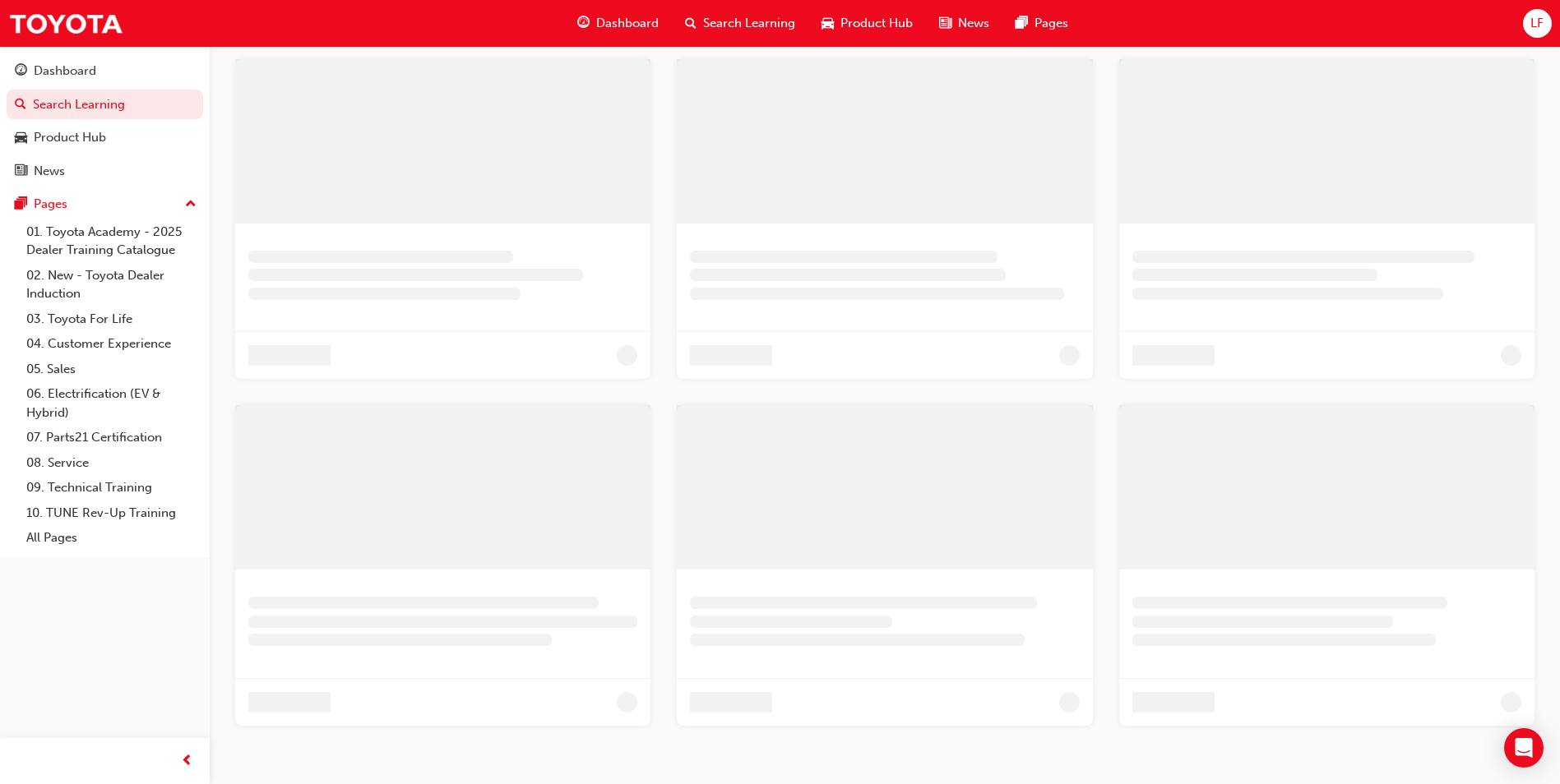
scroll to position [396, 0]
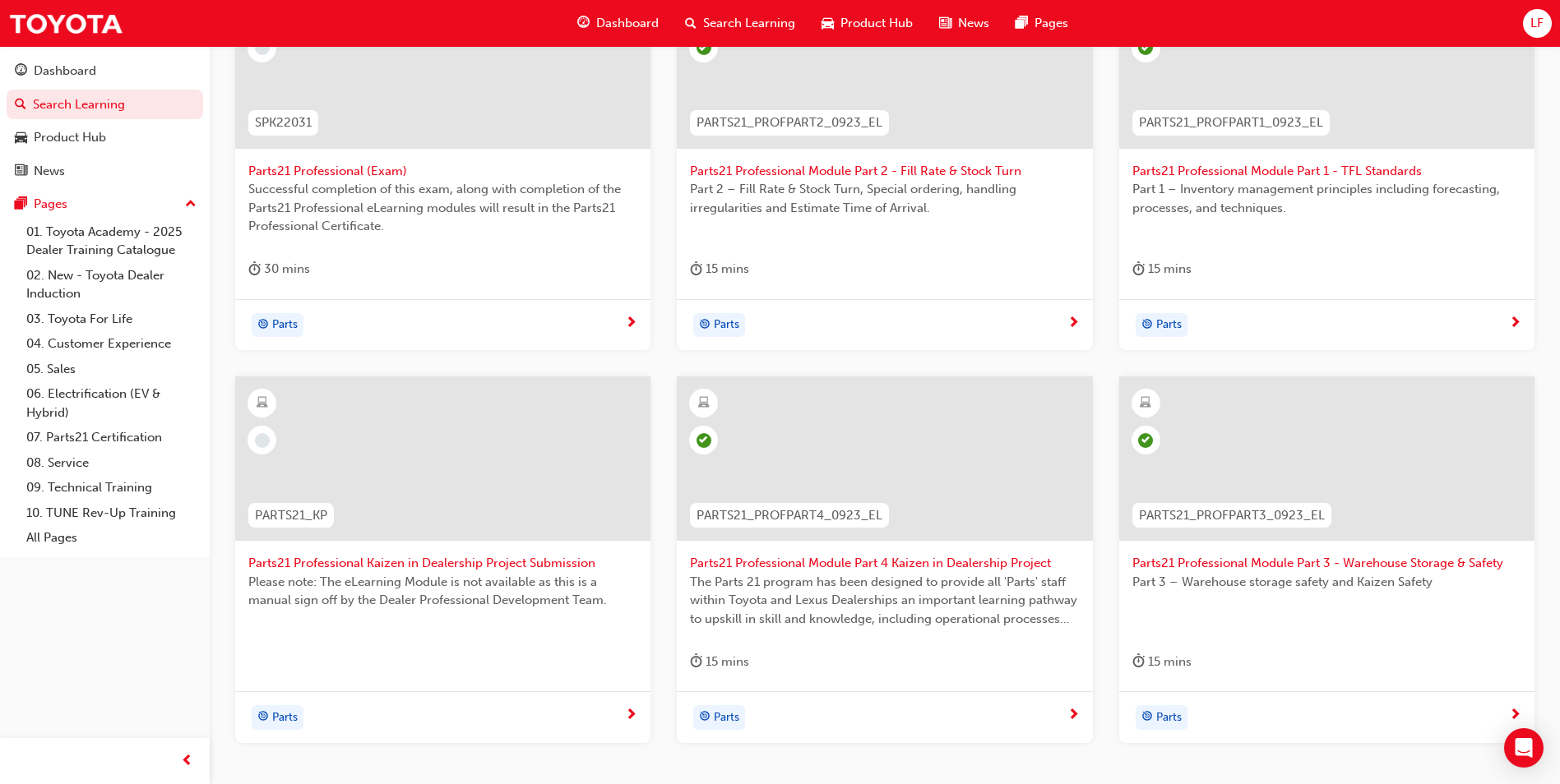
click at [1008, 564] on span "Parts21 Professional Module Part 4 Kaizen in Dealership Project" at bounding box center [884, 564] width 389 height 19
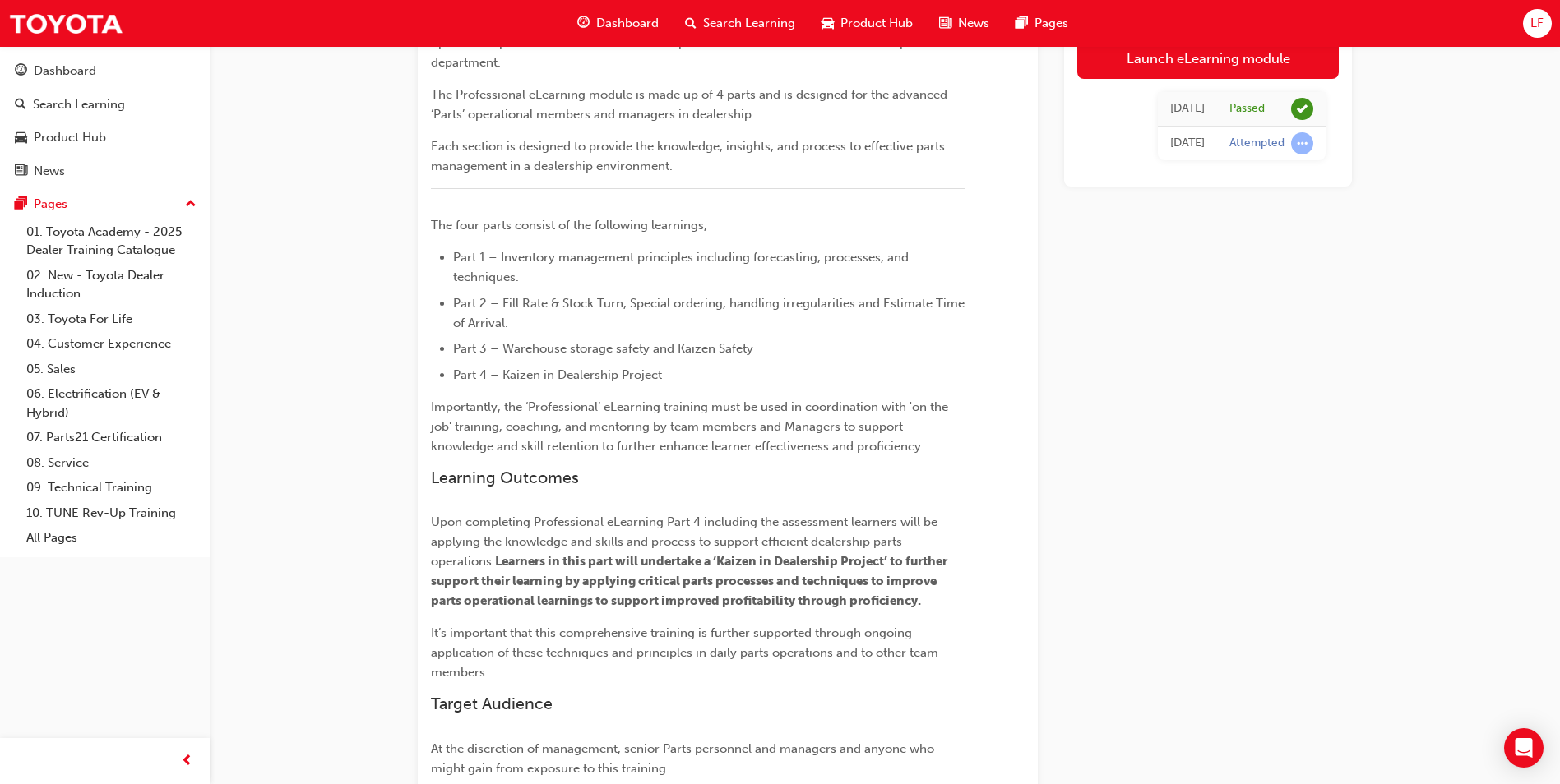
scroll to position [45, 0]
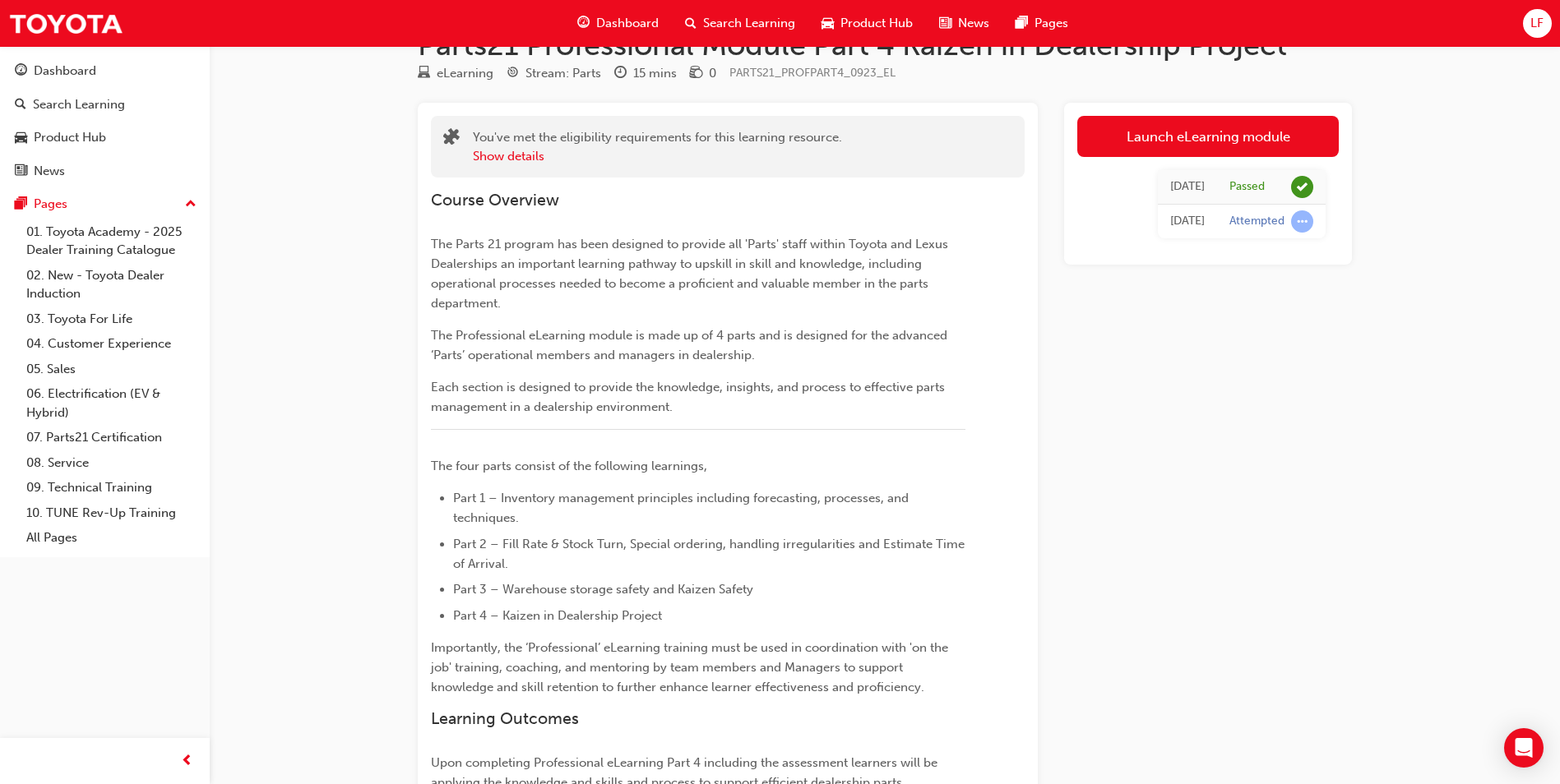
click at [1201, 135] on link "Launch eLearning module" at bounding box center [1208, 136] width 261 height 41
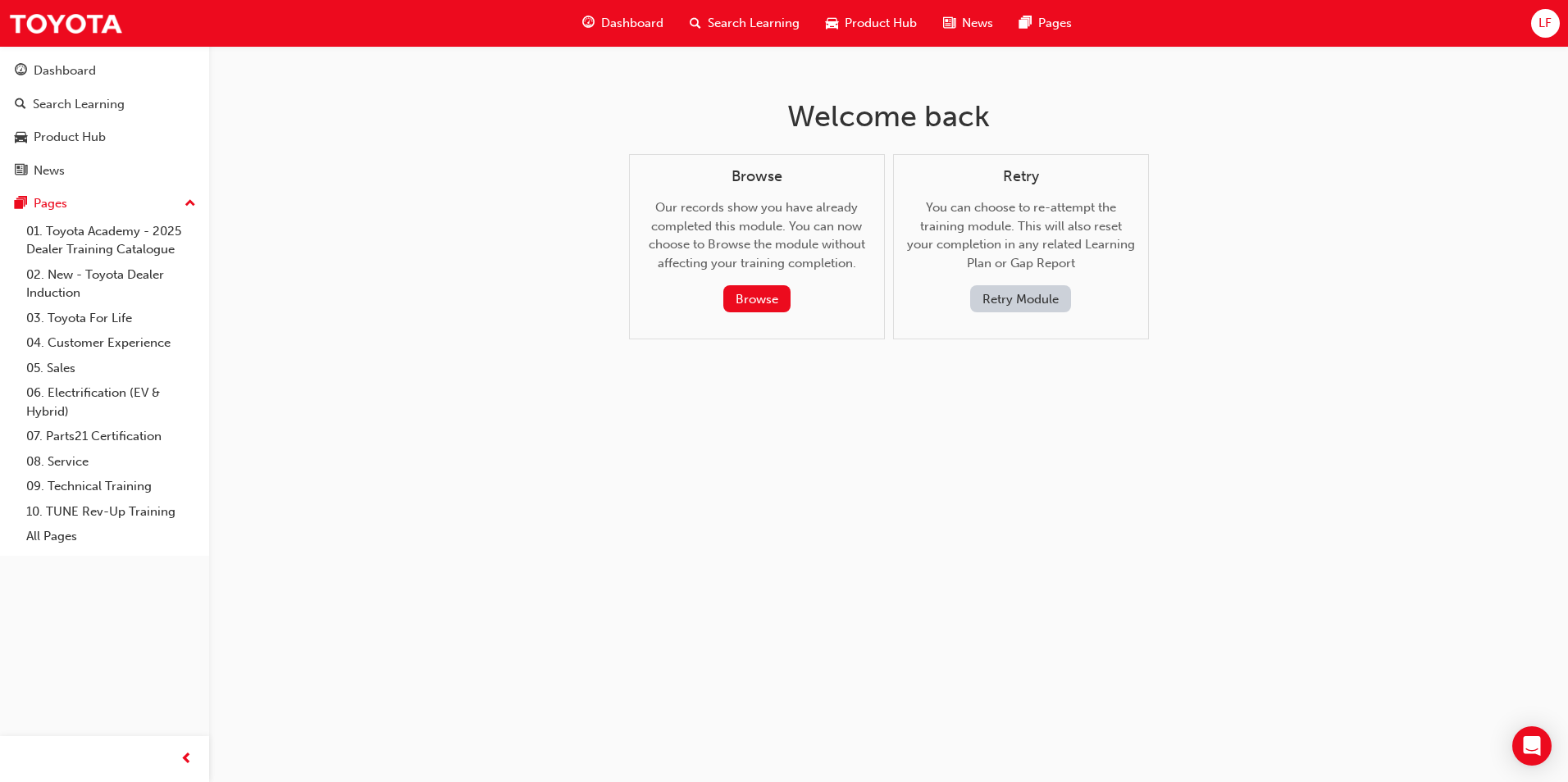
click at [1022, 305] on button "Retry Module" at bounding box center [1021, 299] width 101 height 27
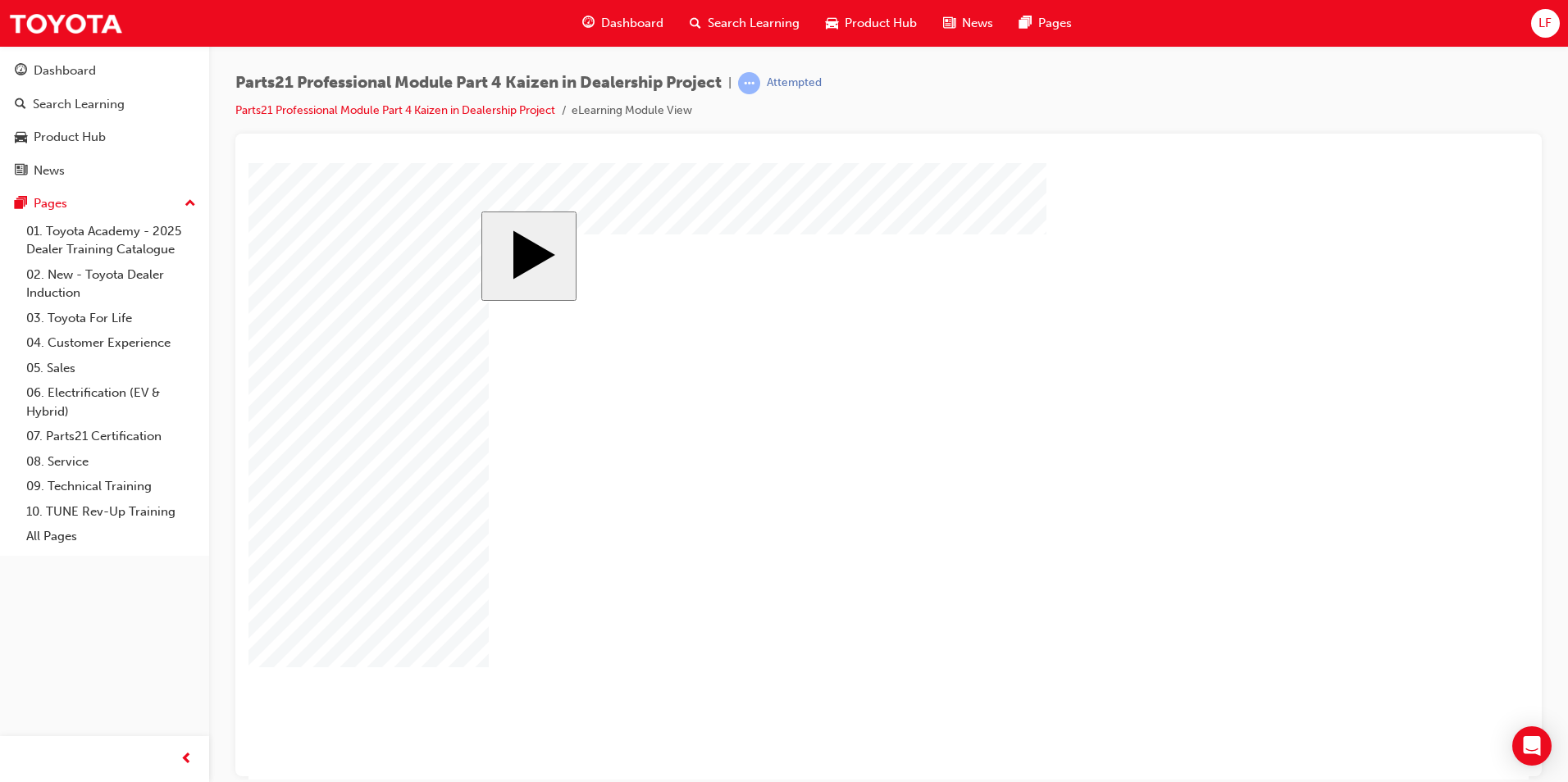
drag, startPoint x: 633, startPoint y: 461, endPoint x: 636, endPoint y: 487, distance: 26.2
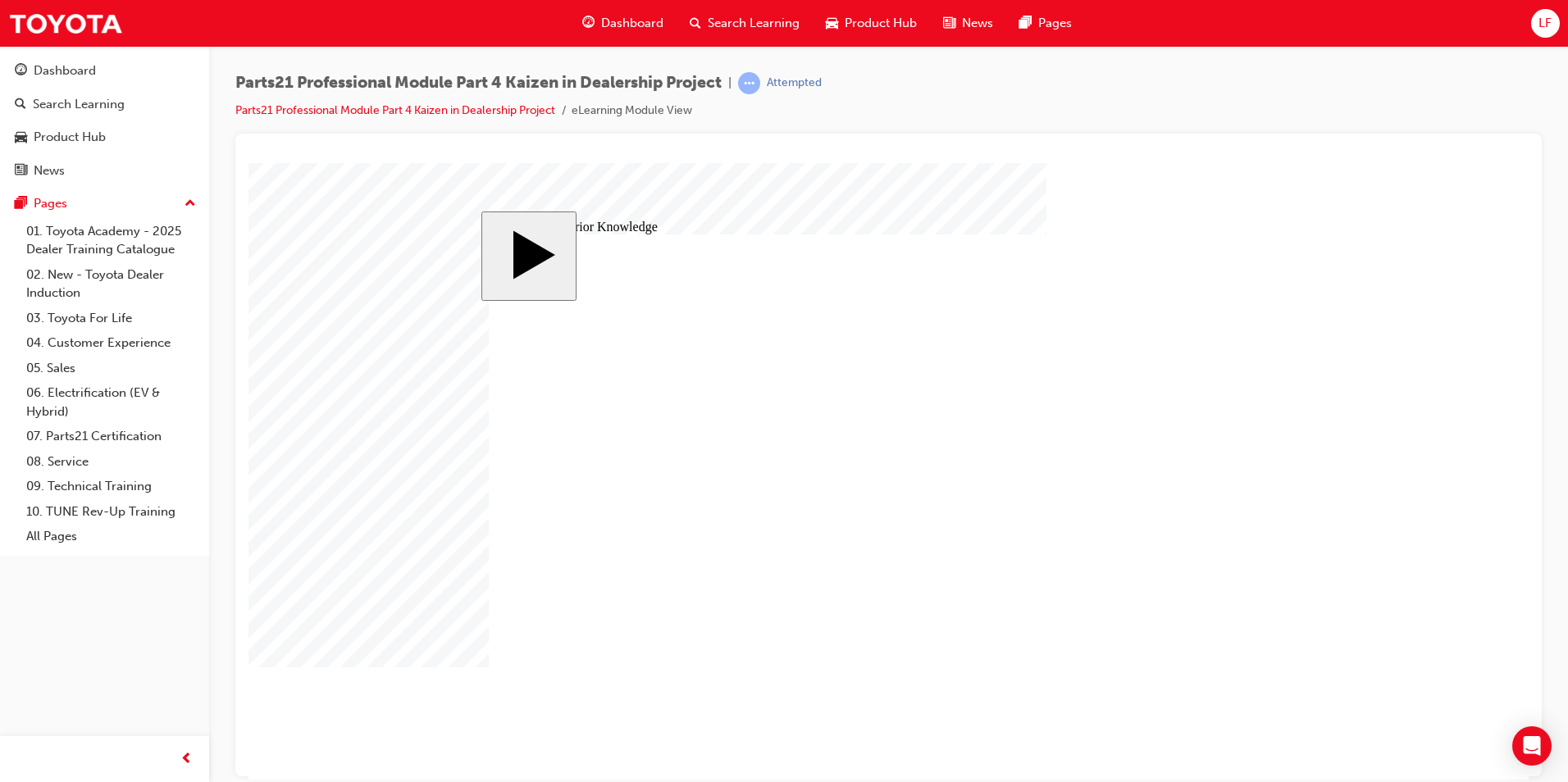
drag, startPoint x: 594, startPoint y: 507, endPoint x: 592, endPoint y: 525, distance: 18.1
